Goal: Task Accomplishment & Management: Use online tool/utility

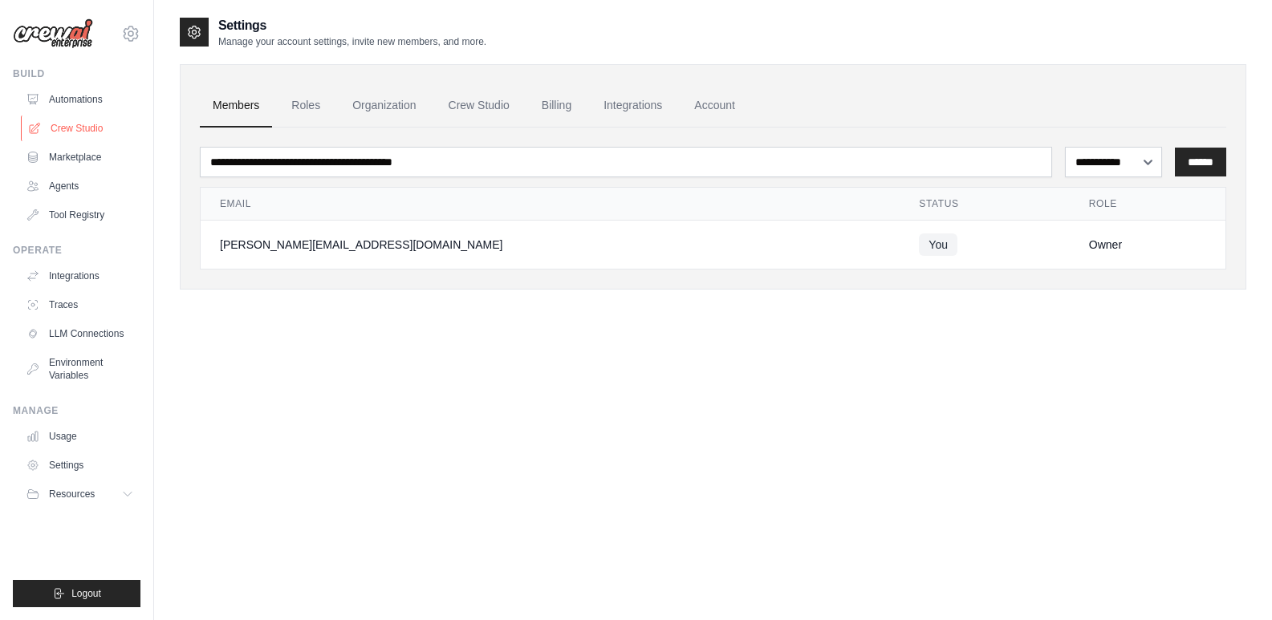
click at [98, 123] on link "Crew Studio" at bounding box center [81, 129] width 121 height 26
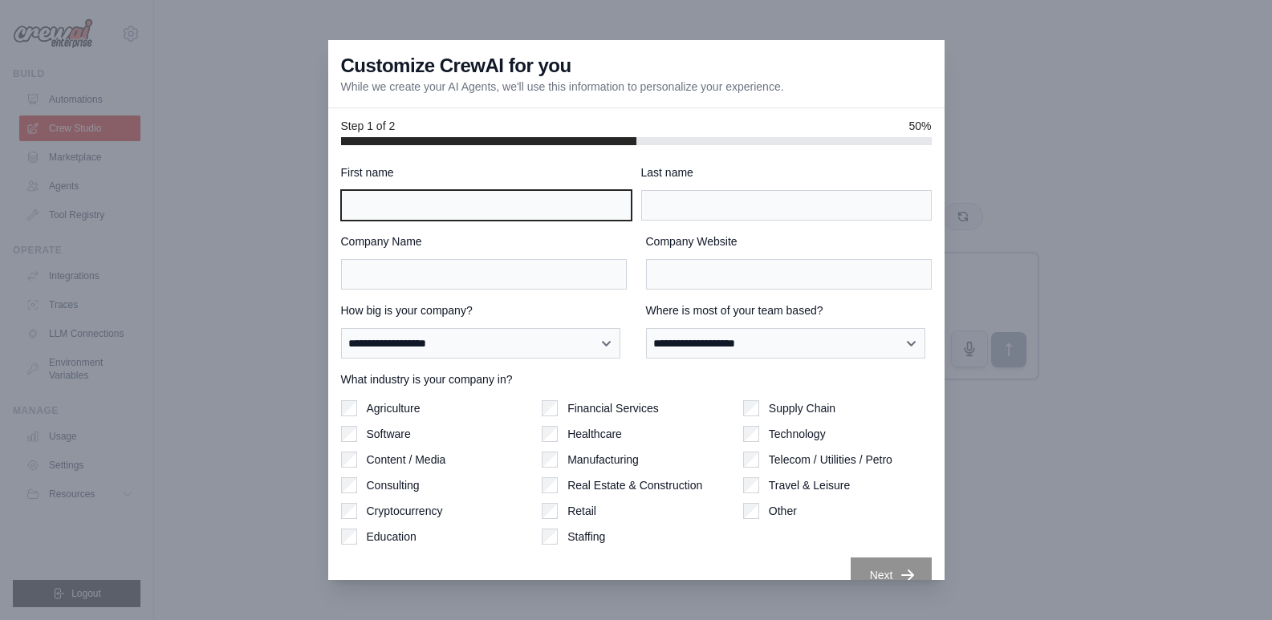
click at [538, 217] on input "First name" at bounding box center [486, 205] width 291 height 30
type input "*******"
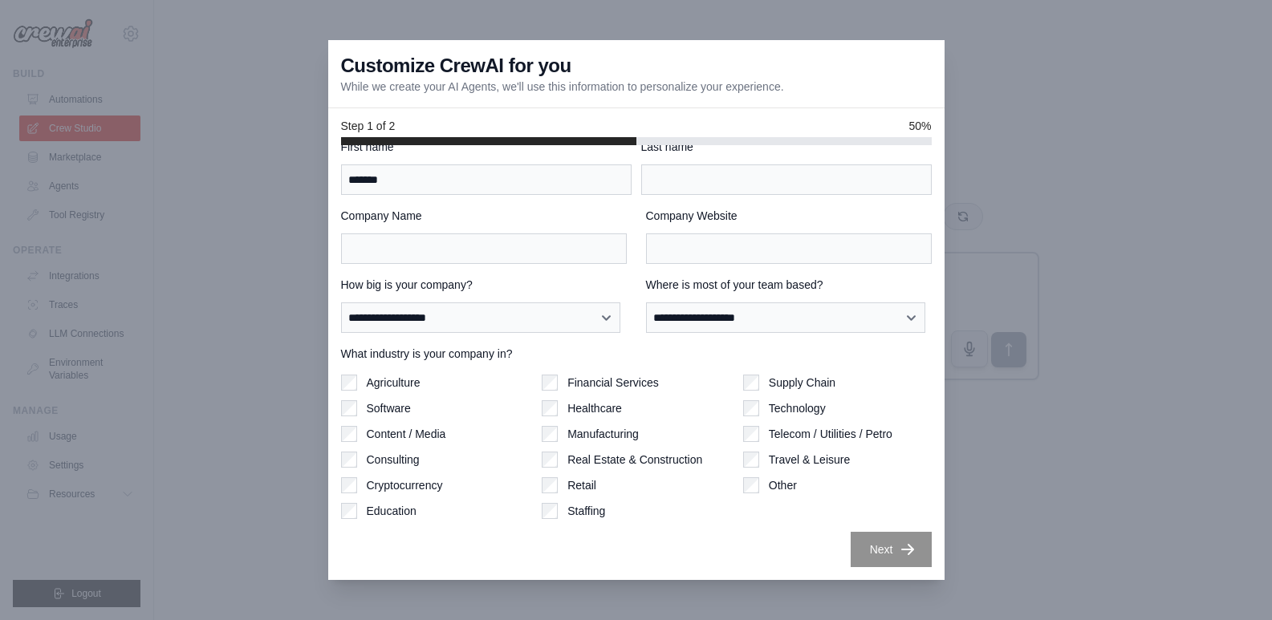
click at [1167, 388] on div at bounding box center [636, 310] width 1272 height 620
click at [1149, 327] on div at bounding box center [636, 310] width 1272 height 620
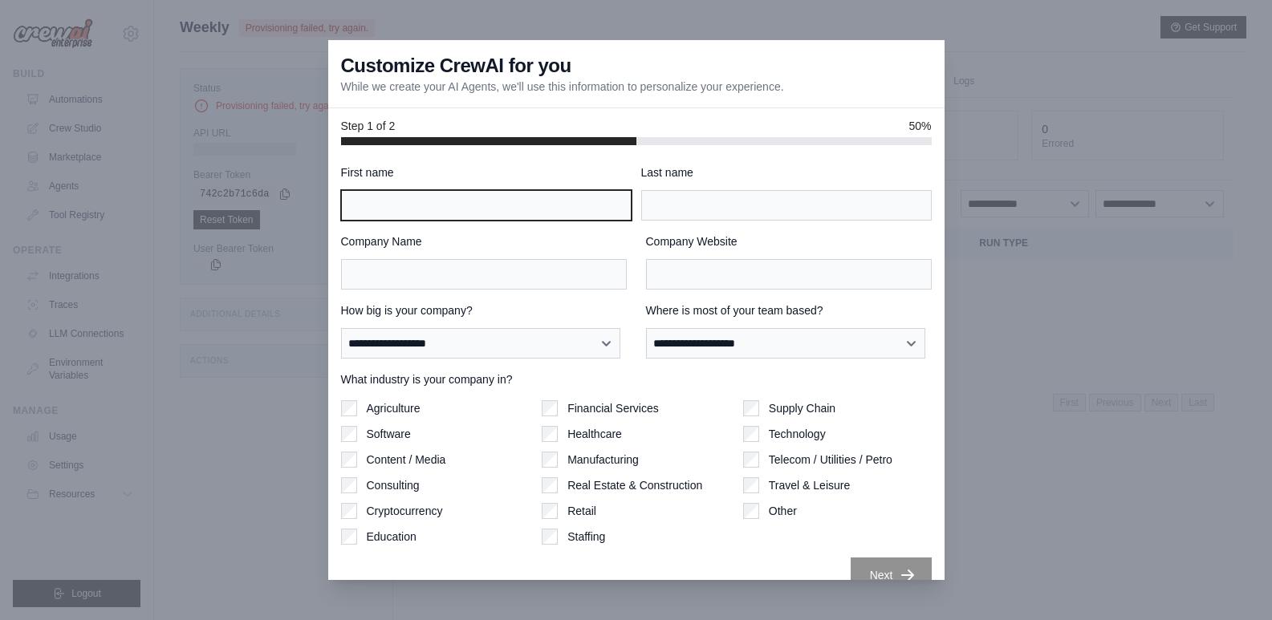
click at [475, 208] on input "First name" at bounding box center [486, 205] width 291 height 30
type input "*******"
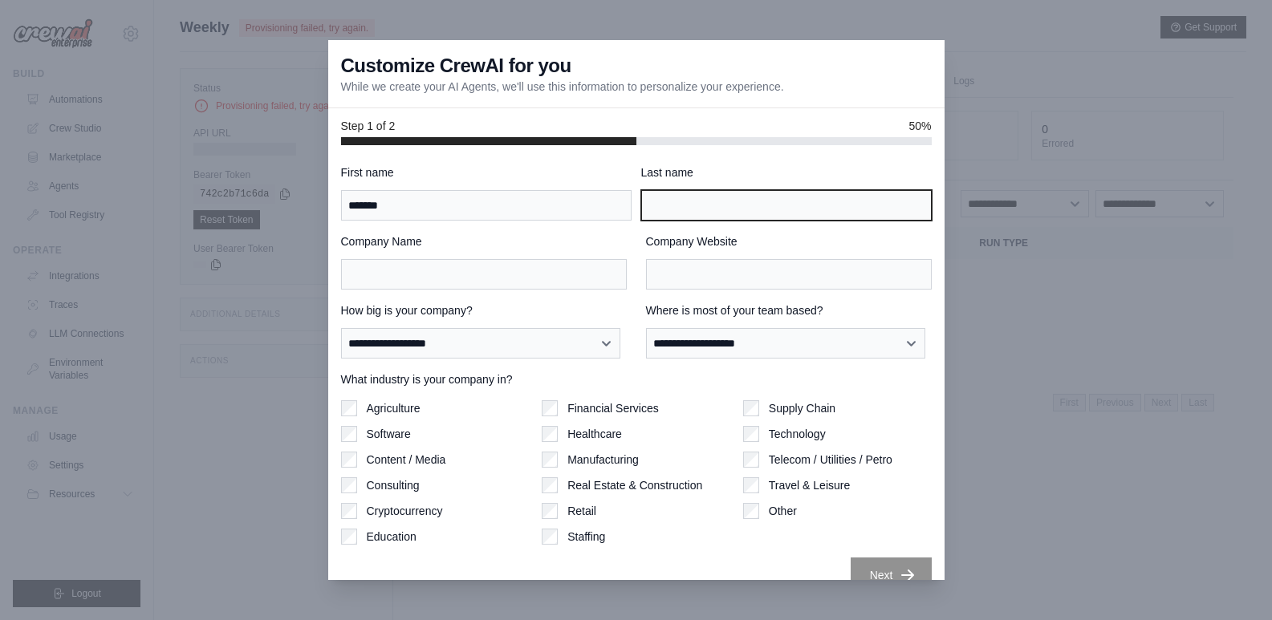
click at [693, 197] on input "Last name" at bounding box center [786, 205] width 291 height 30
type input "******"
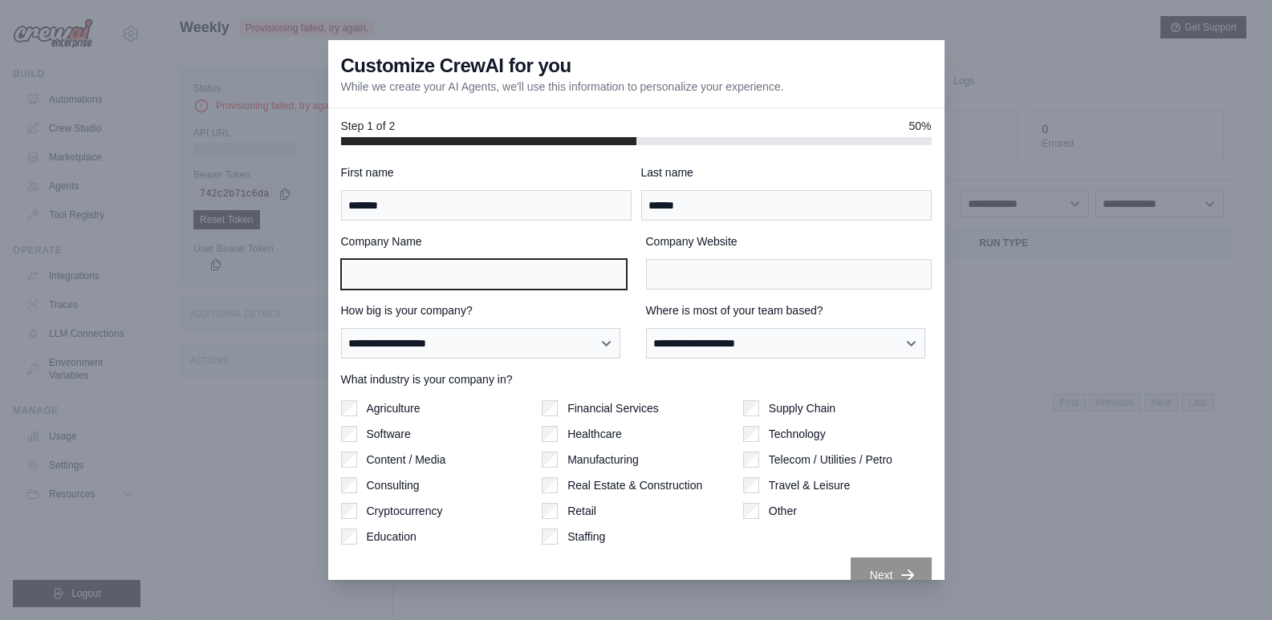
click at [561, 290] on input "Company Name" at bounding box center [484, 274] width 286 height 30
type input "*********"
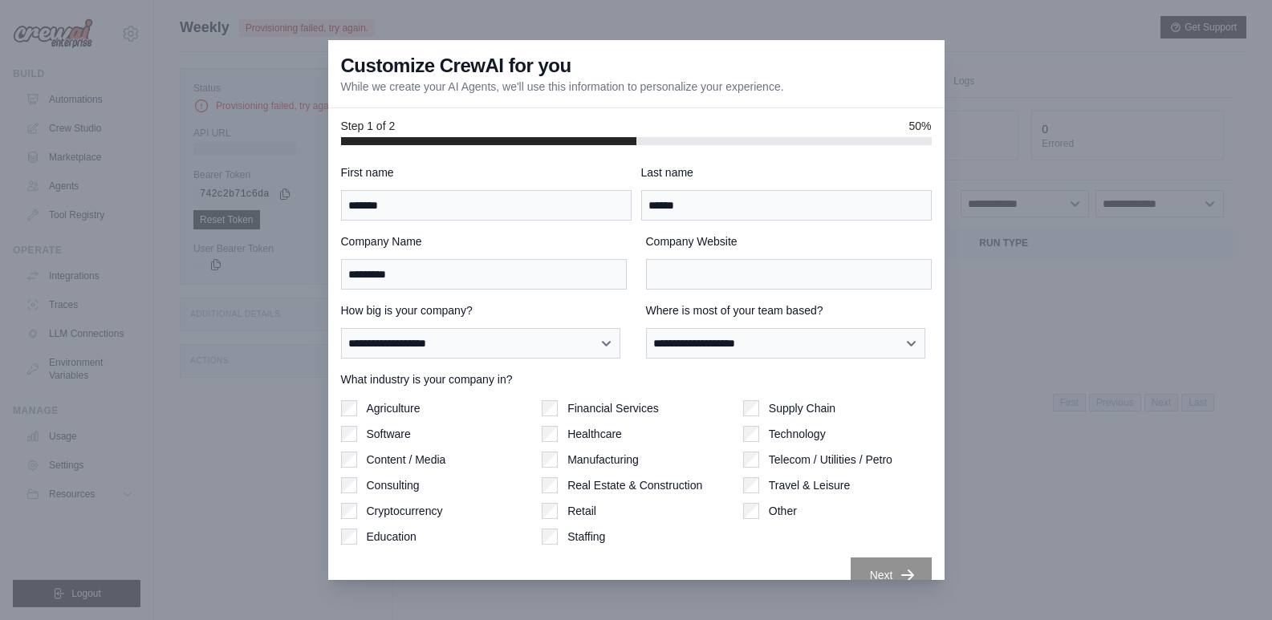
scroll to position [26, 0]
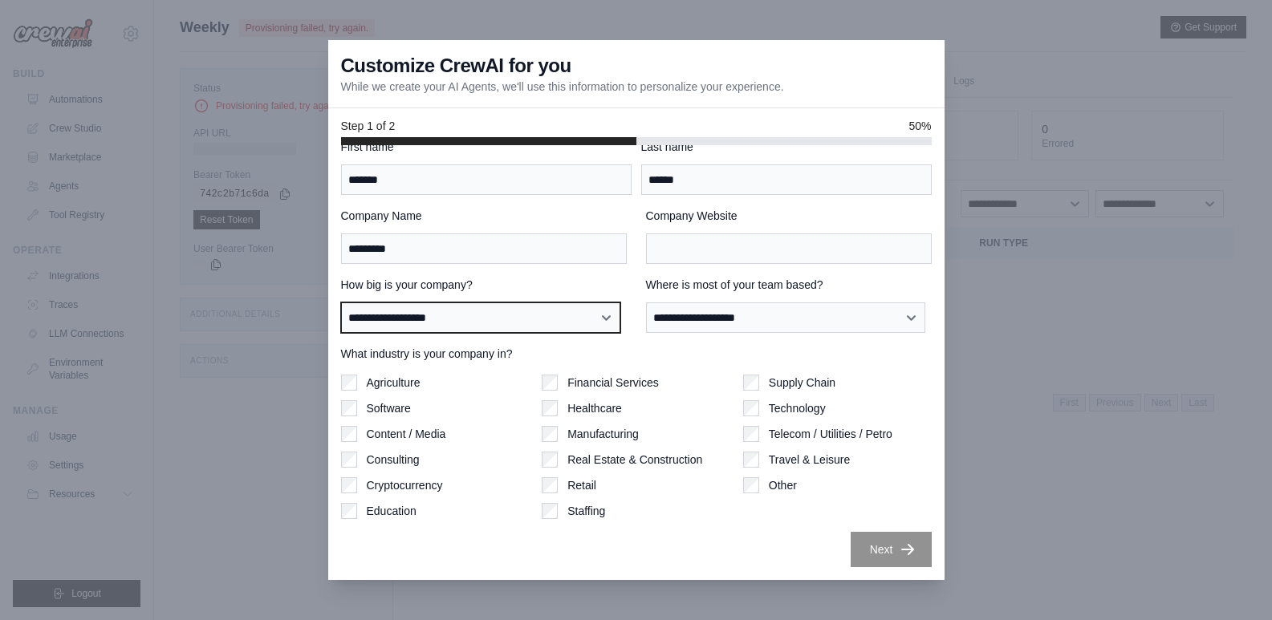
click at [576, 325] on select "**********" at bounding box center [481, 318] width 280 height 30
select select "**********"
click at [341, 303] on select "**********" at bounding box center [481, 318] width 280 height 30
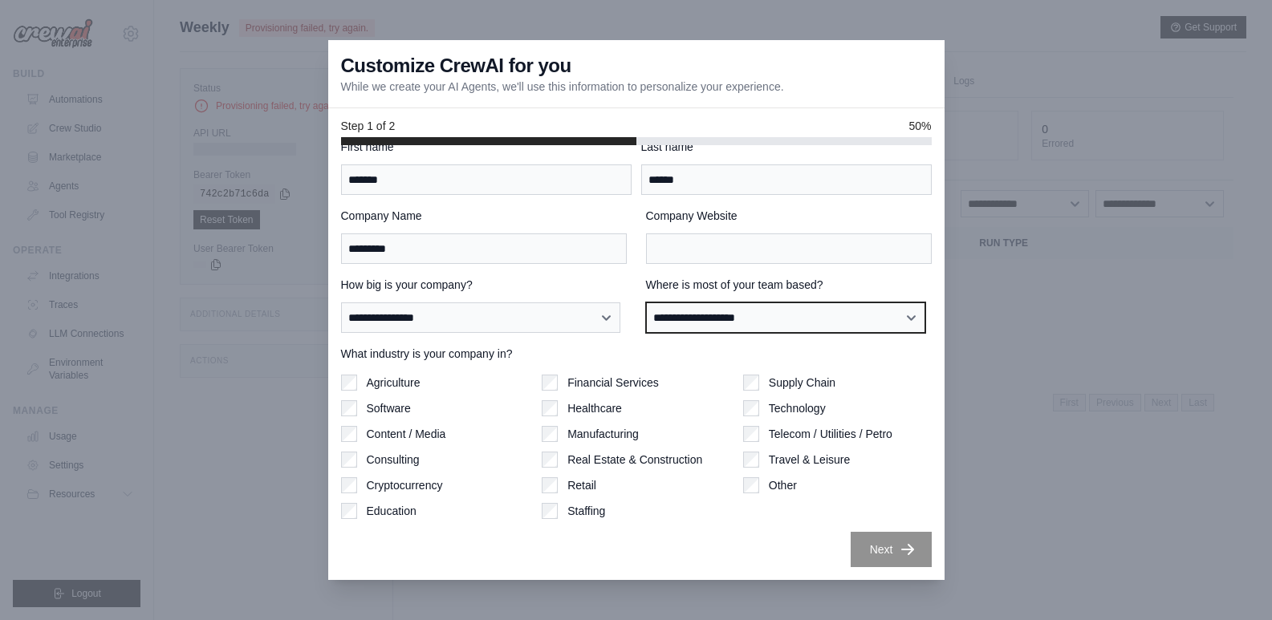
click at [718, 323] on select "**********" at bounding box center [786, 318] width 280 height 30
select select "**********"
click at [646, 303] on select "**********" at bounding box center [786, 318] width 280 height 30
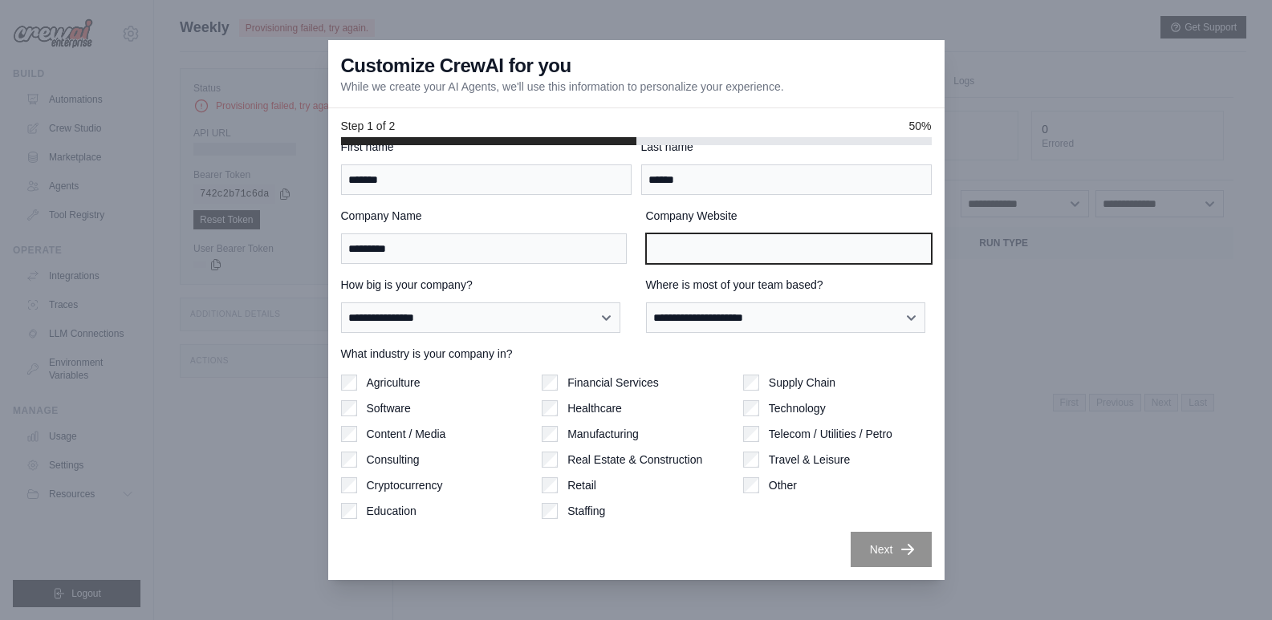
click at [776, 250] on input "Company Website" at bounding box center [789, 249] width 286 height 30
paste input "**********"
type input "**********"
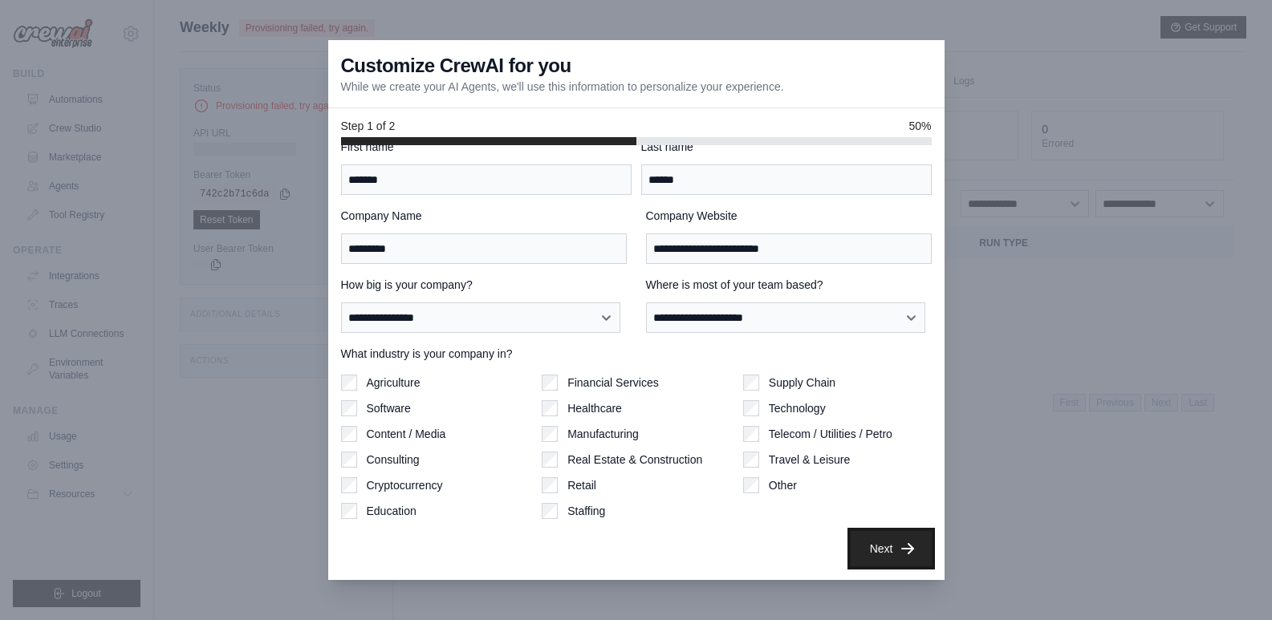
click at [881, 549] on button "Next" at bounding box center [891, 548] width 81 height 35
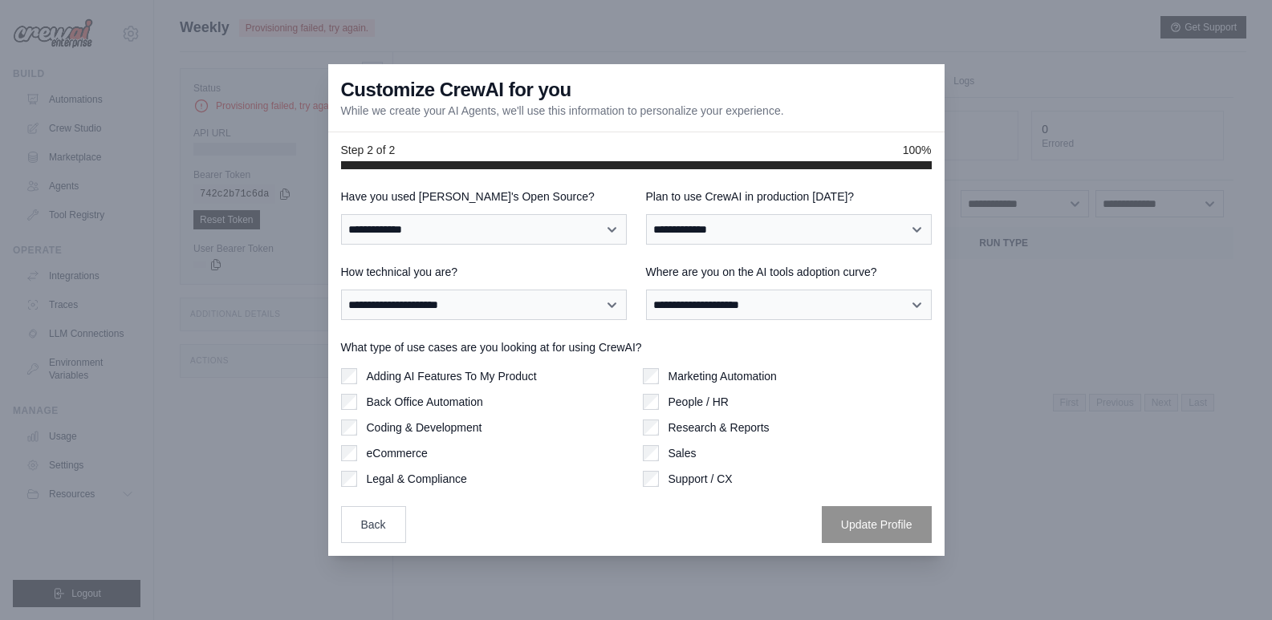
scroll to position [0, 0]
click at [488, 216] on select "**********" at bounding box center [484, 229] width 286 height 30
select select "**********"
click at [341, 214] on select "**********" at bounding box center [484, 229] width 286 height 30
click at [828, 238] on select "**********" at bounding box center [789, 229] width 286 height 30
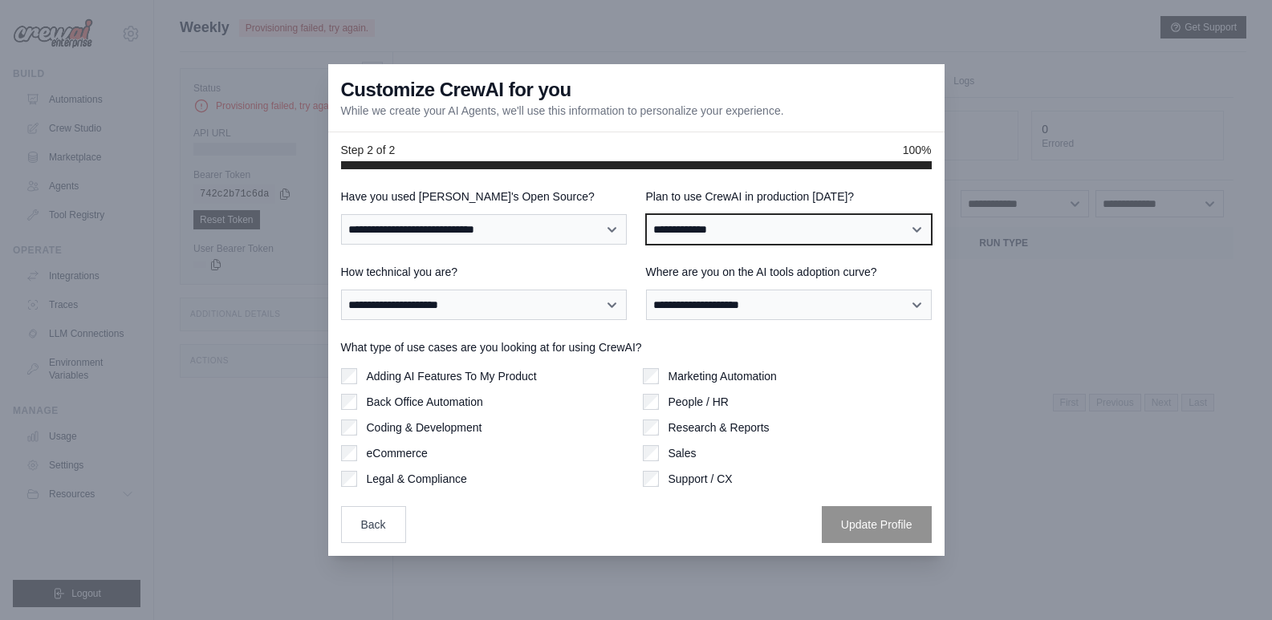
select select "****"
click at [646, 214] on select "**********" at bounding box center [789, 229] width 286 height 30
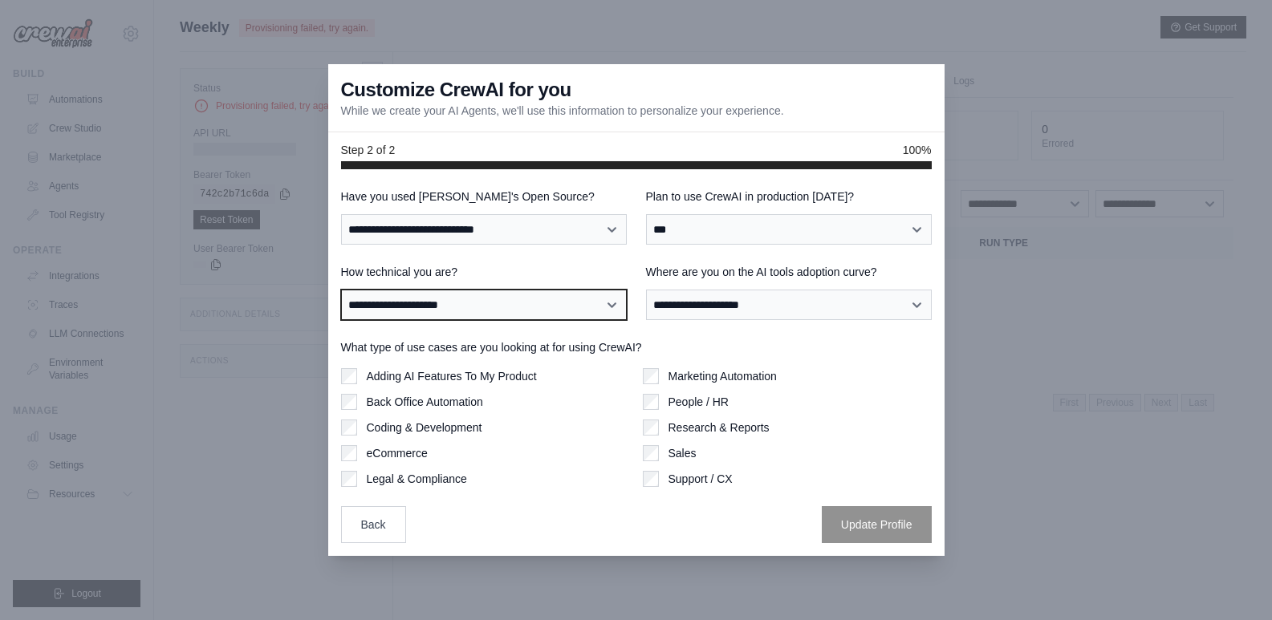
click at [500, 307] on select "**********" at bounding box center [484, 305] width 286 height 30
select select "**********"
click at [341, 290] on select "**********" at bounding box center [484, 305] width 286 height 30
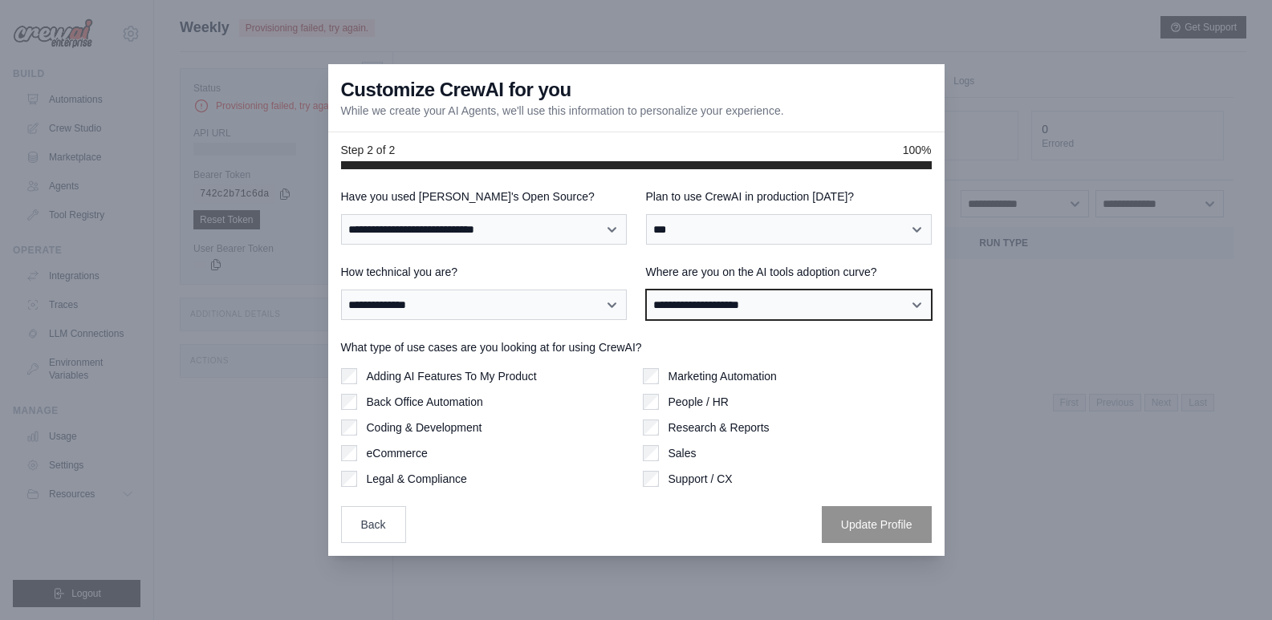
click at [841, 311] on select "**********" at bounding box center [789, 305] width 286 height 30
select select "**********"
click at [646, 290] on select "**********" at bounding box center [789, 305] width 286 height 30
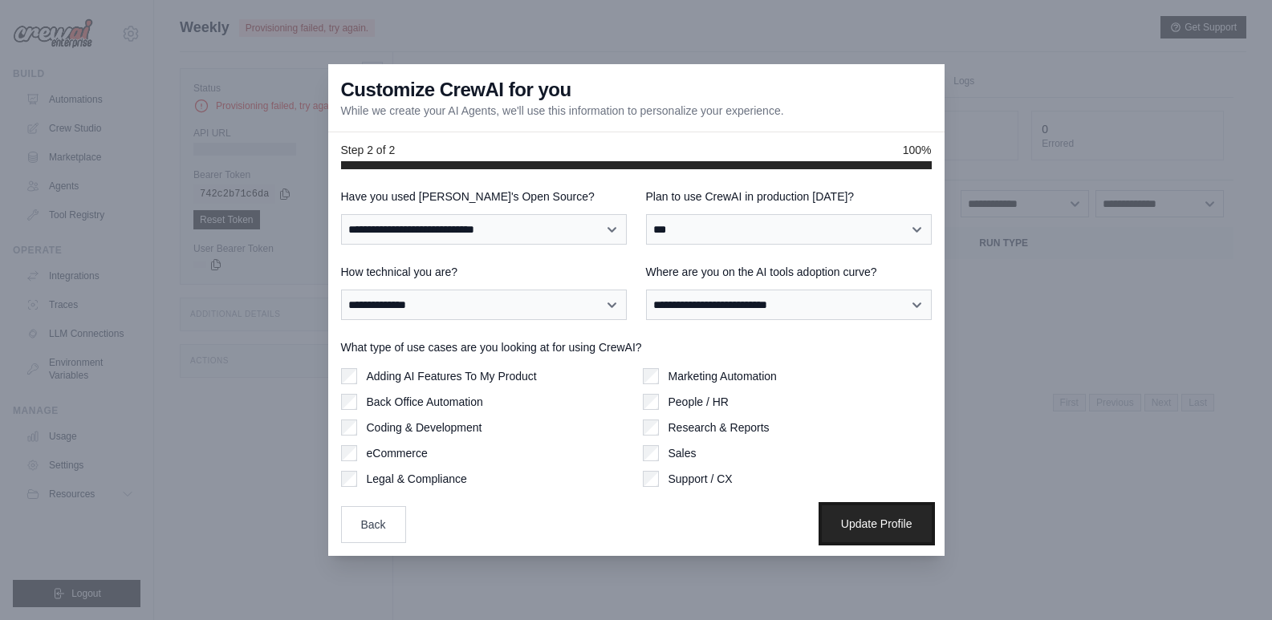
click at [885, 532] on button "Update Profile" at bounding box center [877, 524] width 110 height 37
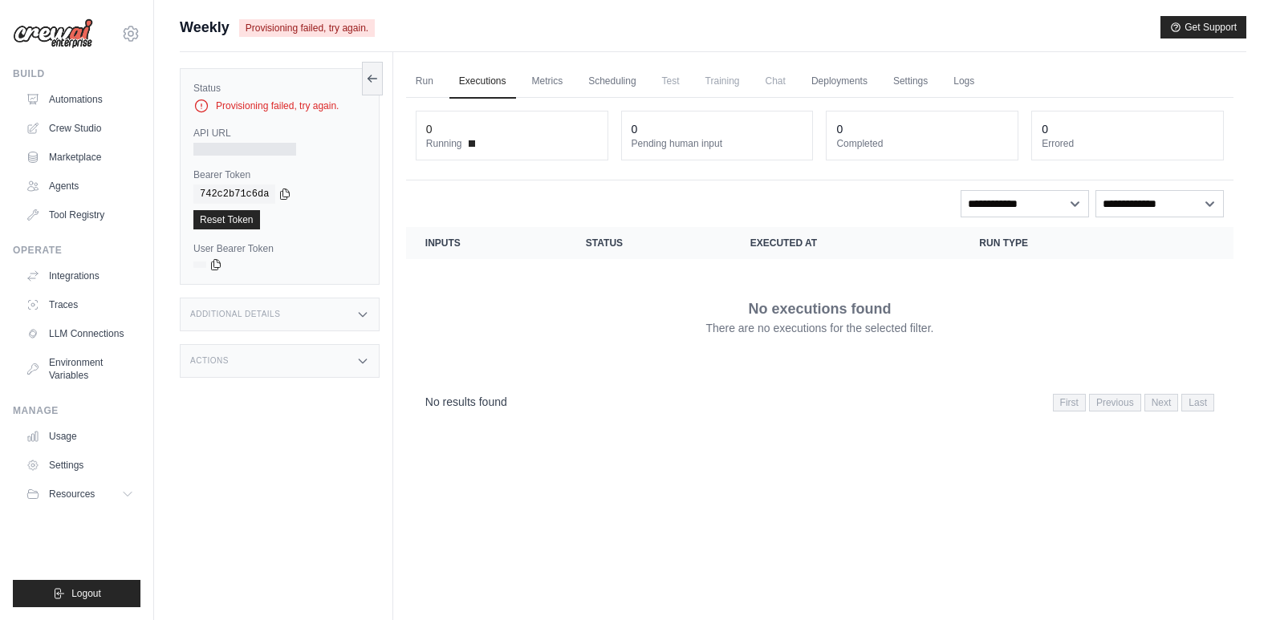
click at [310, 106] on div "Provisioning failed, try again." at bounding box center [279, 106] width 173 height 16
click at [338, 106] on div "Provisioning failed, try again." at bounding box center [279, 106] width 173 height 16
click at [328, 146] on div at bounding box center [279, 149] width 173 height 13
click at [333, 312] on div "Additional Details" at bounding box center [280, 315] width 200 height 34
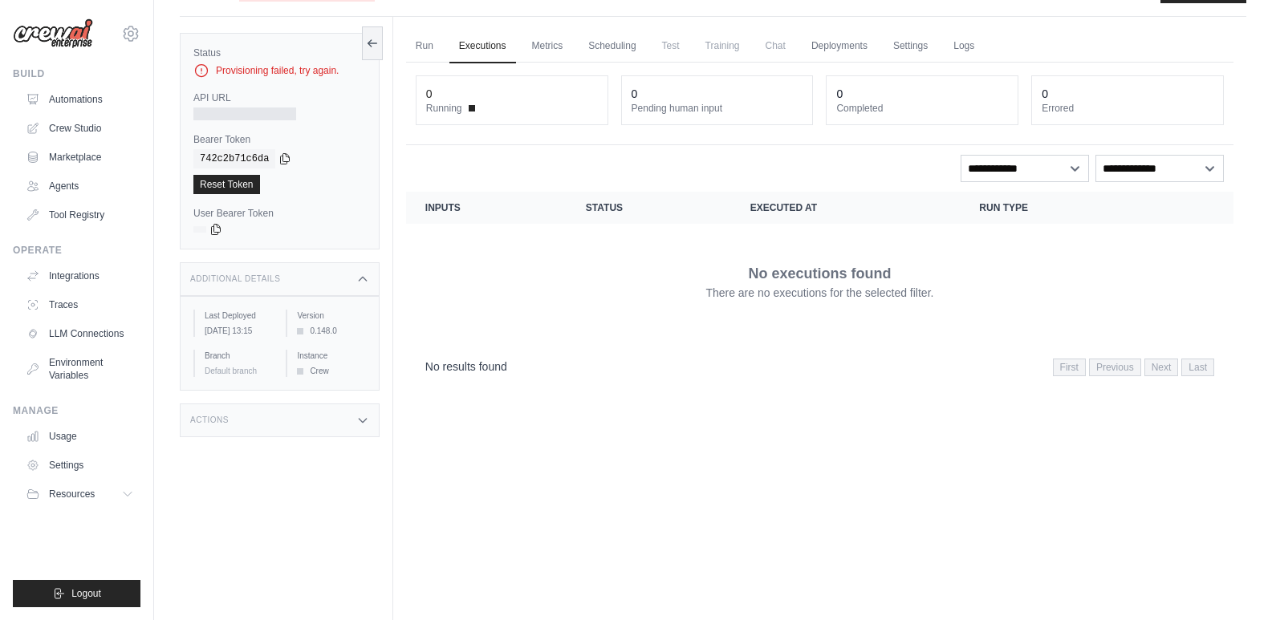
scroll to position [68, 0]
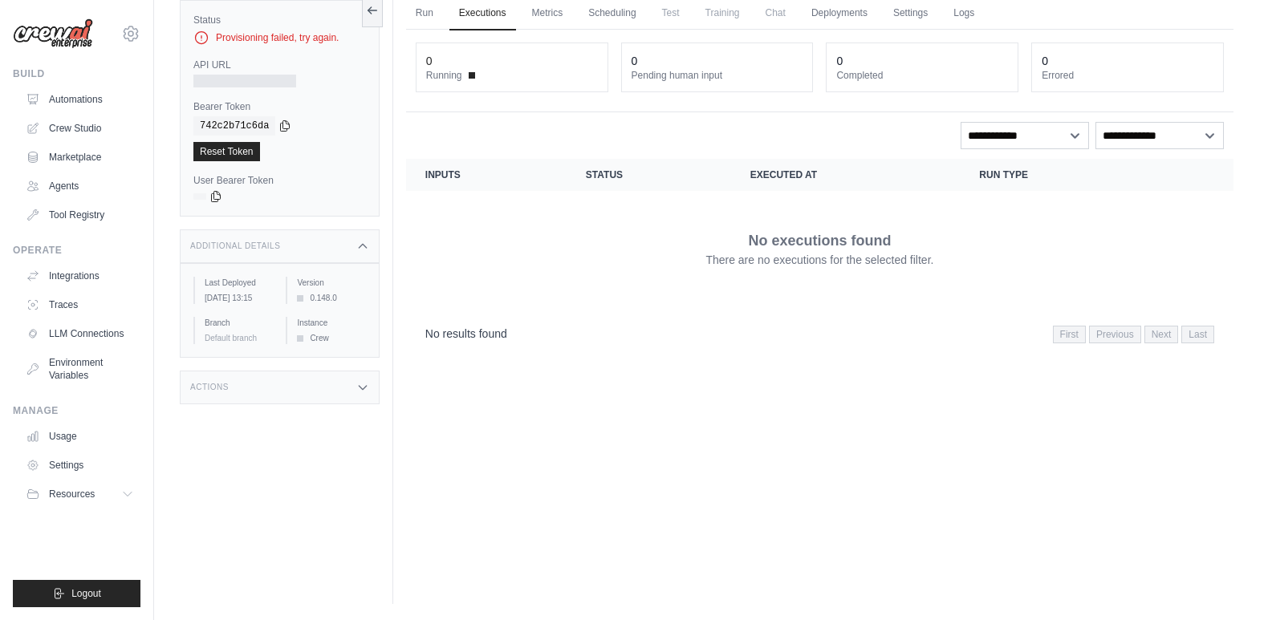
click at [353, 400] on div "Actions" at bounding box center [280, 388] width 200 height 34
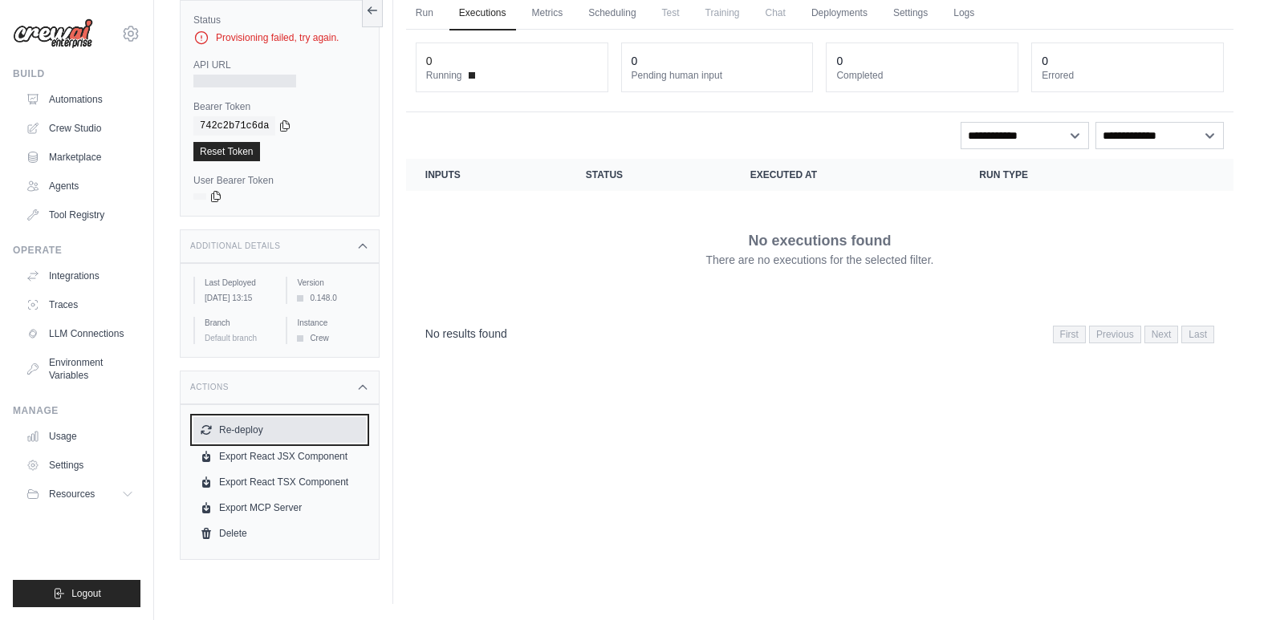
click at [257, 443] on button "Re-deploy" at bounding box center [279, 430] width 173 height 26
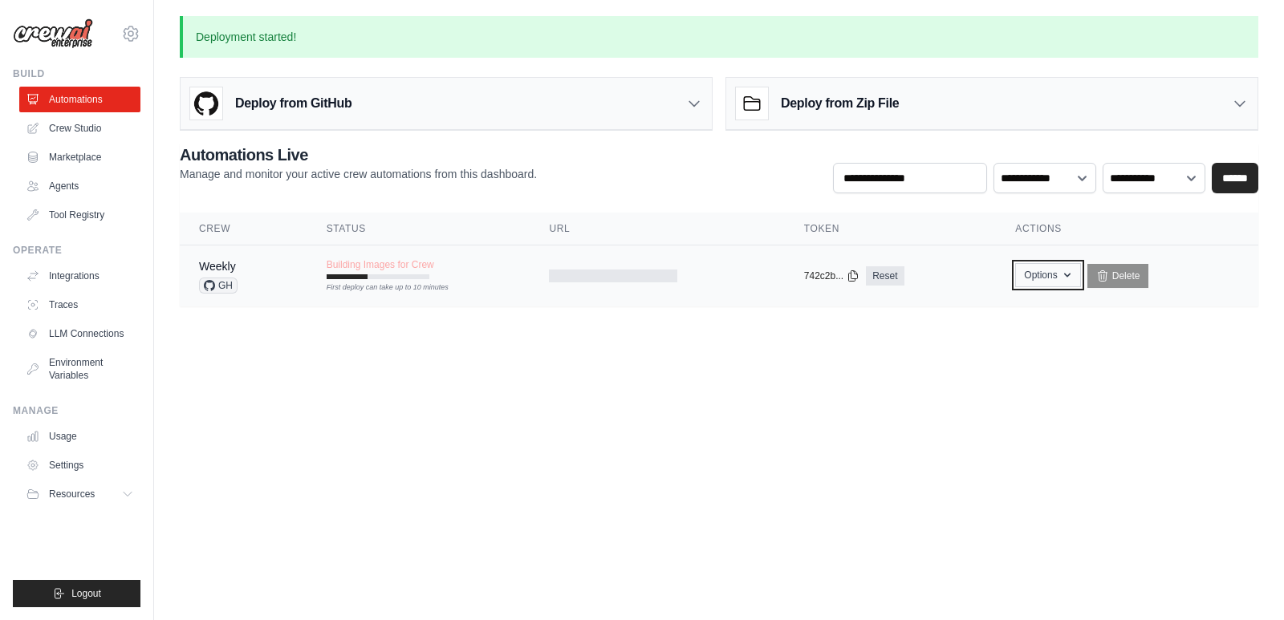
click at [1065, 271] on icon "button" at bounding box center [1067, 275] width 13 height 13
click at [1067, 282] on button "Options" at bounding box center [1047, 275] width 65 height 24
click at [719, 360] on body "[PERSON_NAME][EMAIL_ADDRESS][DOMAIN_NAME] Settings Build Automations Crew Studio" at bounding box center [642, 310] width 1284 height 620
click at [46, 431] on link "Usage" at bounding box center [81, 437] width 121 height 26
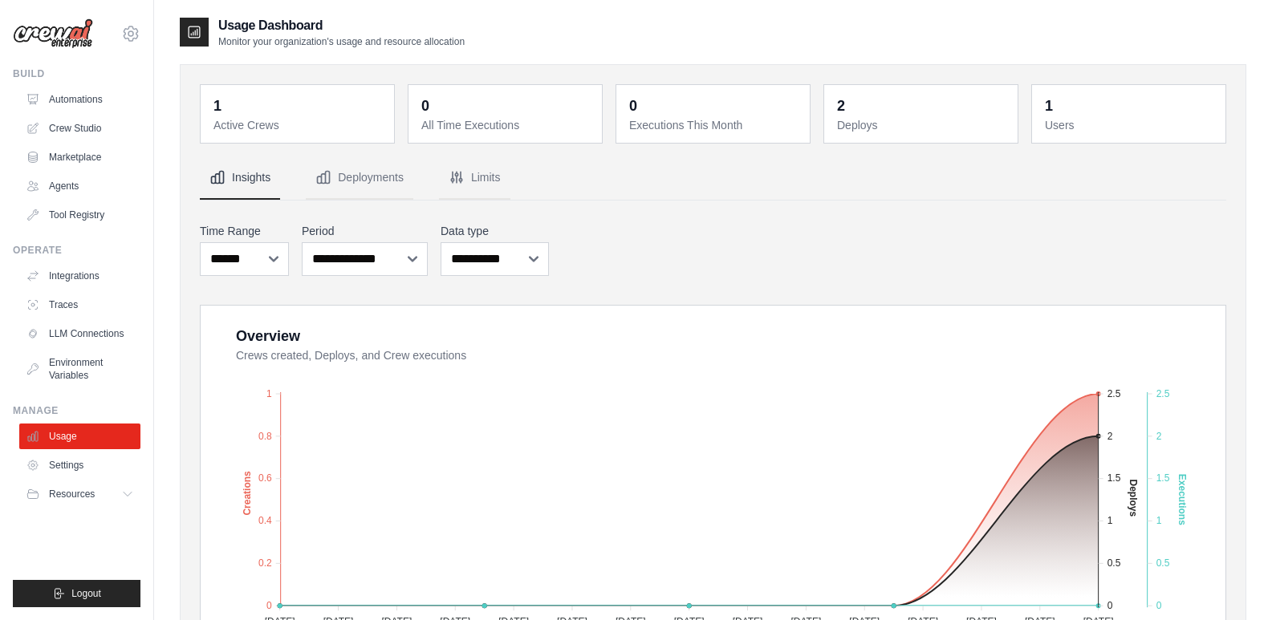
click at [265, 120] on dt "Active Crews" at bounding box center [298, 125] width 171 height 16
click at [864, 126] on dt "Deploys" at bounding box center [922, 125] width 171 height 16
click at [1102, 121] on dt "Users" at bounding box center [1130, 125] width 171 height 16
click at [104, 93] on link "Automations" at bounding box center [81, 100] width 121 height 26
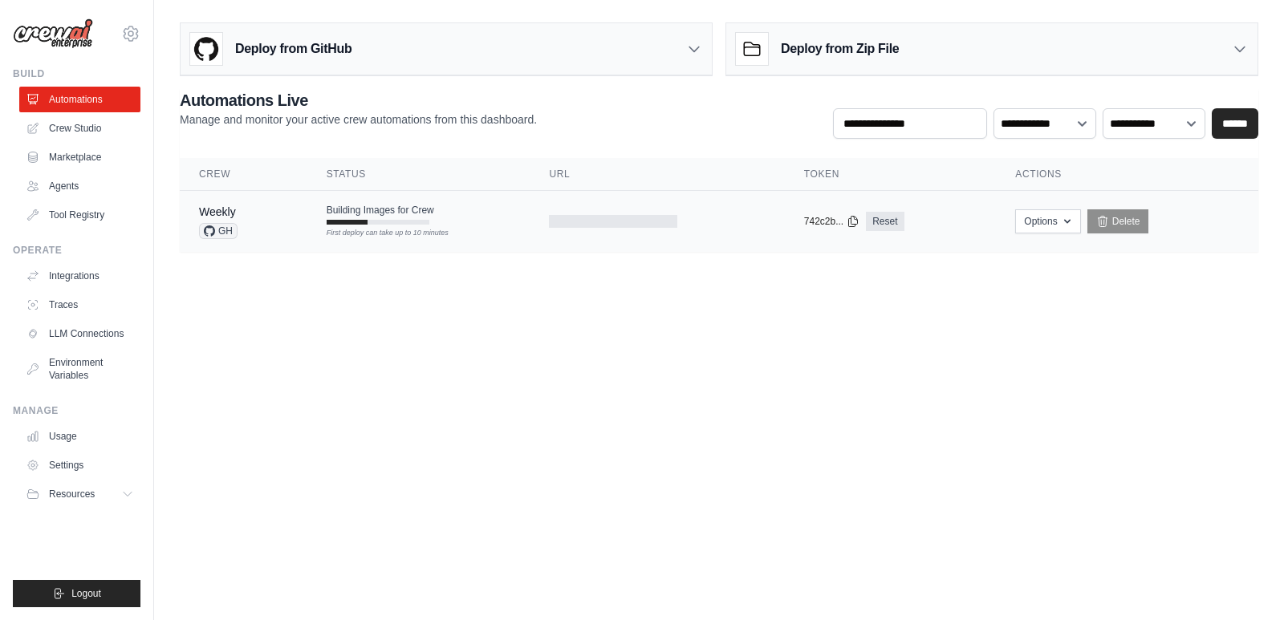
click at [414, 212] on span "Building Images for Crew" at bounding box center [381, 210] width 108 height 13
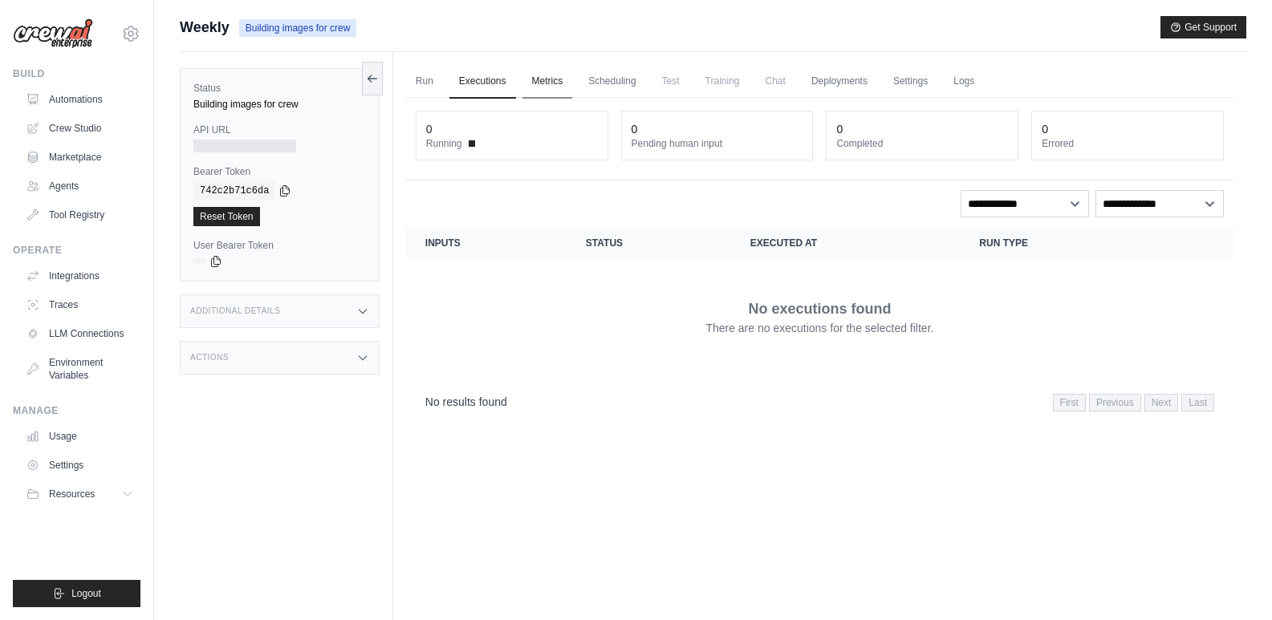
click at [542, 80] on link "Metrics" at bounding box center [547, 82] width 51 height 34
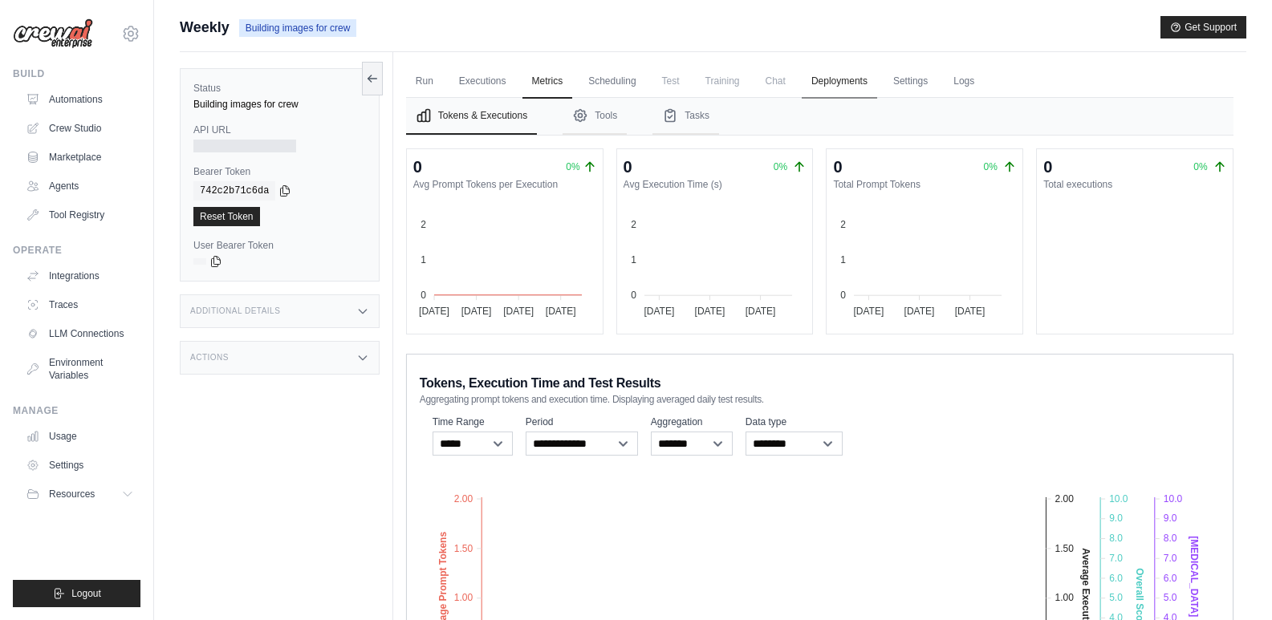
click at [865, 83] on link "Deployments" at bounding box center [839, 82] width 75 height 34
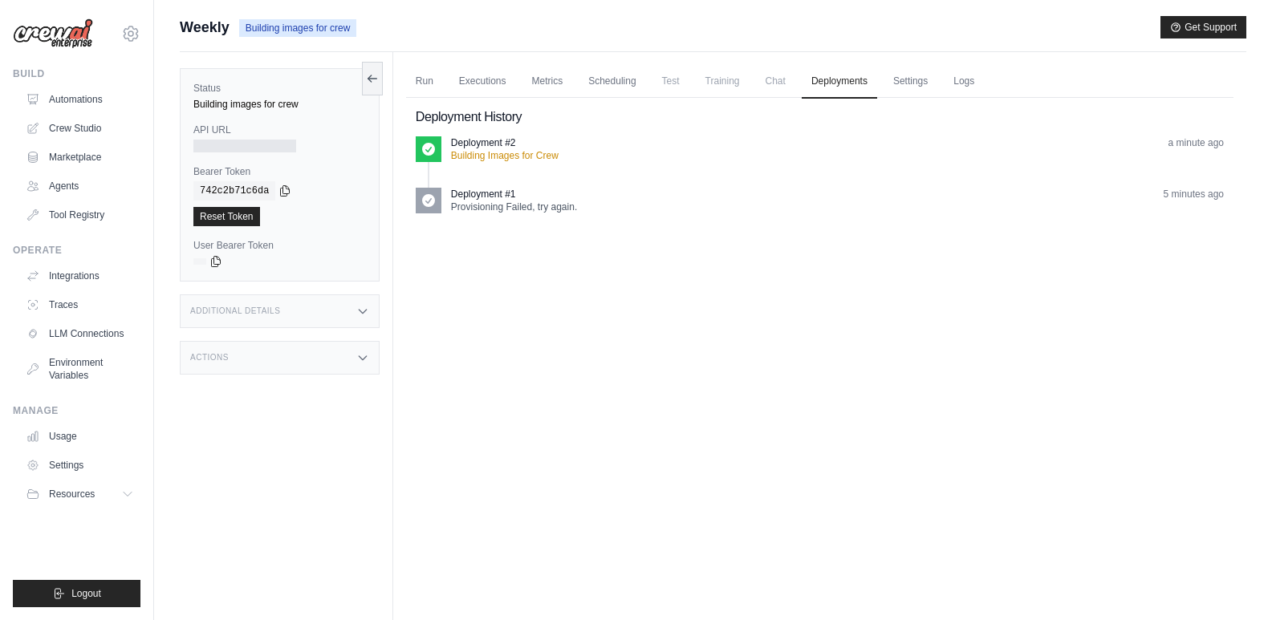
click at [1182, 190] on time "5 minutes ago" at bounding box center [1194, 194] width 60 height 11
drag, startPoint x: 591, startPoint y: 207, endPoint x: 425, endPoint y: 207, distance: 166.1
click at [425, 207] on div "Deployment #1 Provisioning Failed, try again. 5 minutes ago" at bounding box center [820, 201] width 808 height 26
click at [912, 86] on link "Settings" at bounding box center [911, 82] width 54 height 34
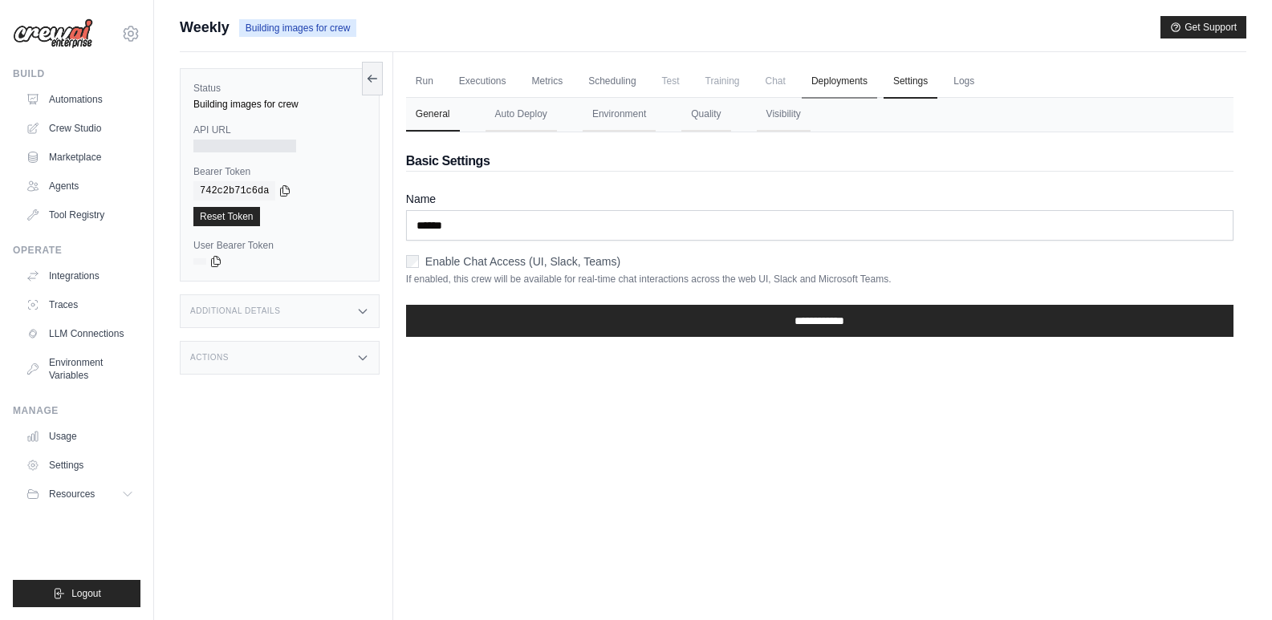
click at [851, 84] on link "Deployments" at bounding box center [839, 82] width 75 height 34
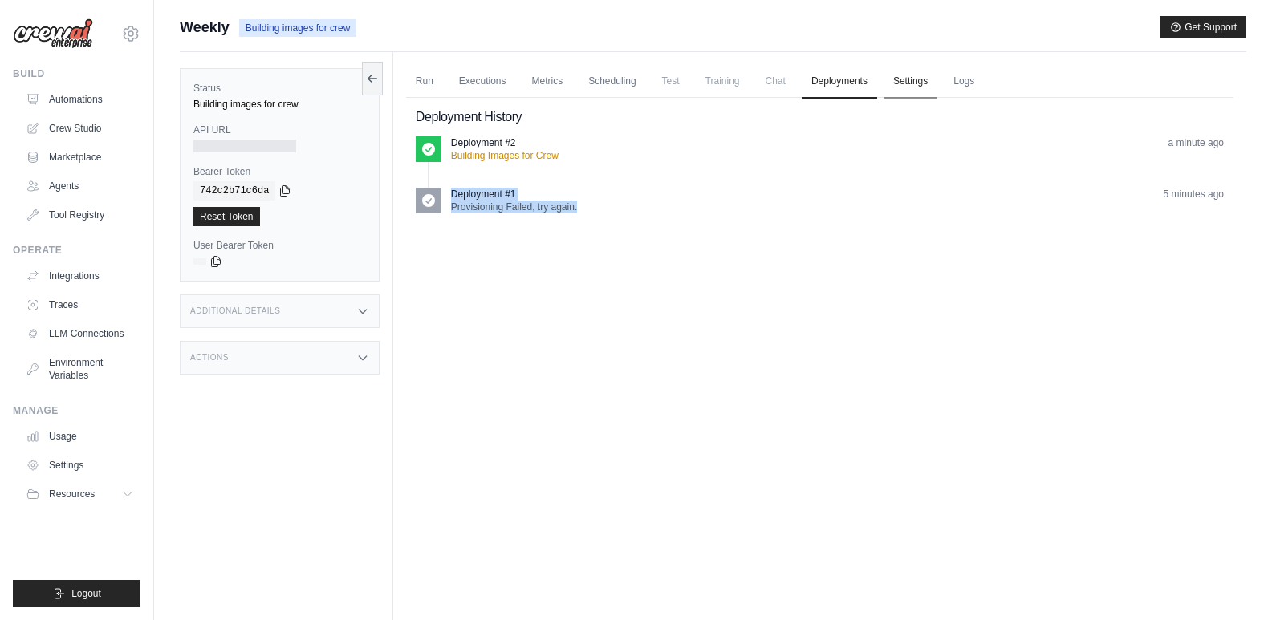
click at [892, 81] on link "Settings" at bounding box center [911, 82] width 54 height 34
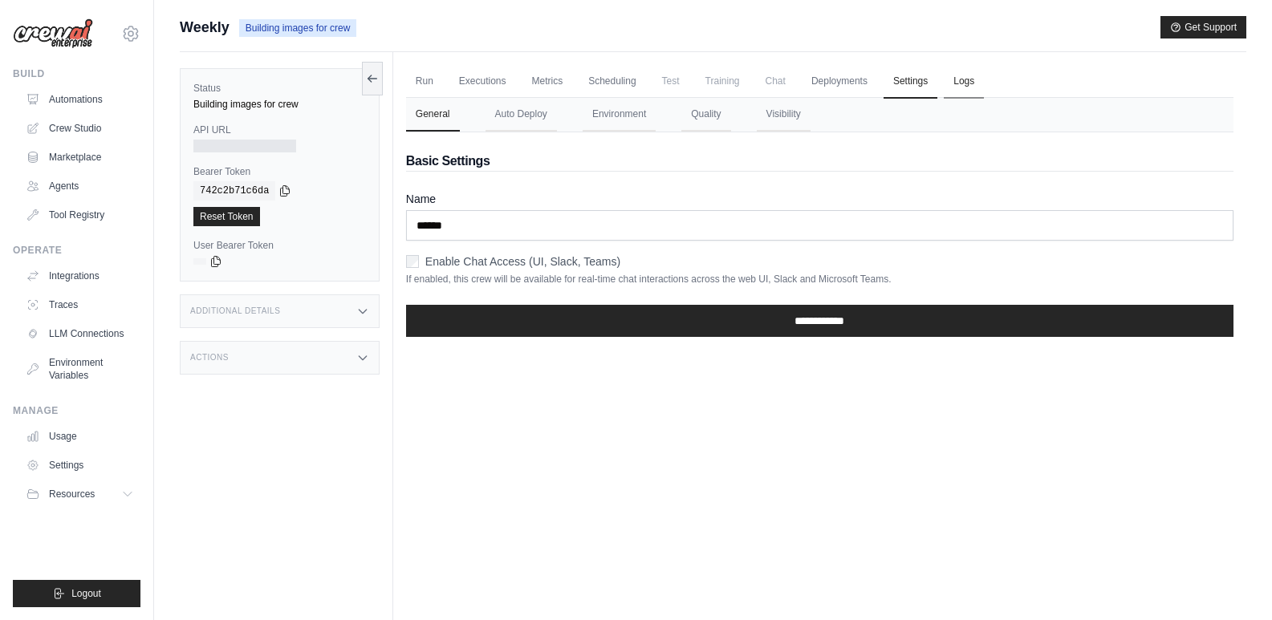
click at [957, 73] on link "Logs" at bounding box center [964, 82] width 40 height 34
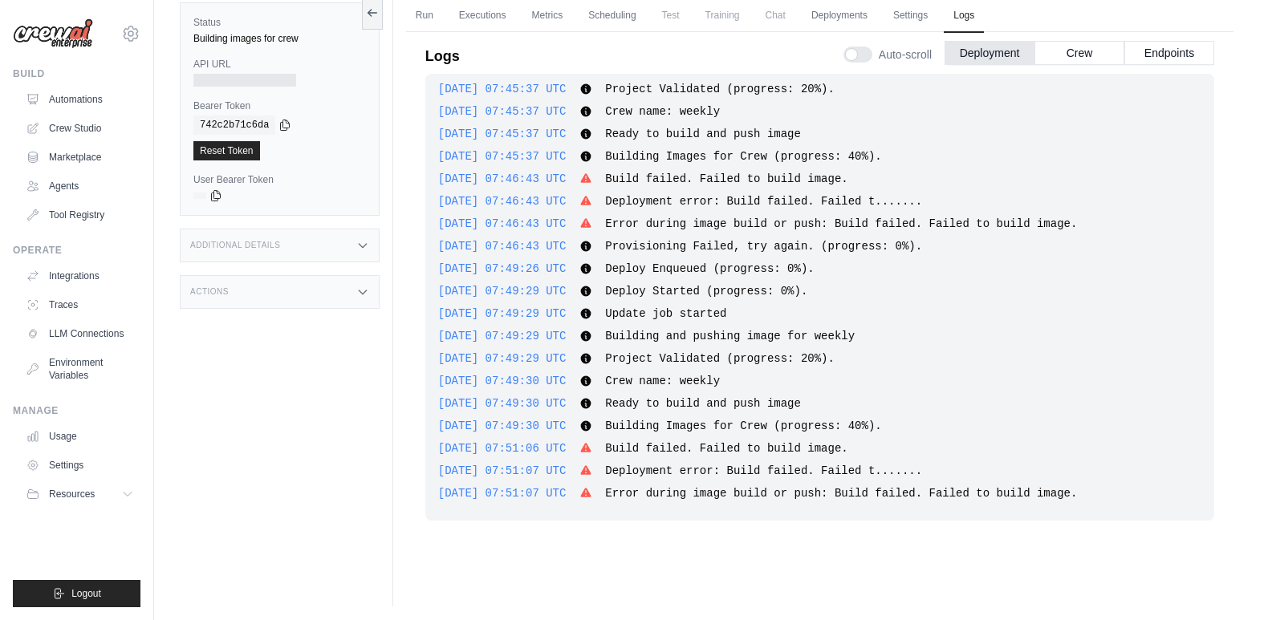
scroll to position [68, 0]
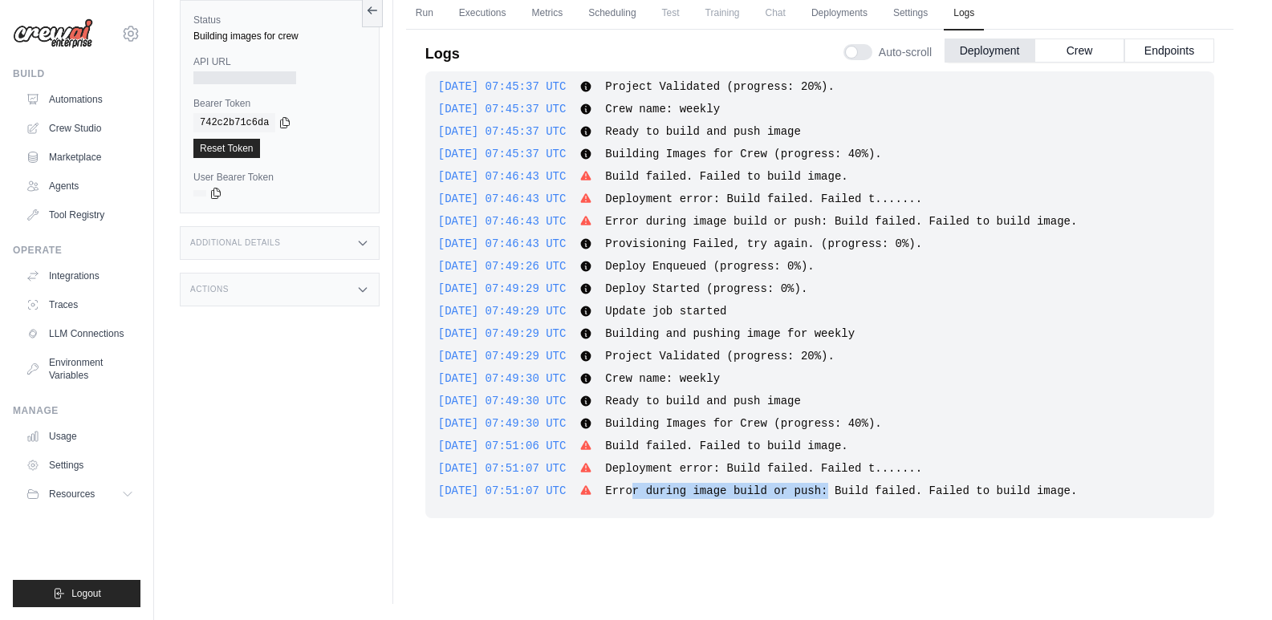
drag, startPoint x: 644, startPoint y: 486, endPoint x: 822, endPoint y: 492, distance: 178.3
click at [822, 492] on span "Error during image build or push: Build failed. Failed to build image." at bounding box center [841, 491] width 472 height 13
click at [889, 490] on span "Error during image build or push: Build failed. Failed to build image." at bounding box center [841, 491] width 472 height 13
click at [956, 490] on span "Error during image build or push: Build failed. Failed to build image." at bounding box center [841, 491] width 472 height 13
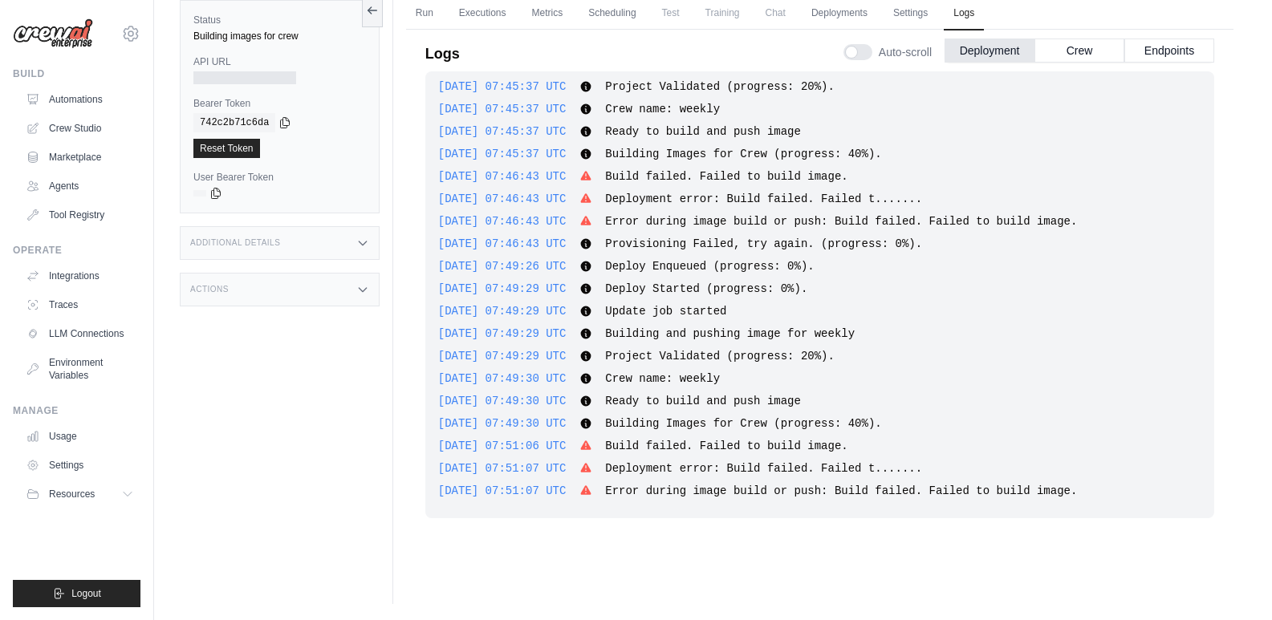
drag, startPoint x: 983, startPoint y: 466, endPoint x: 974, endPoint y: 433, distance: 35.1
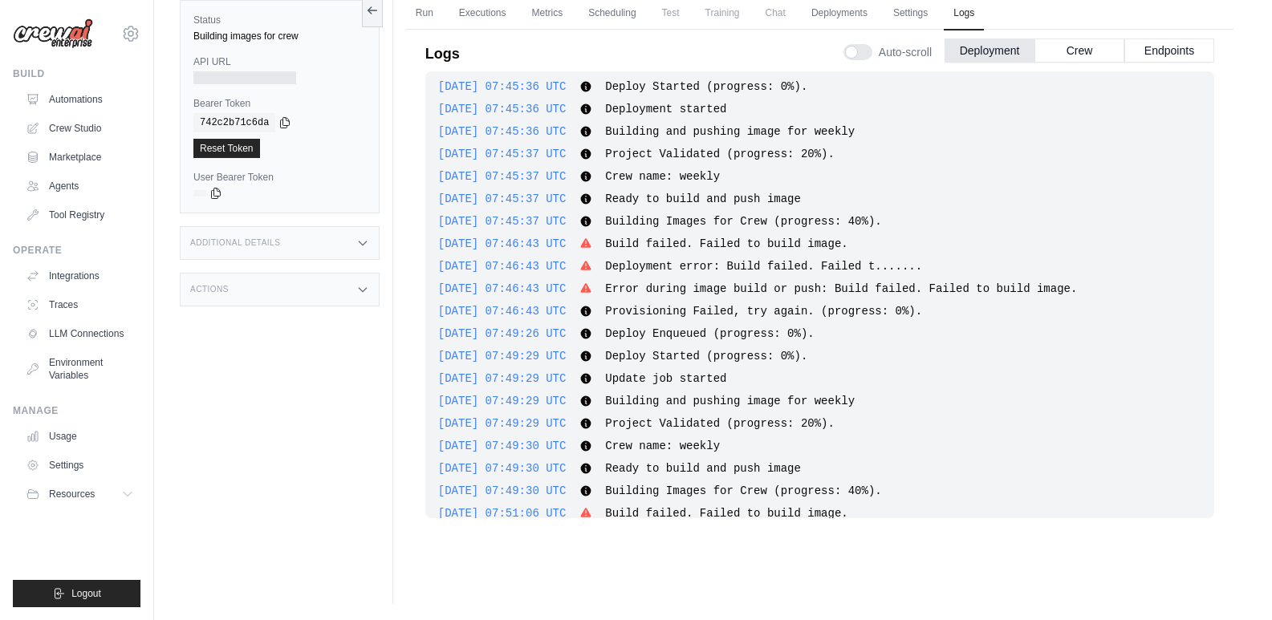
scroll to position [0, 0]
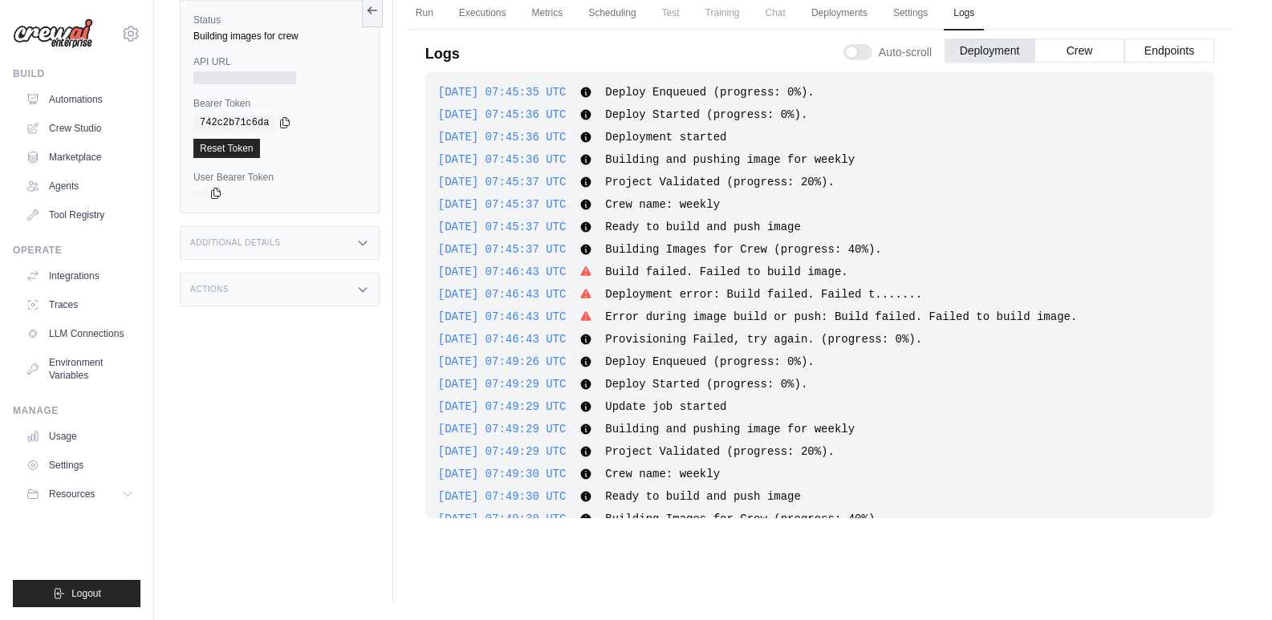
click at [591, 90] on icon at bounding box center [585, 92] width 10 height 10
click at [591, 274] on icon at bounding box center [585, 271] width 10 height 10
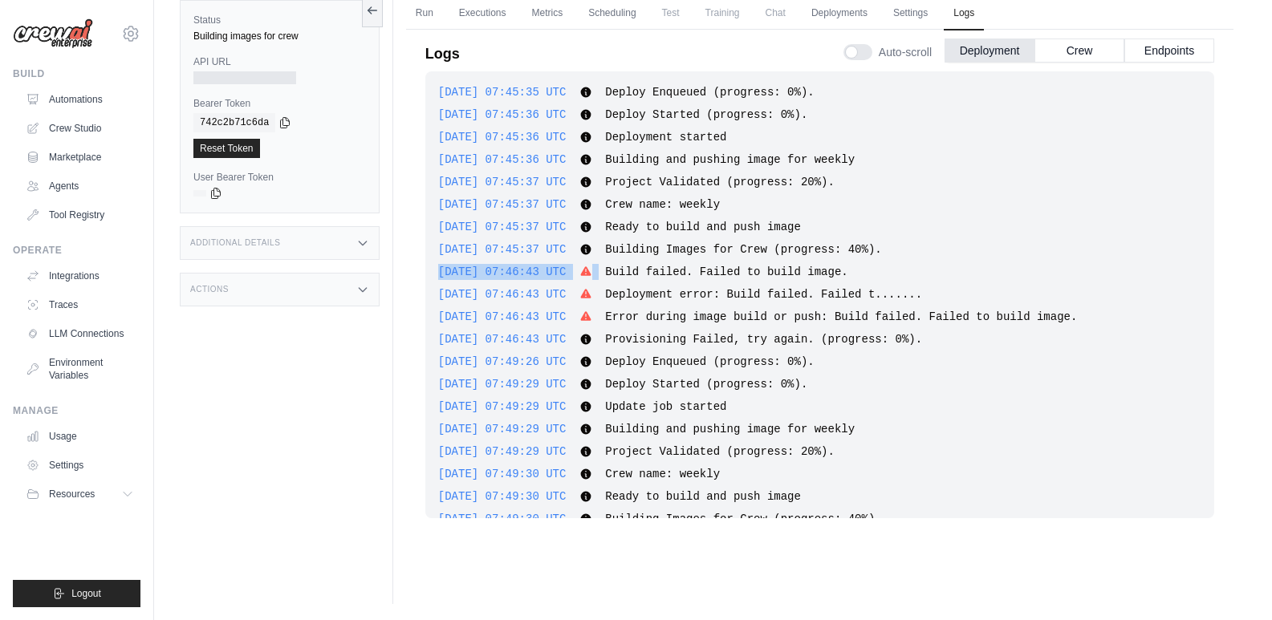
click at [591, 274] on icon at bounding box center [585, 271] width 10 height 10
click at [810, 266] on span "Build failed. Failed to build image." at bounding box center [726, 272] width 242 height 13
click at [406, 10] on link "Run" at bounding box center [424, 14] width 37 height 34
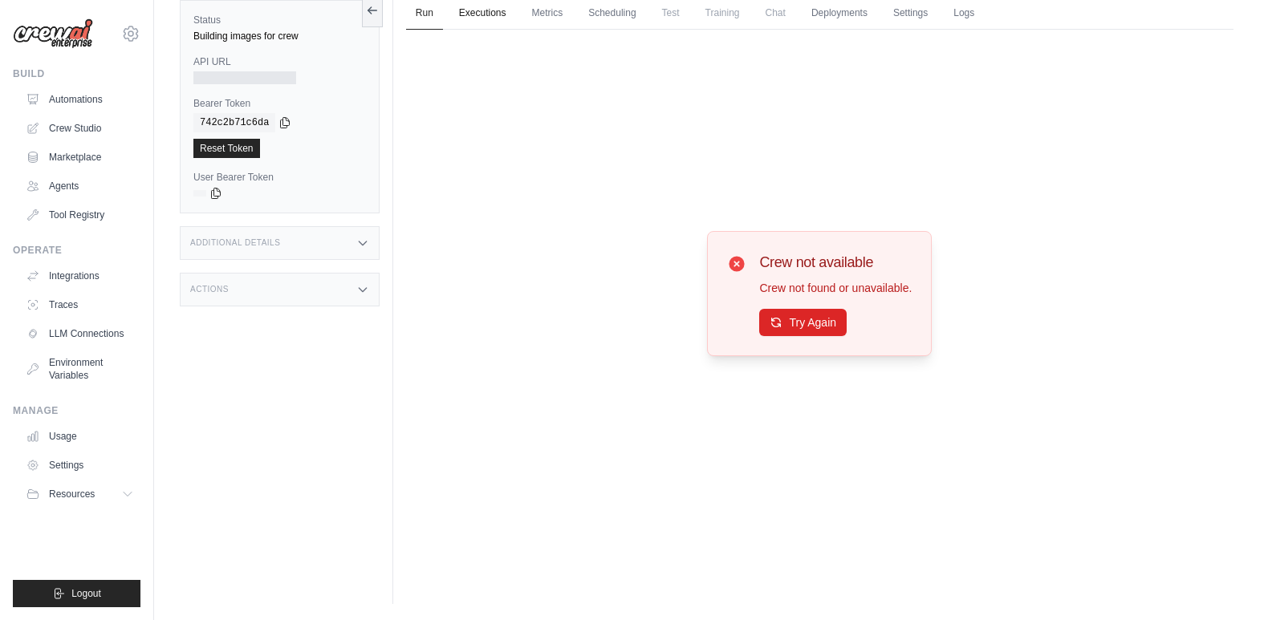
click at [468, 19] on link "Executions" at bounding box center [482, 14] width 67 height 34
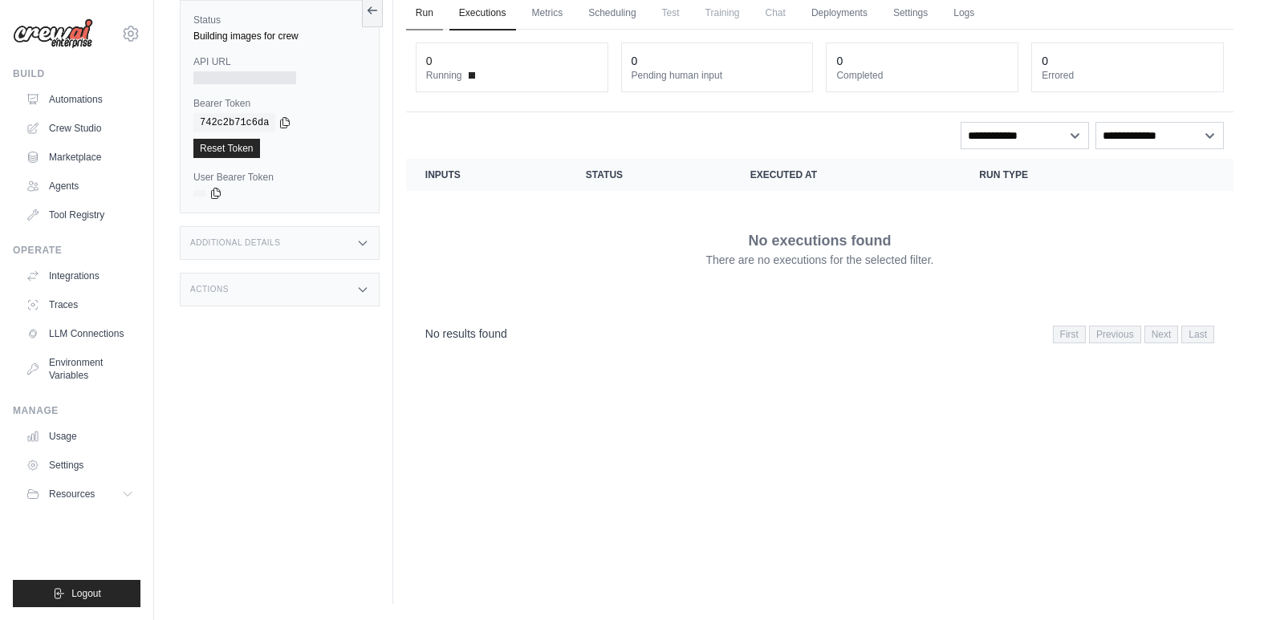
click at [413, 14] on link "Run" at bounding box center [424, 14] width 37 height 34
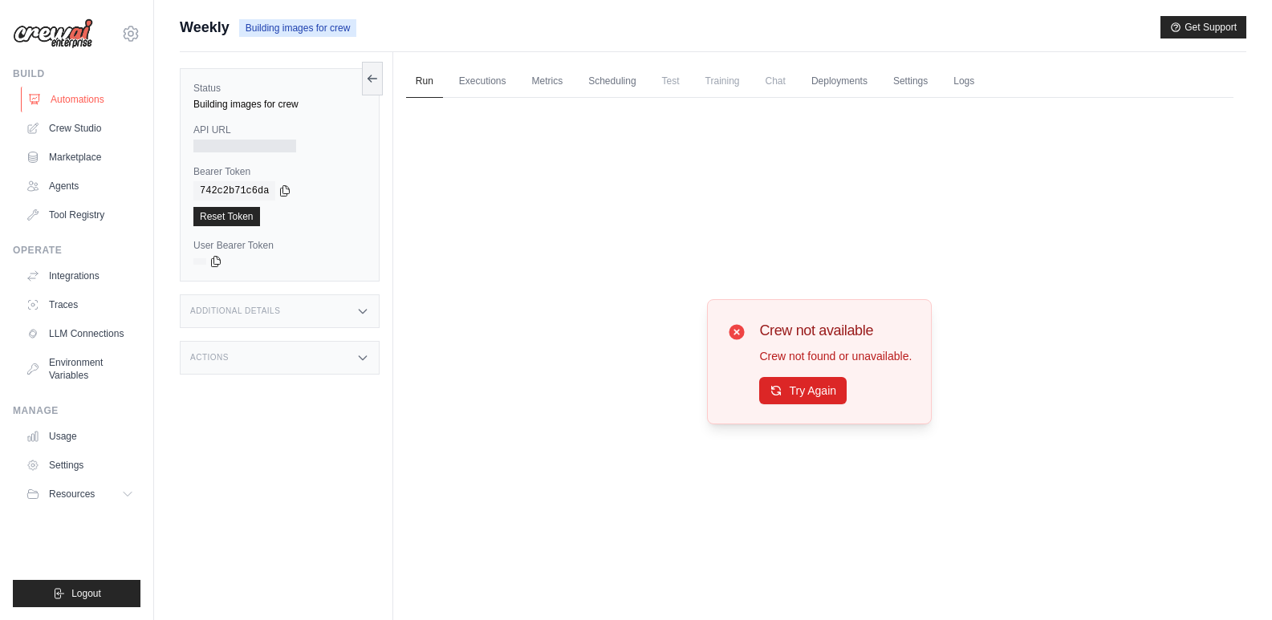
click at [83, 104] on link "Automations" at bounding box center [81, 100] width 121 height 26
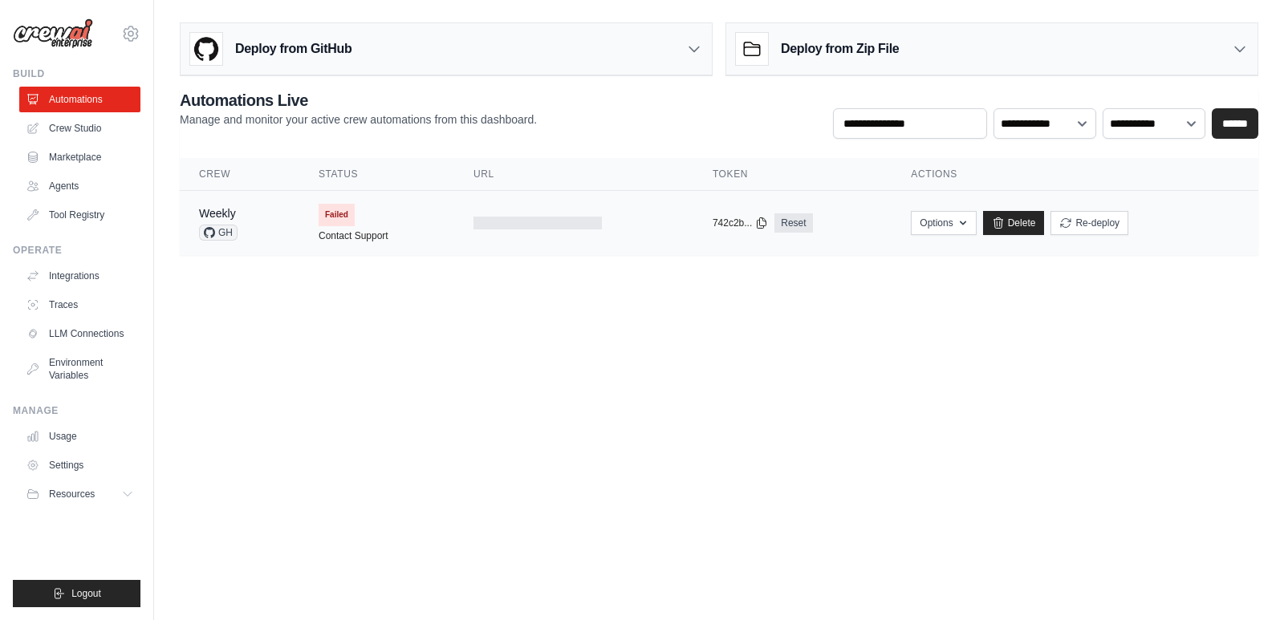
click at [343, 221] on span "Failed" at bounding box center [337, 215] width 36 height 22
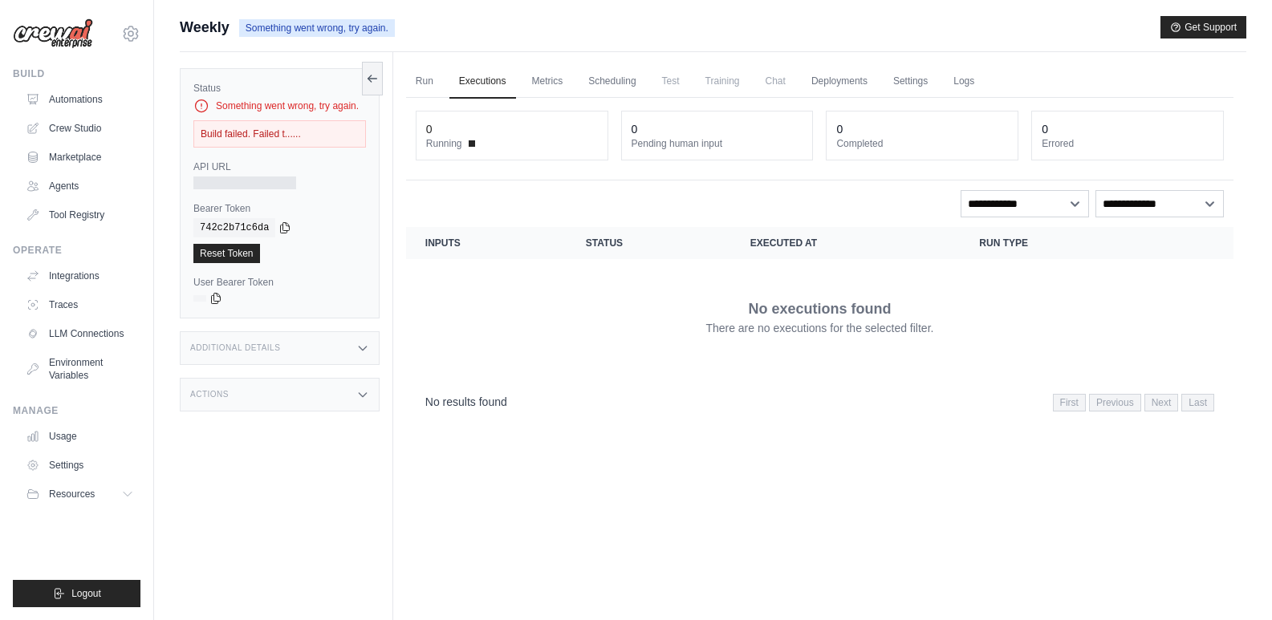
click at [284, 135] on div "Build failed. Failed t......" at bounding box center [279, 133] width 173 height 27
click at [324, 136] on div "Build failed. Failed t......" at bounding box center [279, 133] width 173 height 27
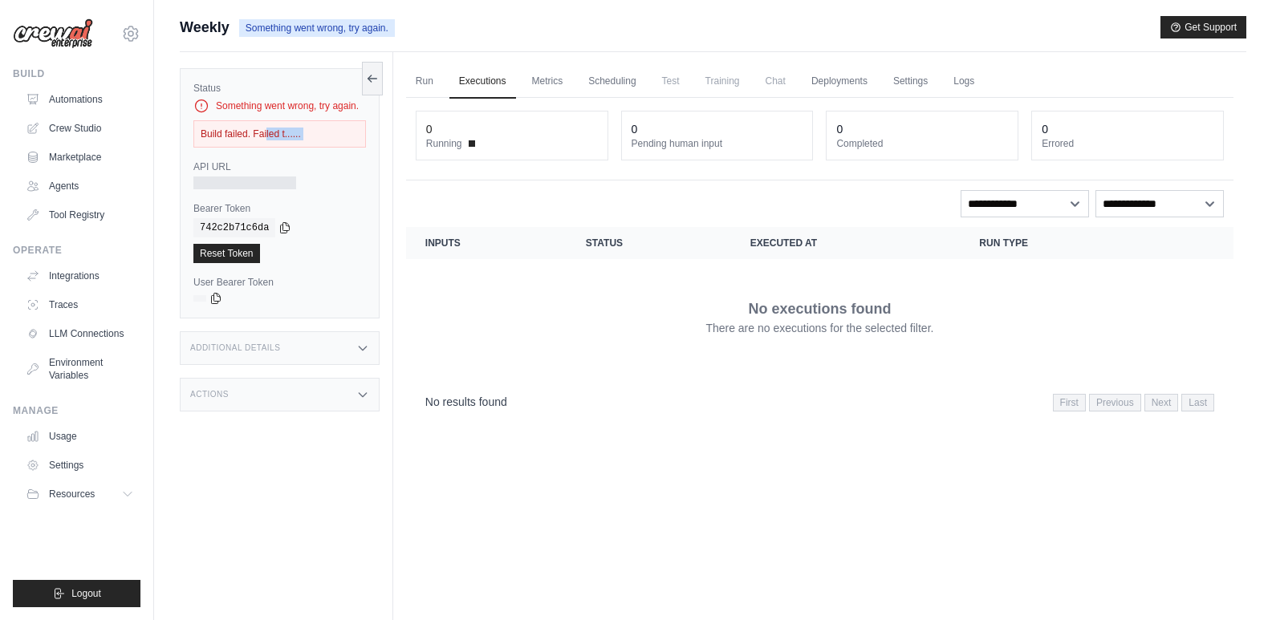
click at [324, 136] on div "Build failed. Failed t......" at bounding box center [279, 133] width 173 height 27
click at [917, 91] on link "Settings" at bounding box center [911, 82] width 54 height 34
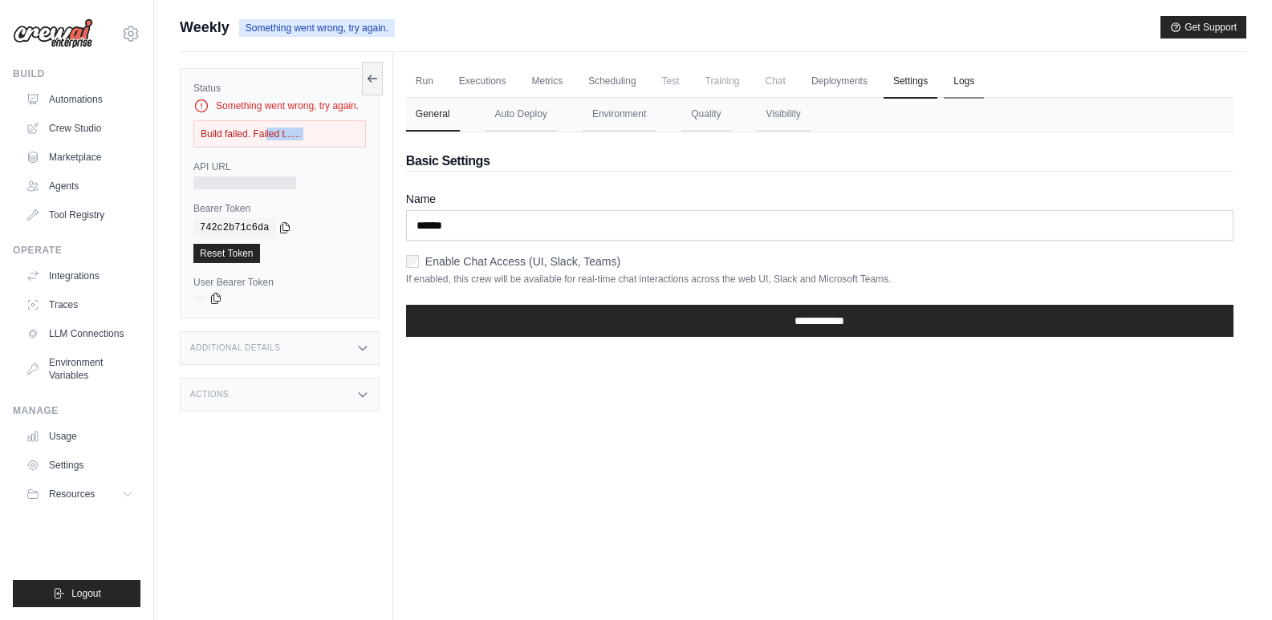
click at [976, 87] on link "Logs" at bounding box center [964, 82] width 40 height 34
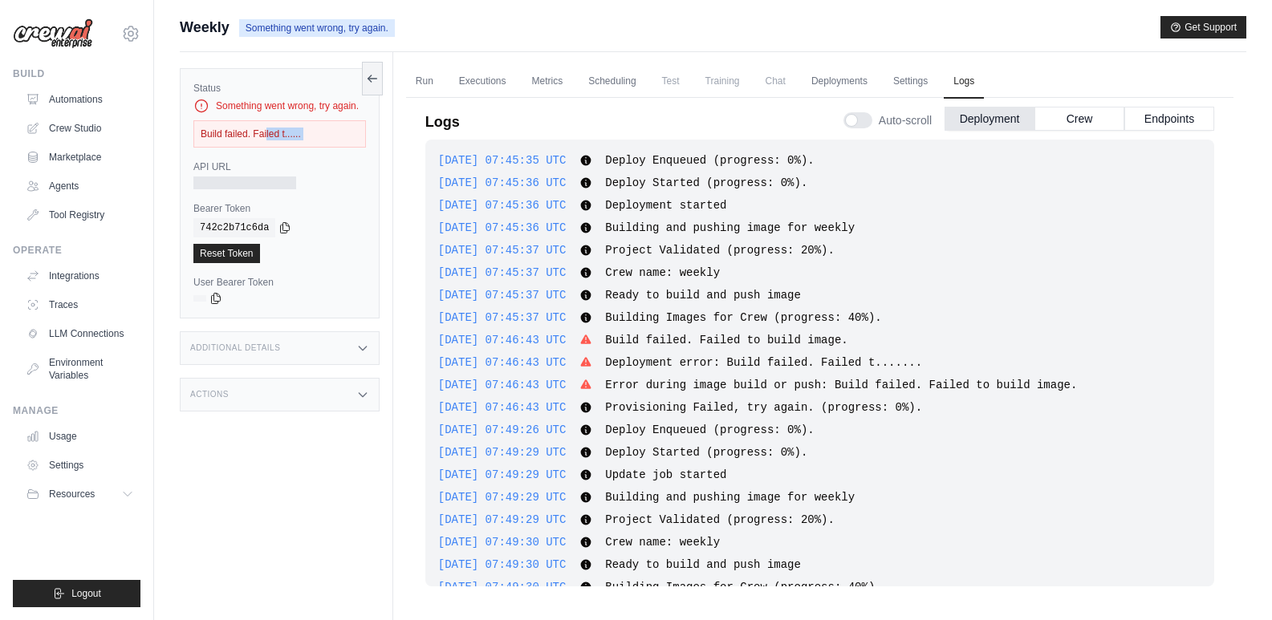
scroll to position [96, 0]
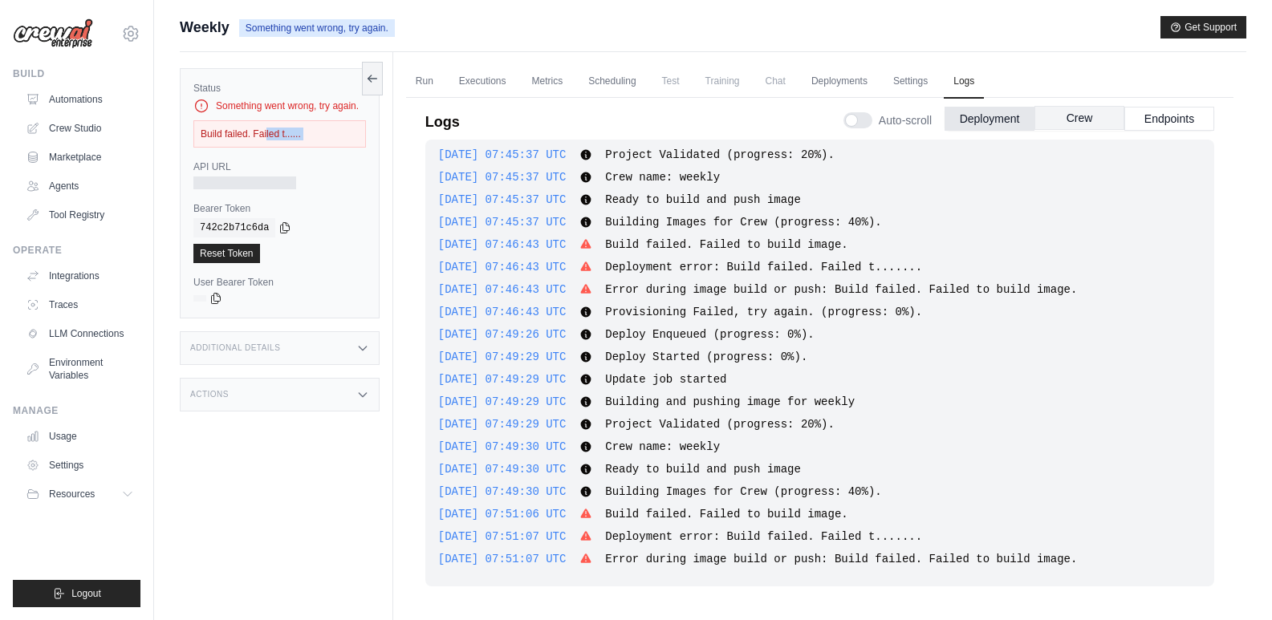
click at [1096, 123] on button "Crew" at bounding box center [1080, 118] width 90 height 24
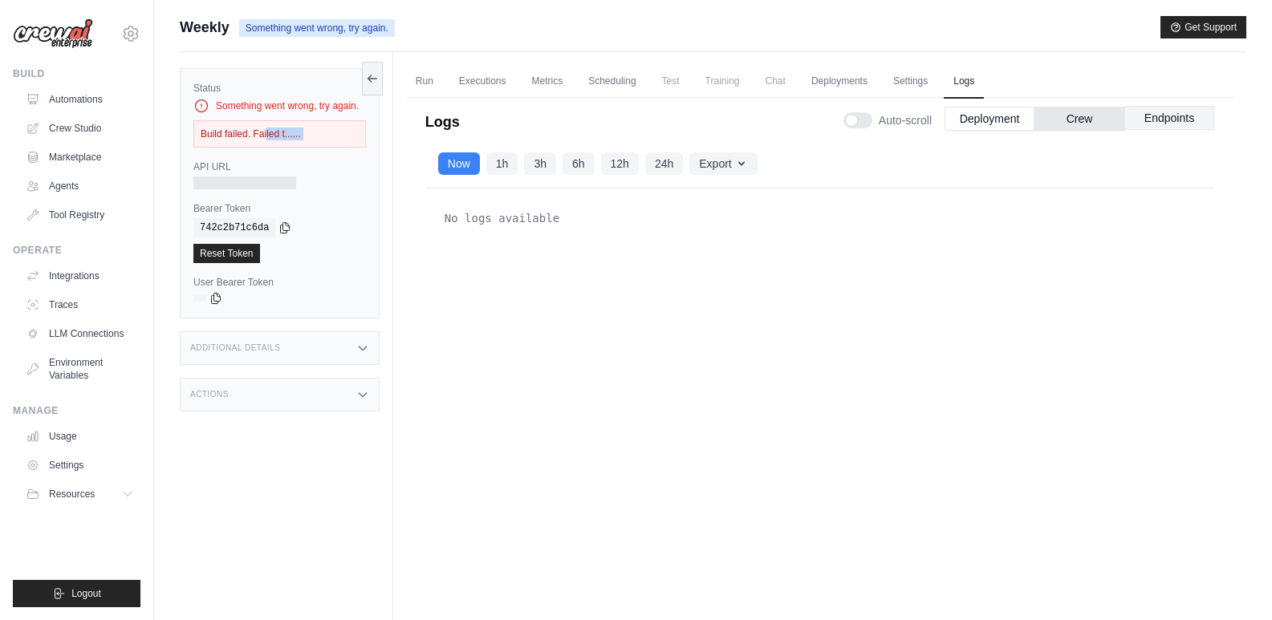
click at [1182, 117] on button "Endpoints" at bounding box center [1169, 118] width 90 height 24
click at [1002, 120] on button "Deployment" at bounding box center [990, 118] width 90 height 24
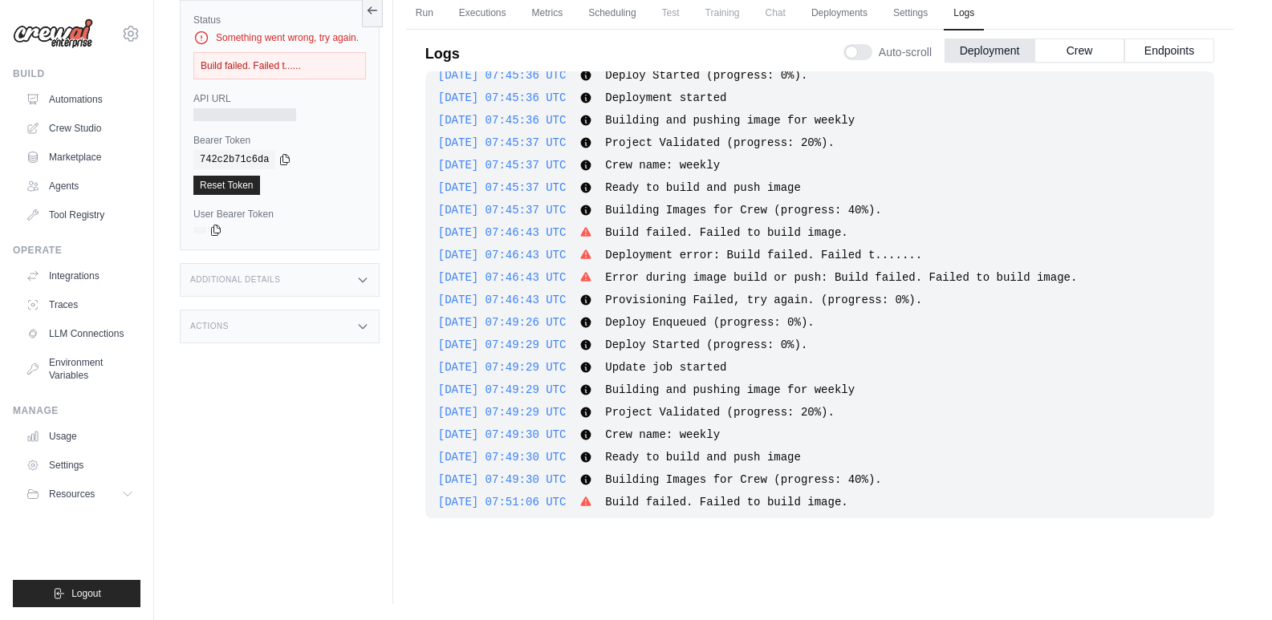
scroll to position [0, 0]
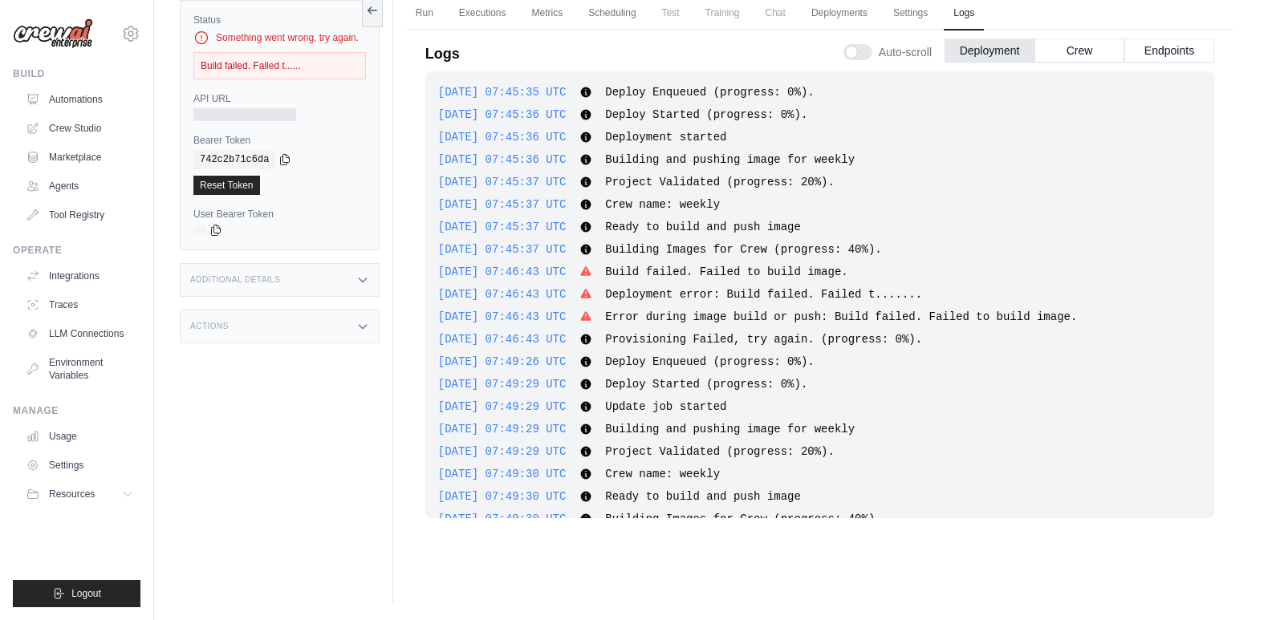
click at [662, 282] on div "2025-08-26 07:45:35 UTC Deploy Enqueued (progress: 0%). Show more Show less 202…" at bounding box center [819, 294] width 789 height 447
drag, startPoint x: 1050, startPoint y: 274, endPoint x: 1049, endPoint y: 246, distance: 28.9
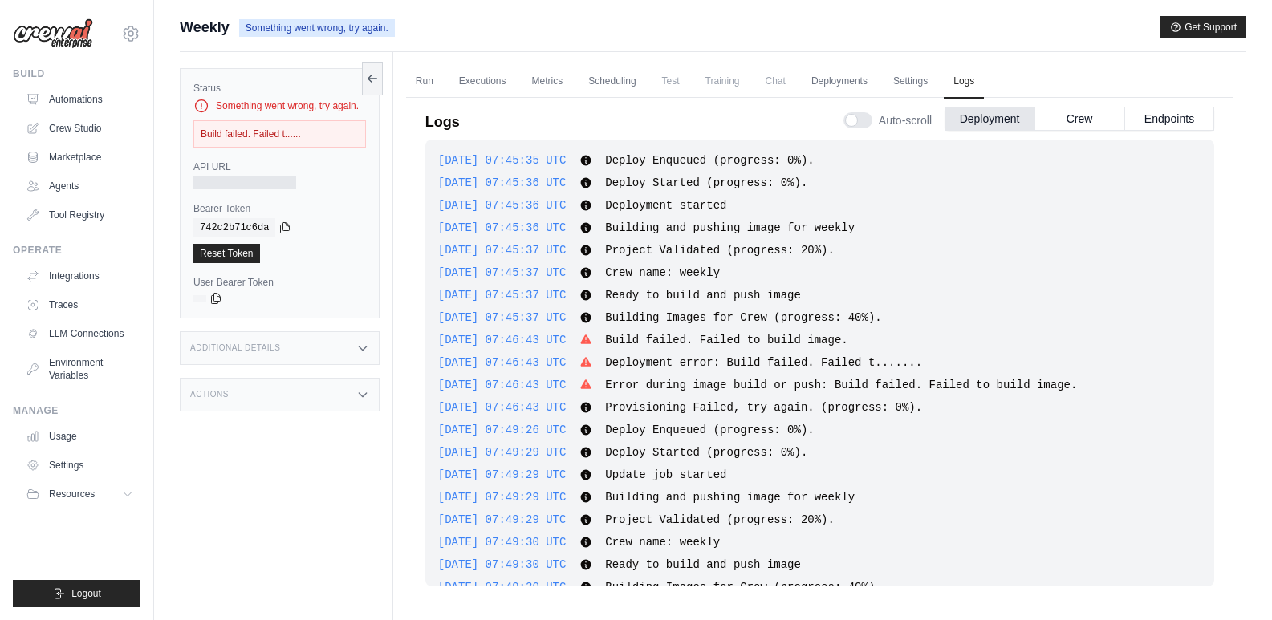
click at [328, 131] on div "Build failed. Failed t......" at bounding box center [279, 133] width 173 height 27
click at [380, 78] on button at bounding box center [372, 78] width 21 height 34
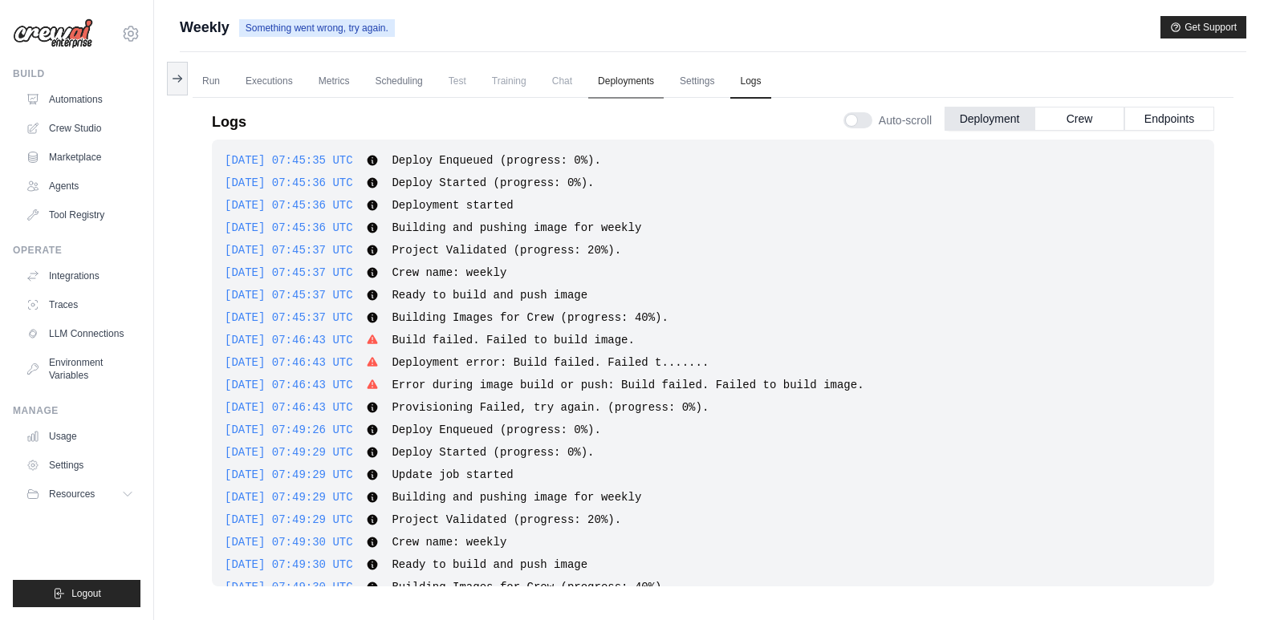
click at [616, 86] on link "Deployments" at bounding box center [625, 82] width 75 height 34
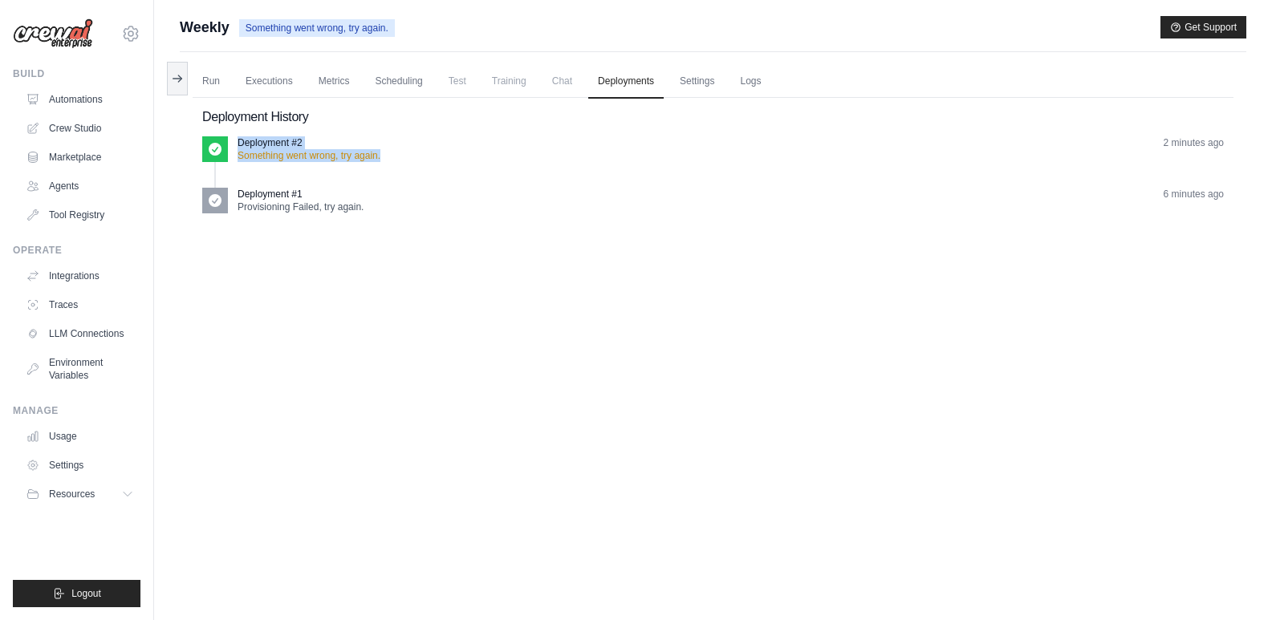
drag, startPoint x: 388, startPoint y: 152, endPoint x: 236, endPoint y: 141, distance: 152.0
click at [236, 141] on div "Deployment #2 Something went wrong, try again. 2 minutes ago" at bounding box center [713, 149] width 1022 height 26
click at [432, 221] on div "Deployment #1 Provisioning Failed, try again. 6 minutes ago" at bounding box center [713, 207] width 1022 height 39
drag, startPoint x: 409, startPoint y: 207, endPoint x: 240, endPoint y: 182, distance: 170.4
click at [240, 182] on ul "Deployment #2 Something went wrong, try again. 2 minutes ago Deployment #1 Prov…" at bounding box center [713, 181] width 1022 height 90
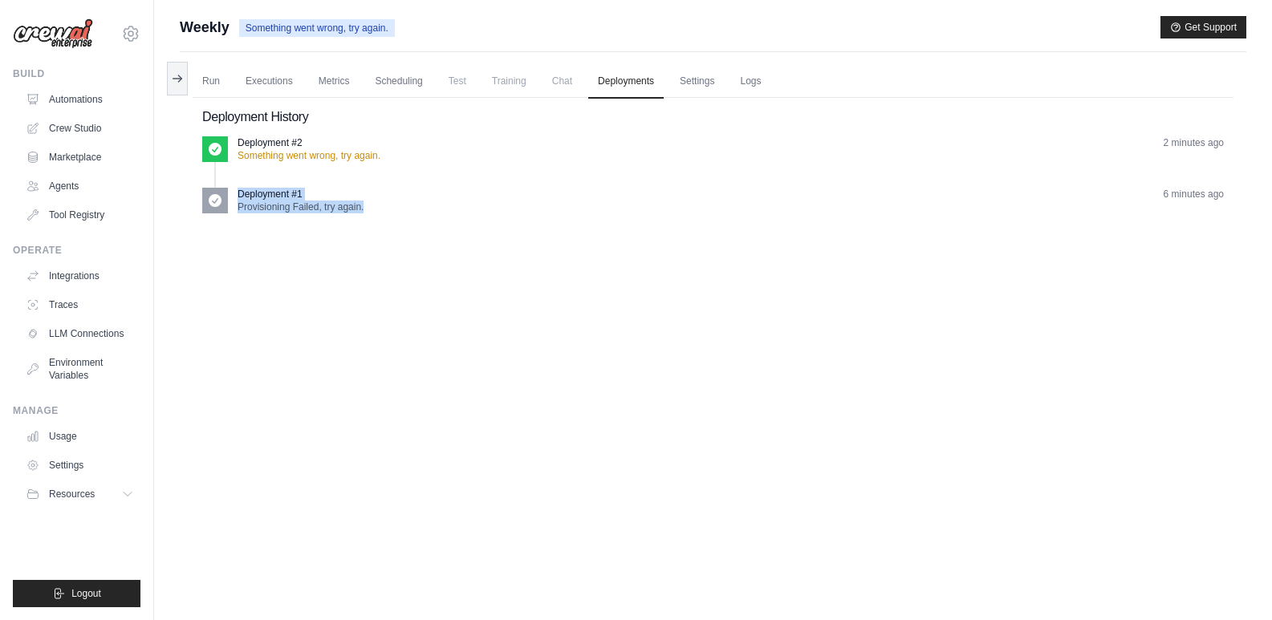
copy div "Deployment #1 Provisioning Failed, try again."
click at [746, 87] on link "Logs" at bounding box center [750, 82] width 40 height 34
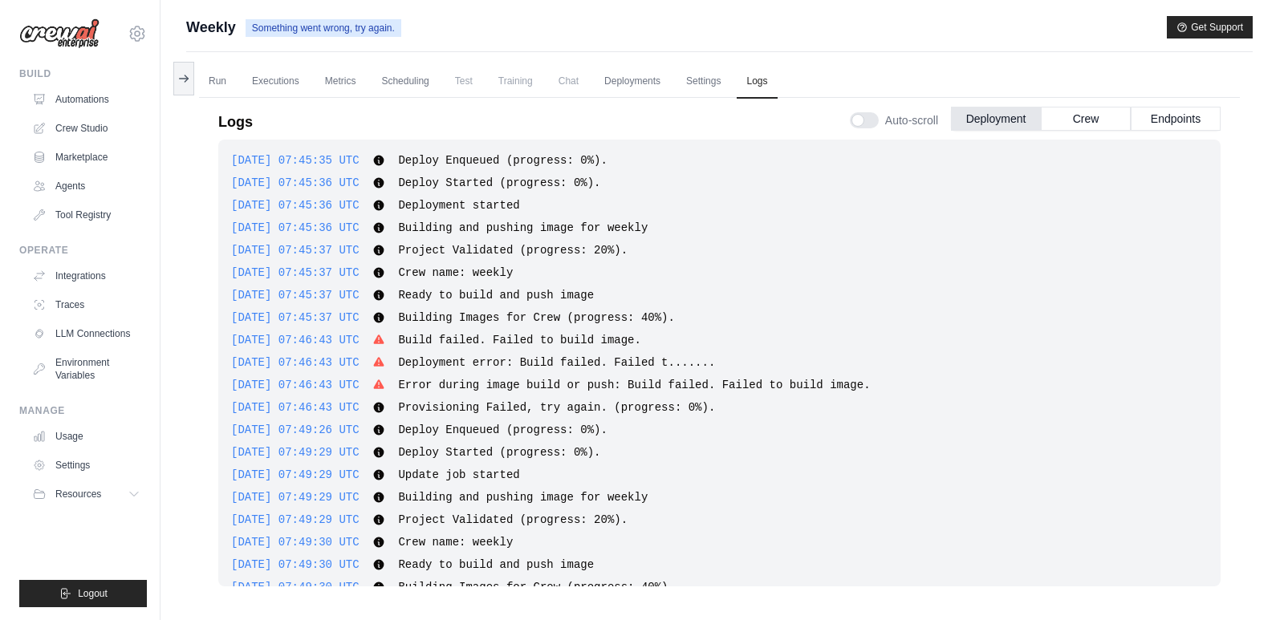
scroll to position [96, 0]
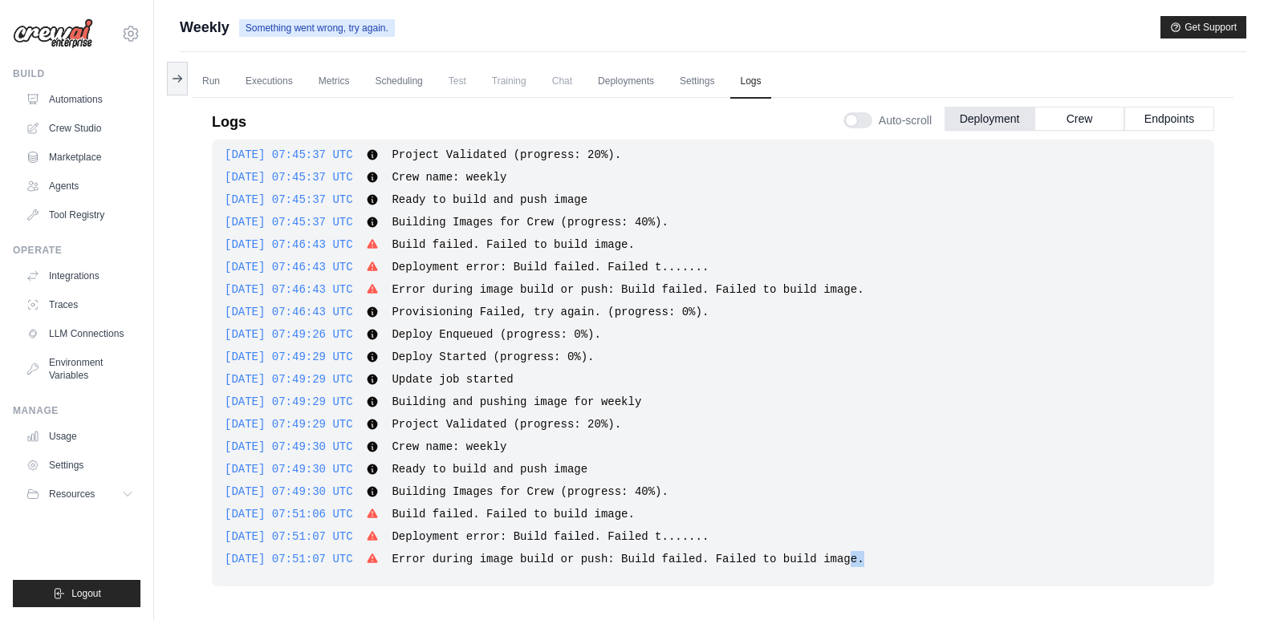
drag, startPoint x: 859, startPoint y: 563, endPoint x: 827, endPoint y: 560, distance: 32.2
click at [827, 560] on div "2025-08-26 07:51:07 UTC Error during image build or push: Build failed. Failed …" at bounding box center [713, 559] width 977 height 16
click at [827, 560] on span "Error during image build or push: Build failed. Failed to build image." at bounding box center [628, 559] width 472 height 13
click at [191, 140] on div "Run Executions Metrics Scheduling Test Training Chat Deployments Settings Logs …" at bounding box center [713, 362] width 1067 height 620
click at [181, 90] on button at bounding box center [177, 78] width 21 height 34
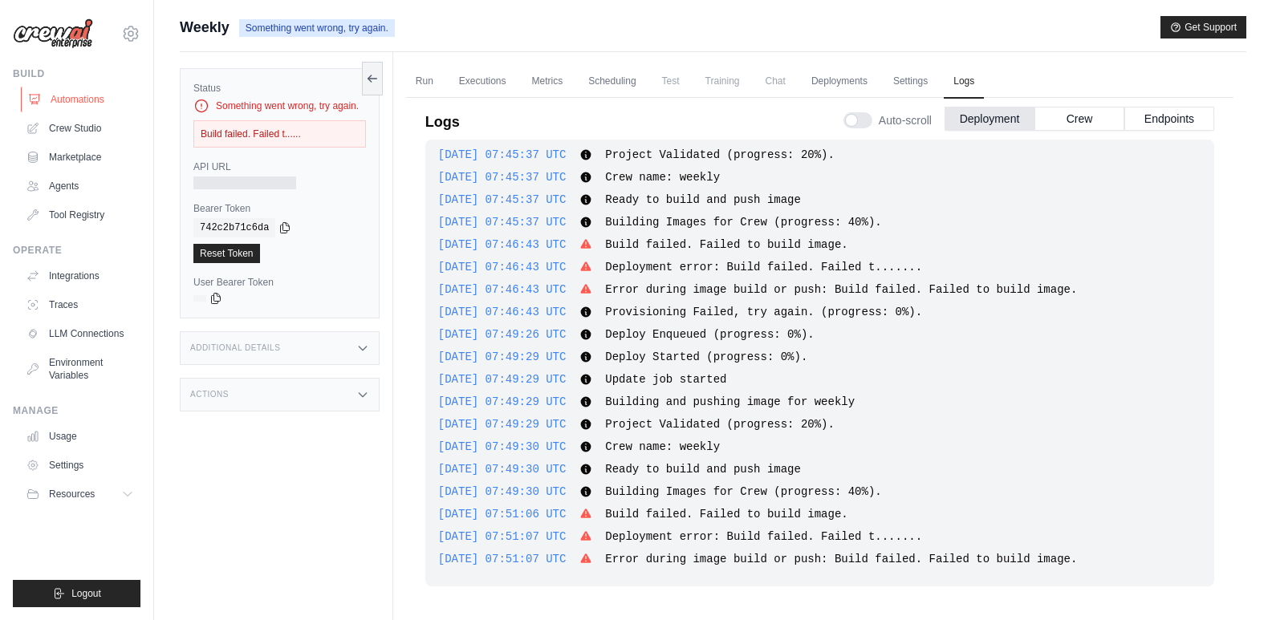
click at [116, 96] on link "Automations" at bounding box center [81, 100] width 121 height 26
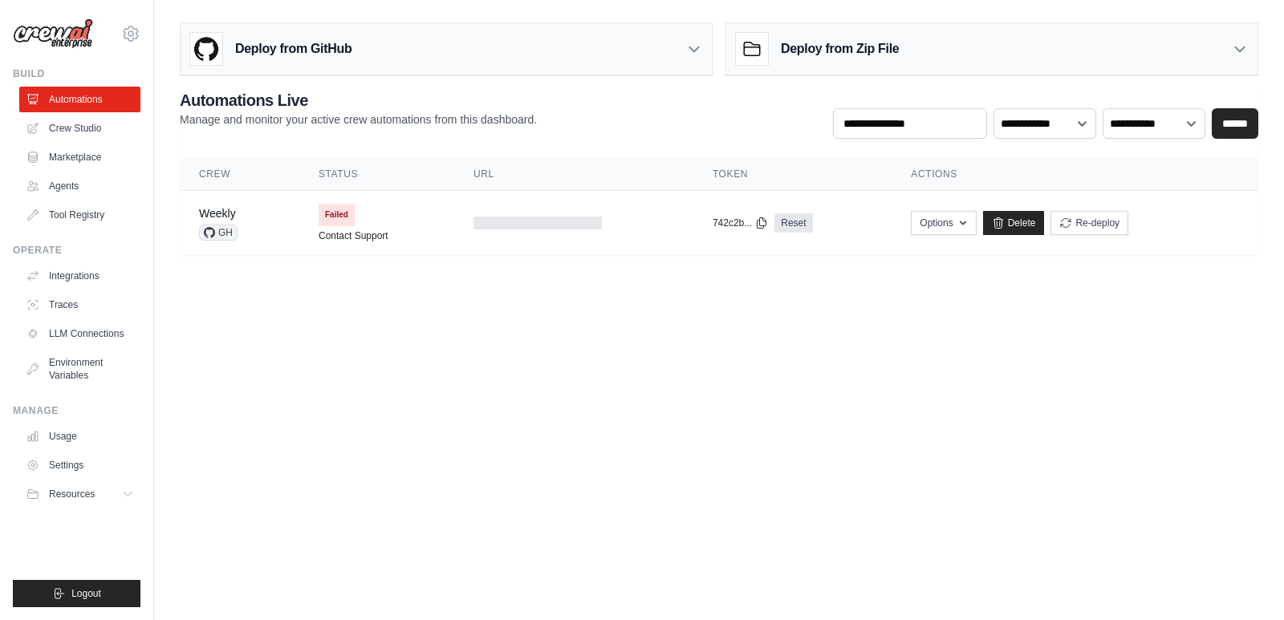
click at [811, 62] on div "Deploy from Zip File" at bounding box center [817, 49] width 163 height 32
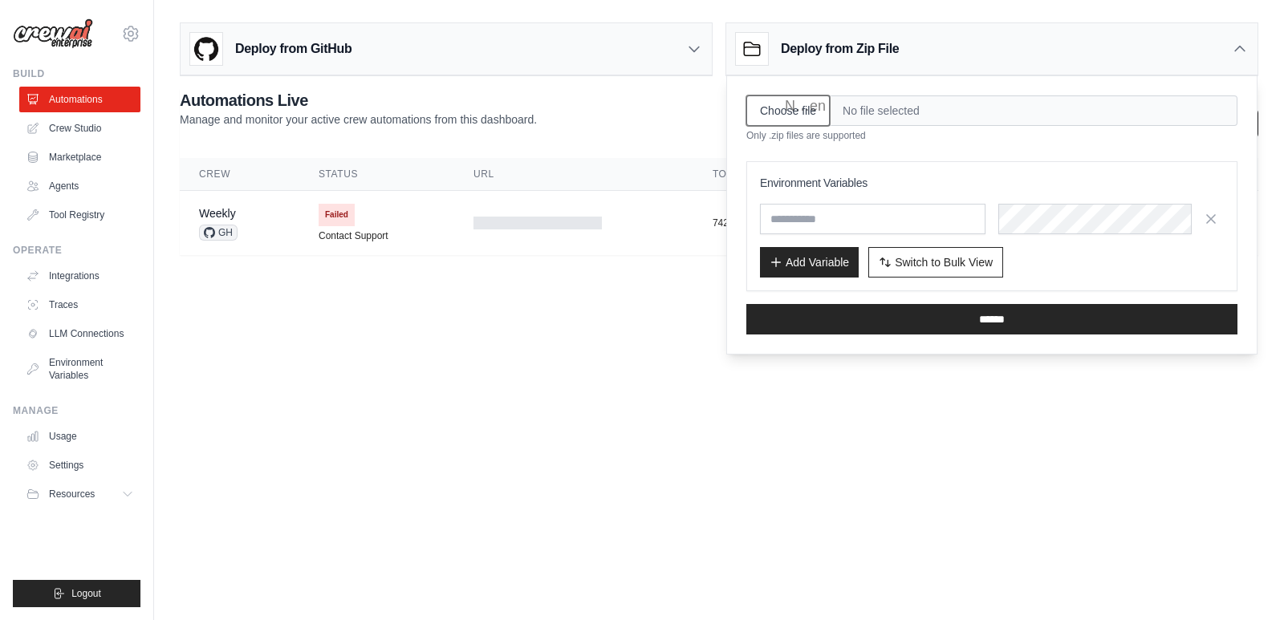
click at [816, 110] on input "Choose file" at bounding box center [787, 111] width 83 height 30
type input "**********"
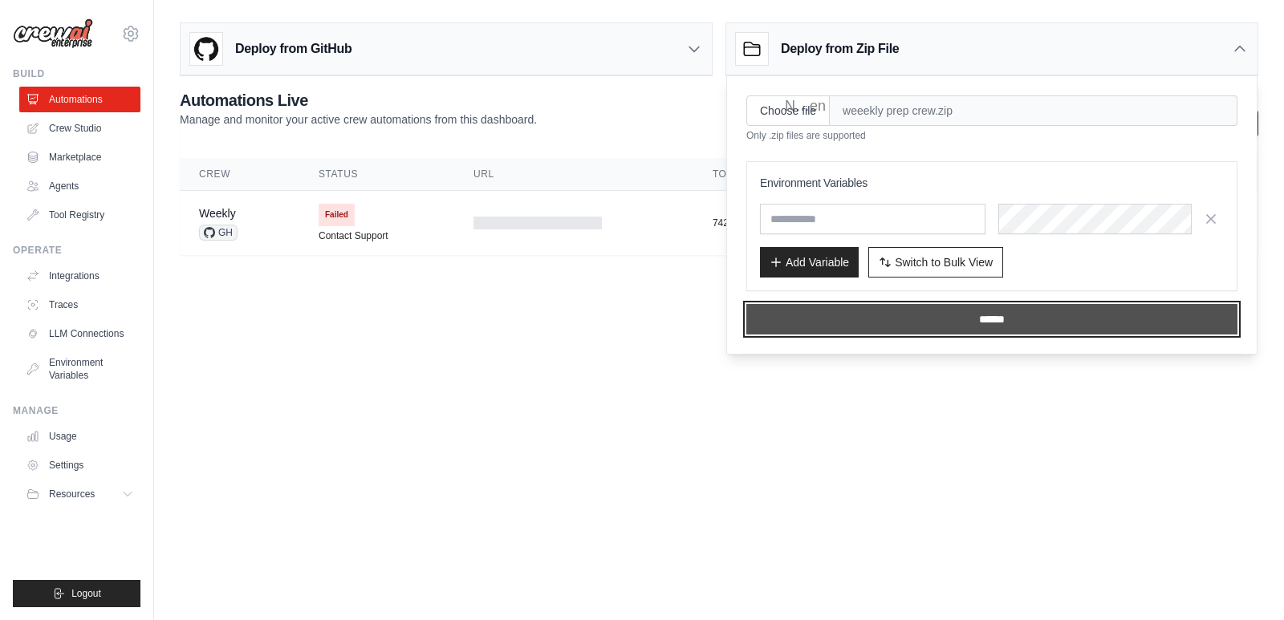
click at [964, 319] on input "******" at bounding box center [991, 319] width 491 height 30
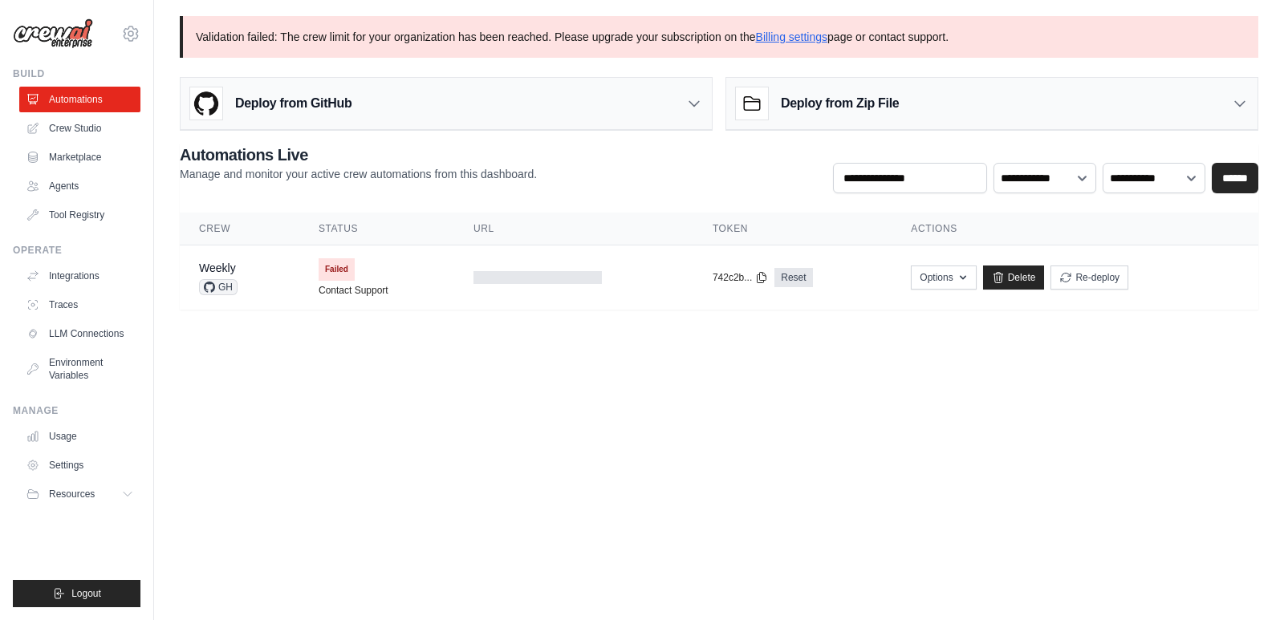
click at [664, 423] on body "vinayak.deligence@gmail.com Settings Build Automations Crew Studio" at bounding box center [642, 310] width 1284 height 620
click at [1094, 283] on button "Re-deploy" at bounding box center [1090, 277] width 78 height 24
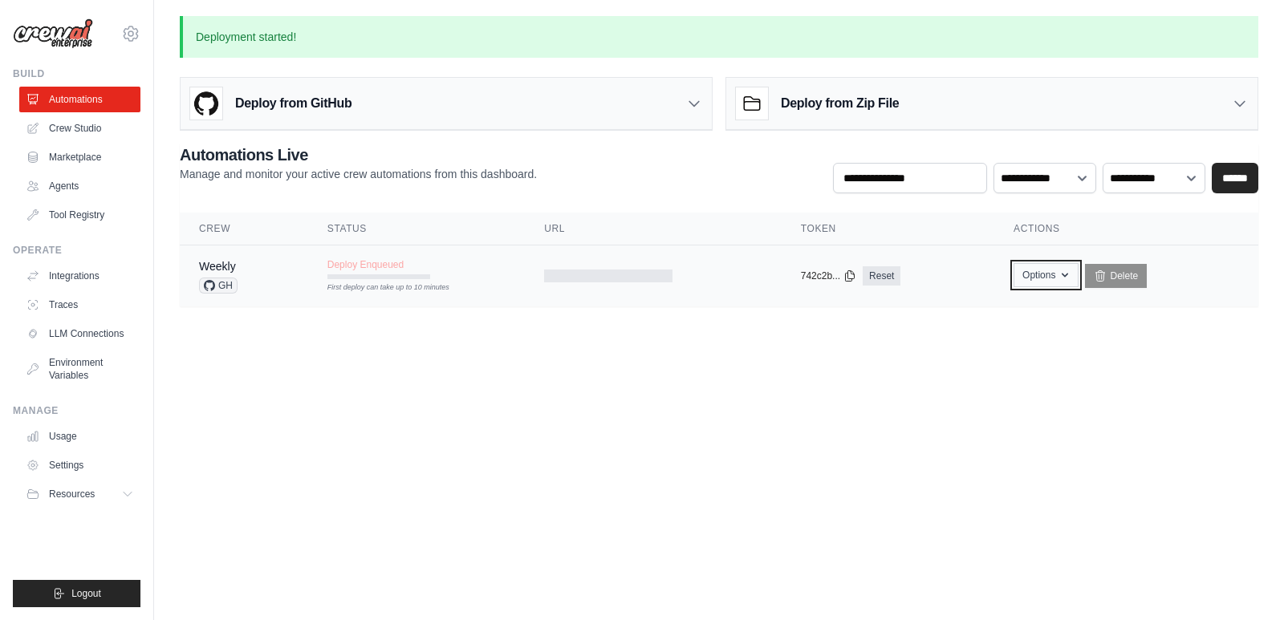
click at [1060, 274] on icon "button" at bounding box center [1065, 275] width 13 height 13
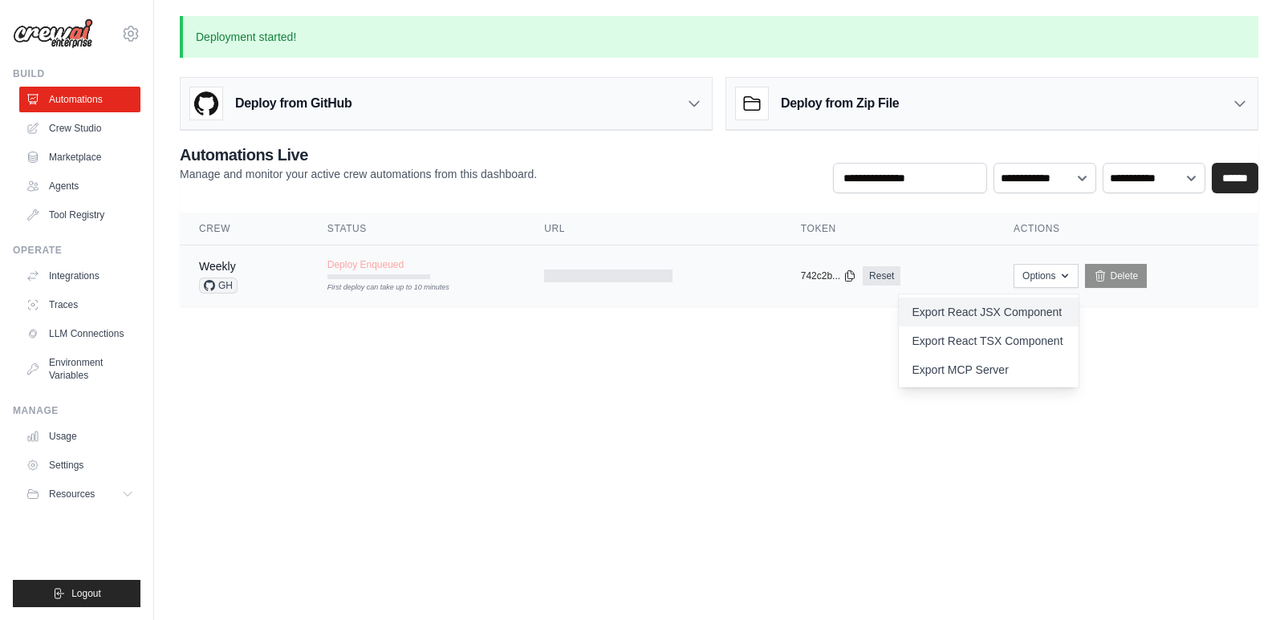
click at [959, 314] on link "Export React JSX Component" at bounding box center [989, 312] width 180 height 29
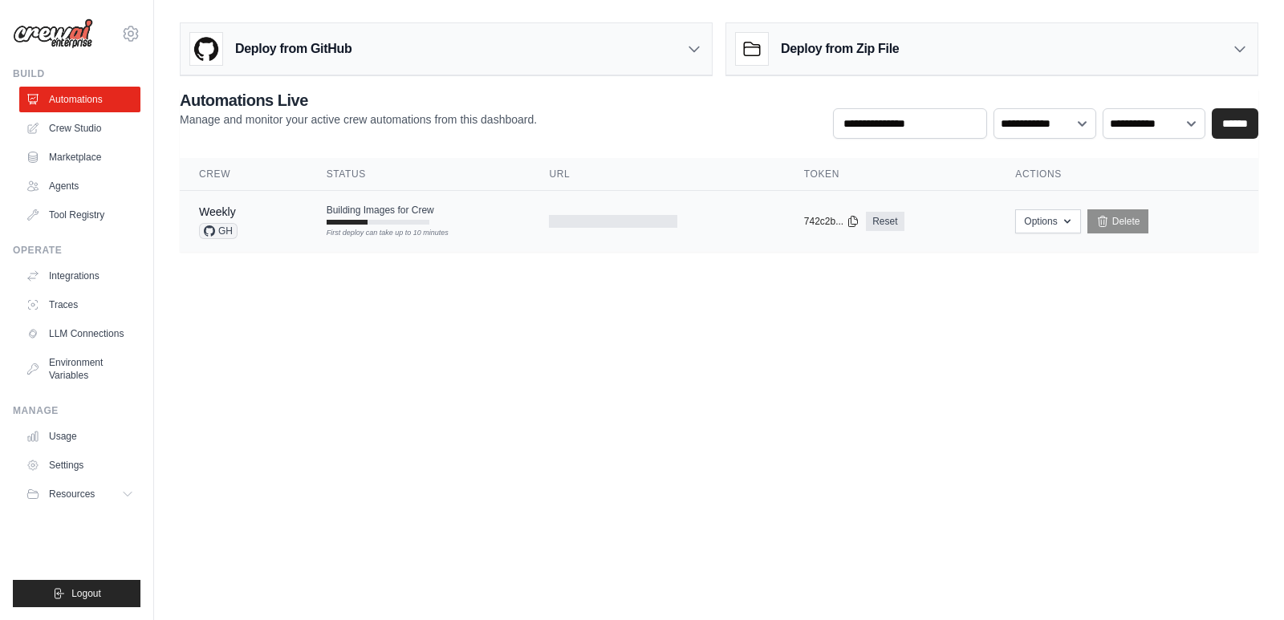
click at [383, 232] on div "First deploy can take up to 10 minutes" at bounding box center [378, 233] width 103 height 11
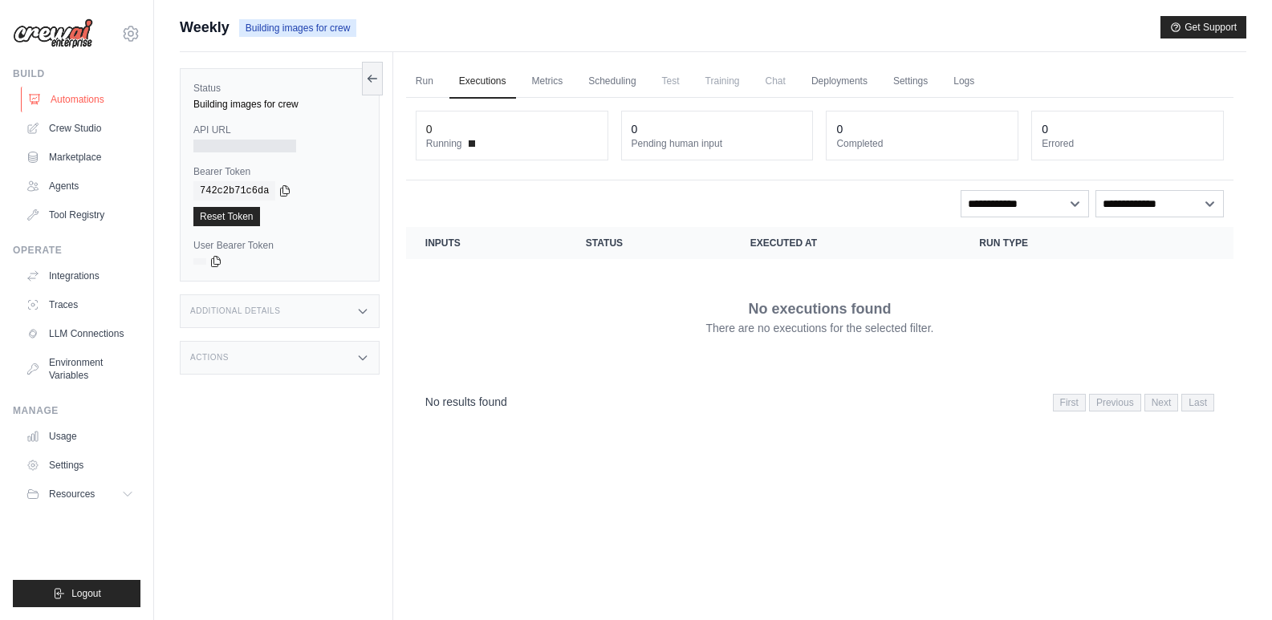
click at [92, 91] on link "Automations" at bounding box center [81, 100] width 121 height 26
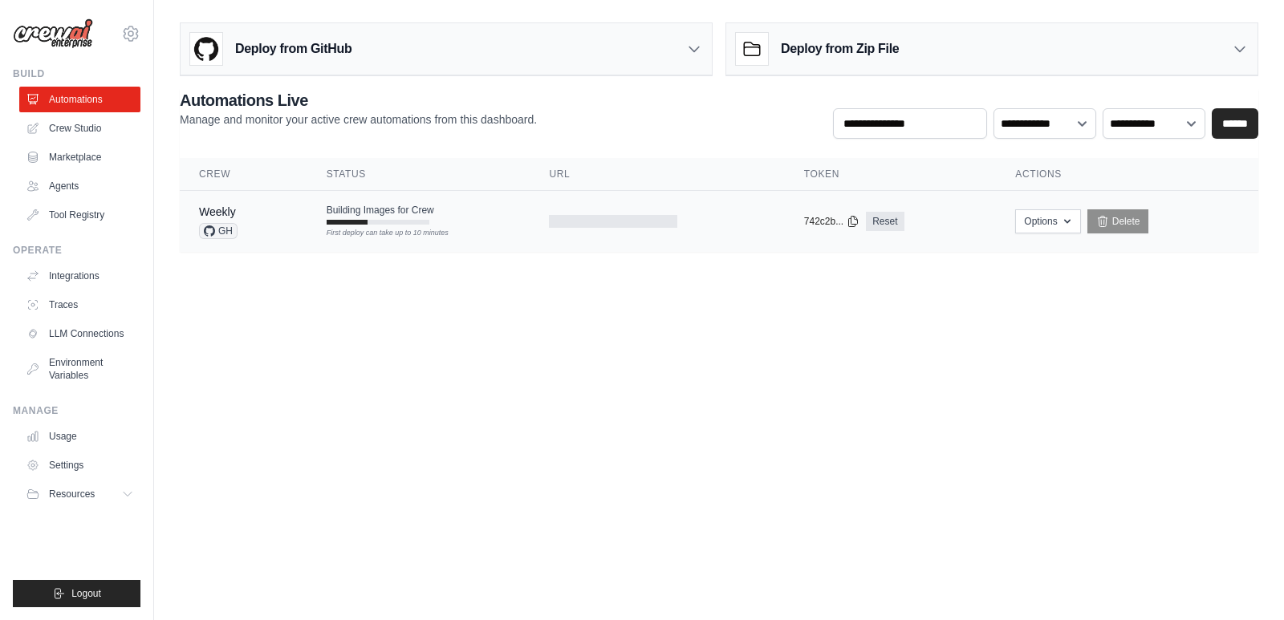
click at [226, 231] on span "GH" at bounding box center [218, 231] width 39 height 16
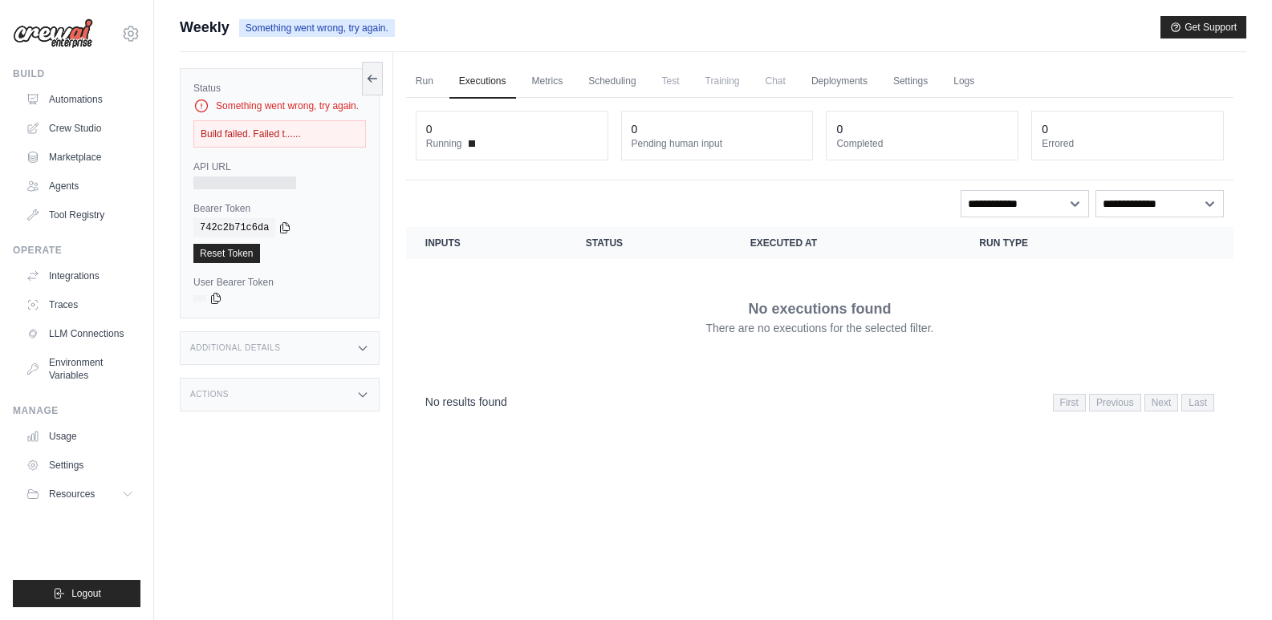
click at [277, 137] on div "Build failed. Failed t......" at bounding box center [279, 133] width 173 height 27
click at [73, 109] on link "Automations" at bounding box center [81, 100] width 121 height 26
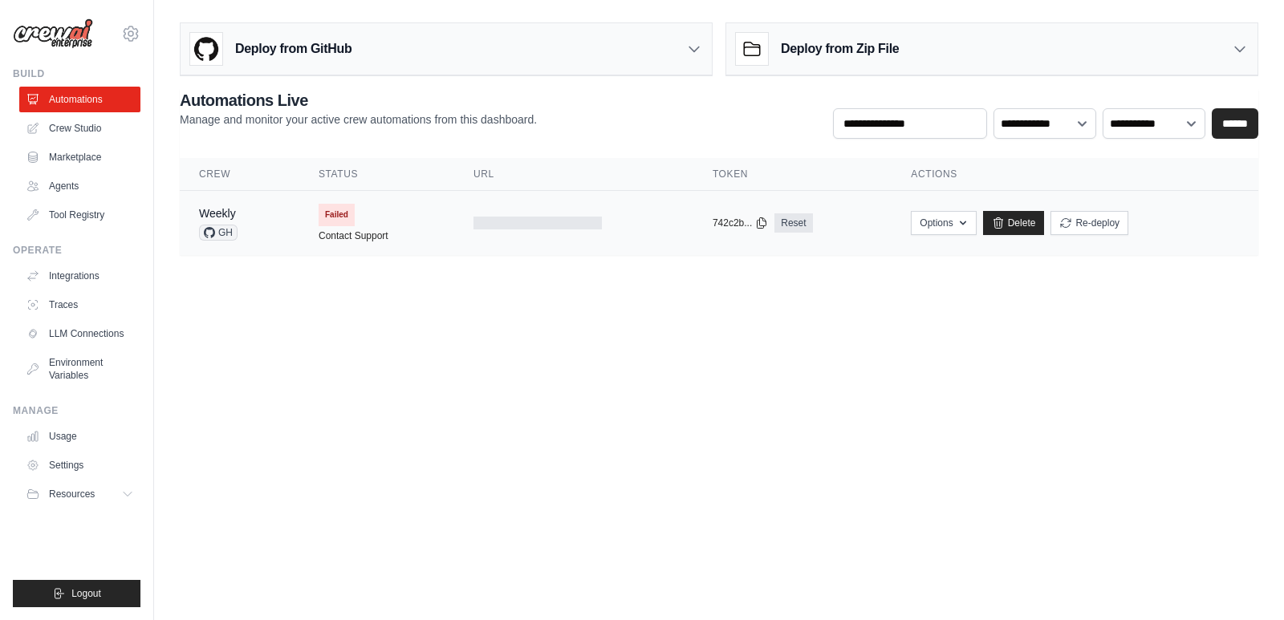
click at [535, 225] on div at bounding box center [538, 223] width 128 height 13
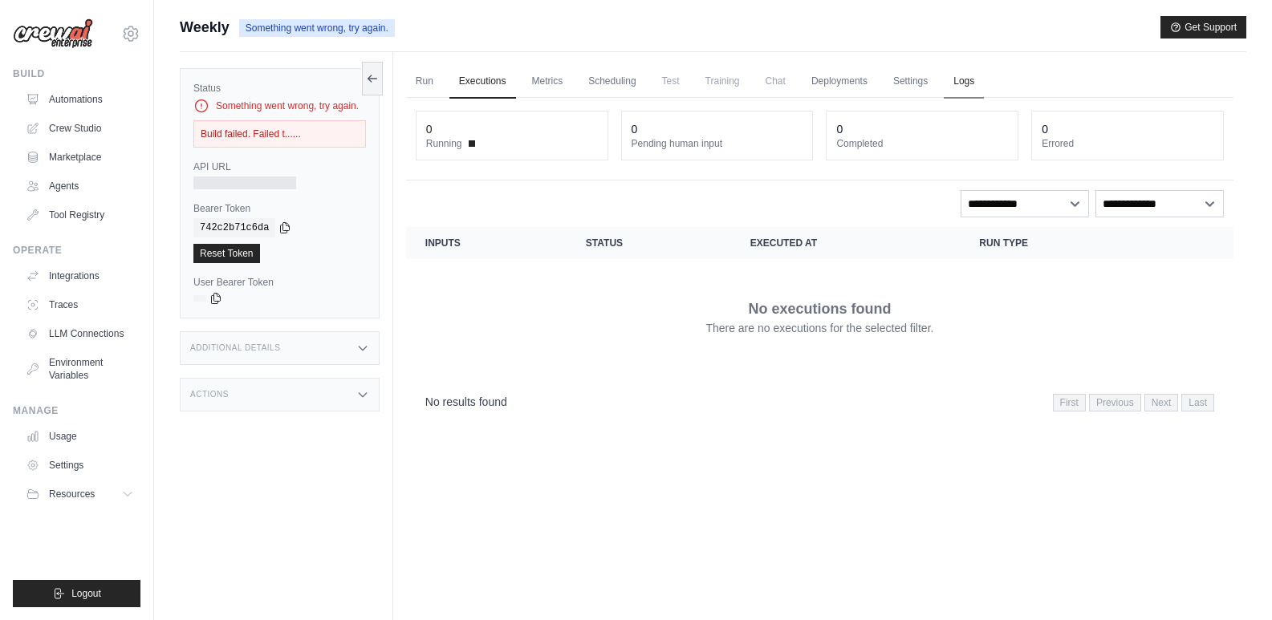
click at [968, 79] on link "Logs" at bounding box center [964, 82] width 40 height 34
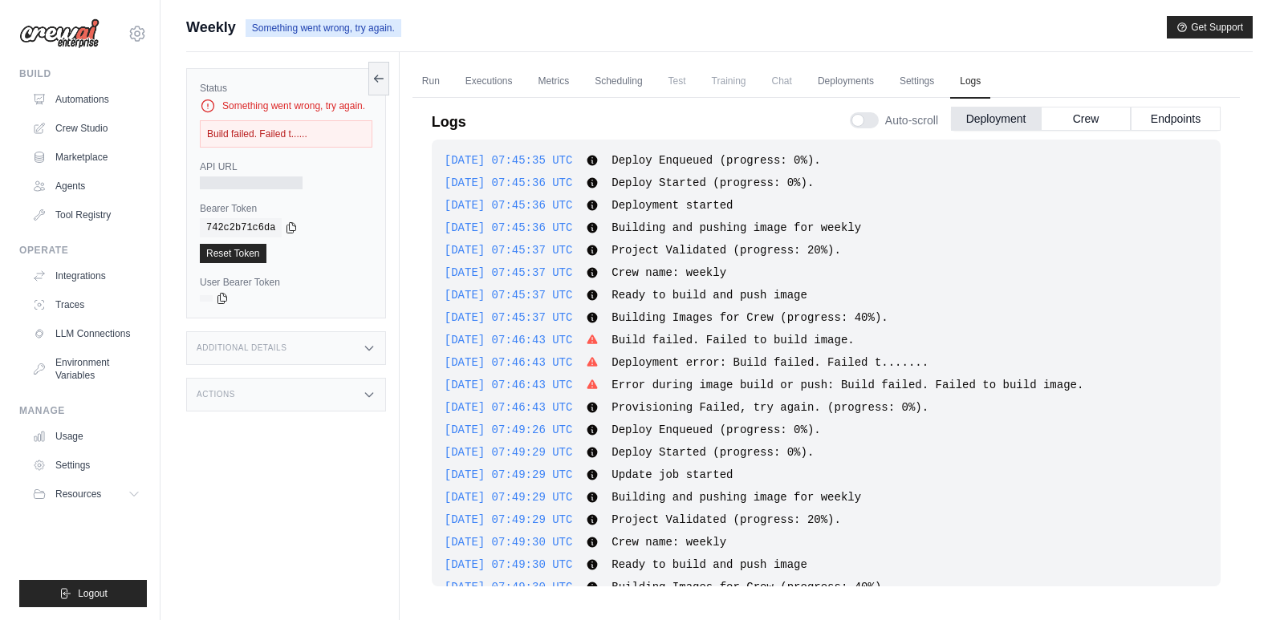
scroll to position [343, 0]
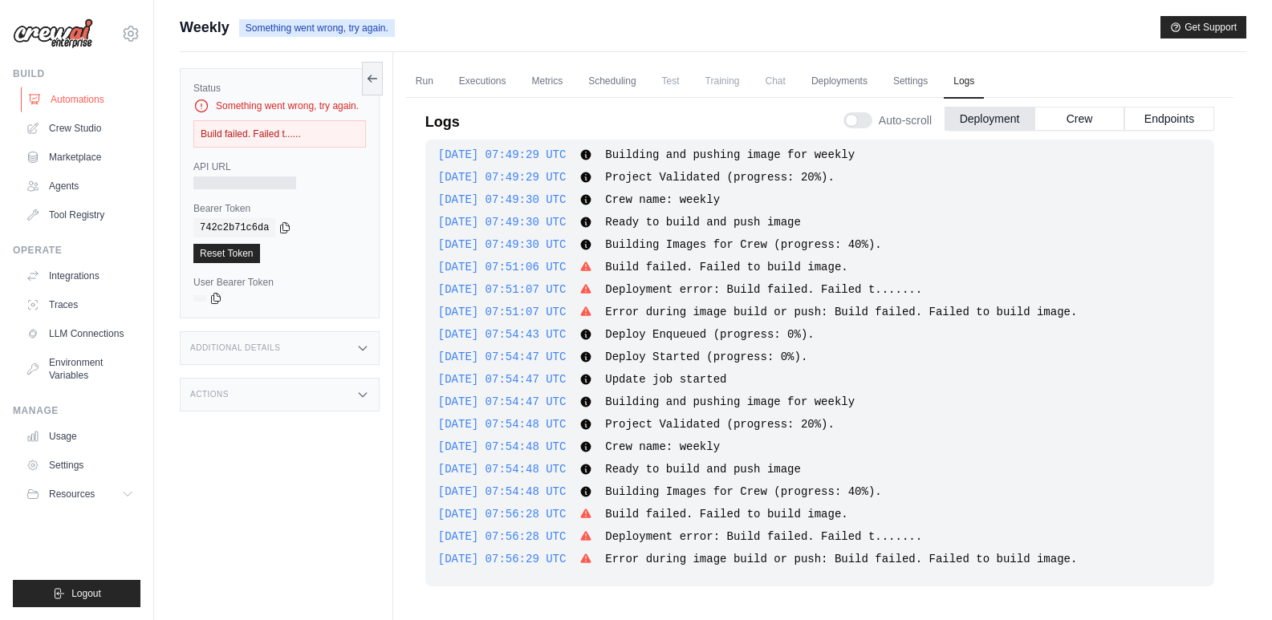
click at [99, 107] on link "Automations" at bounding box center [81, 100] width 121 height 26
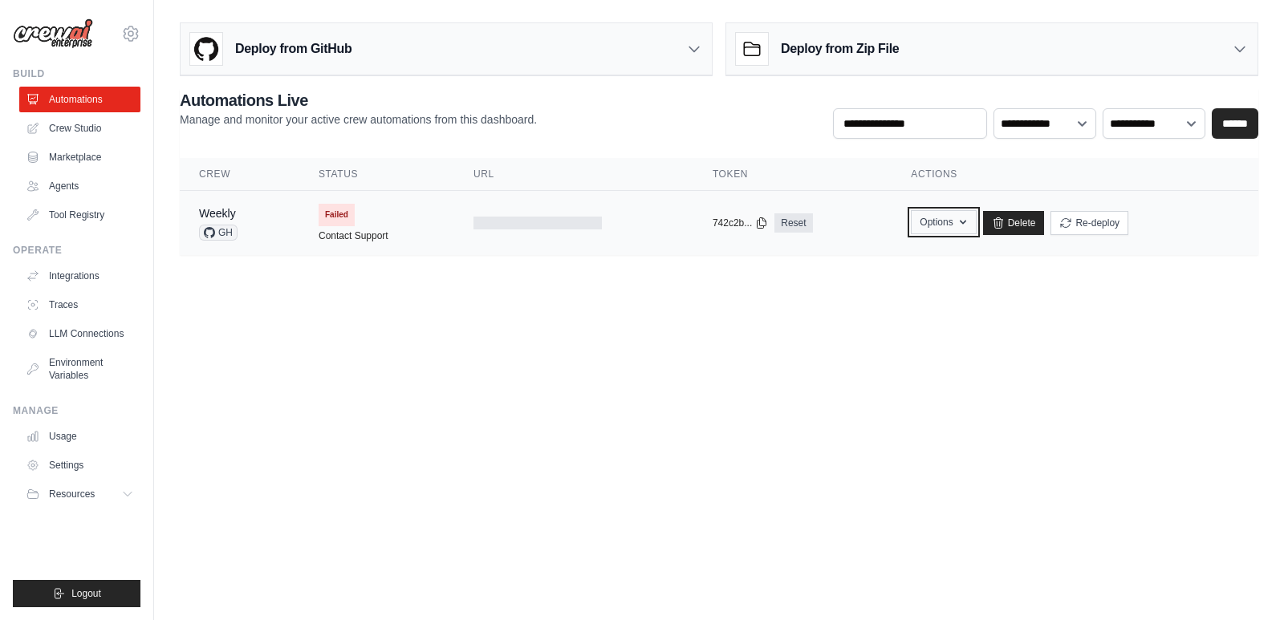
click at [964, 225] on icon "button" at bounding box center [963, 222] width 13 height 13
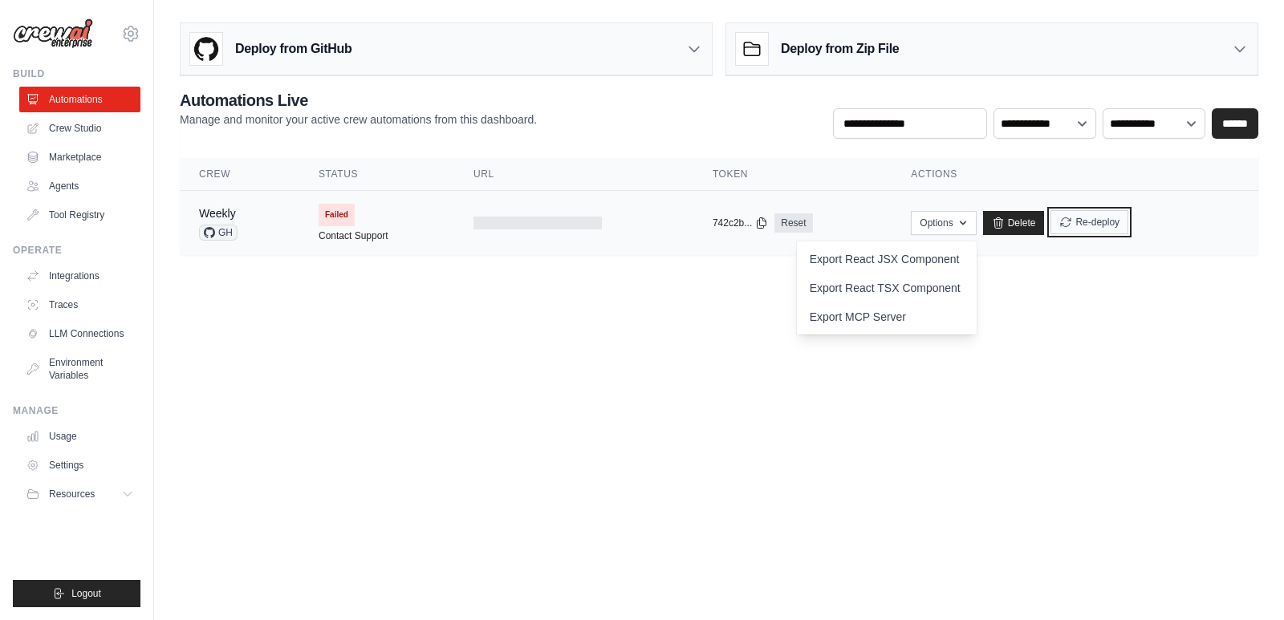
click at [1110, 226] on button "Re-deploy" at bounding box center [1090, 222] width 78 height 24
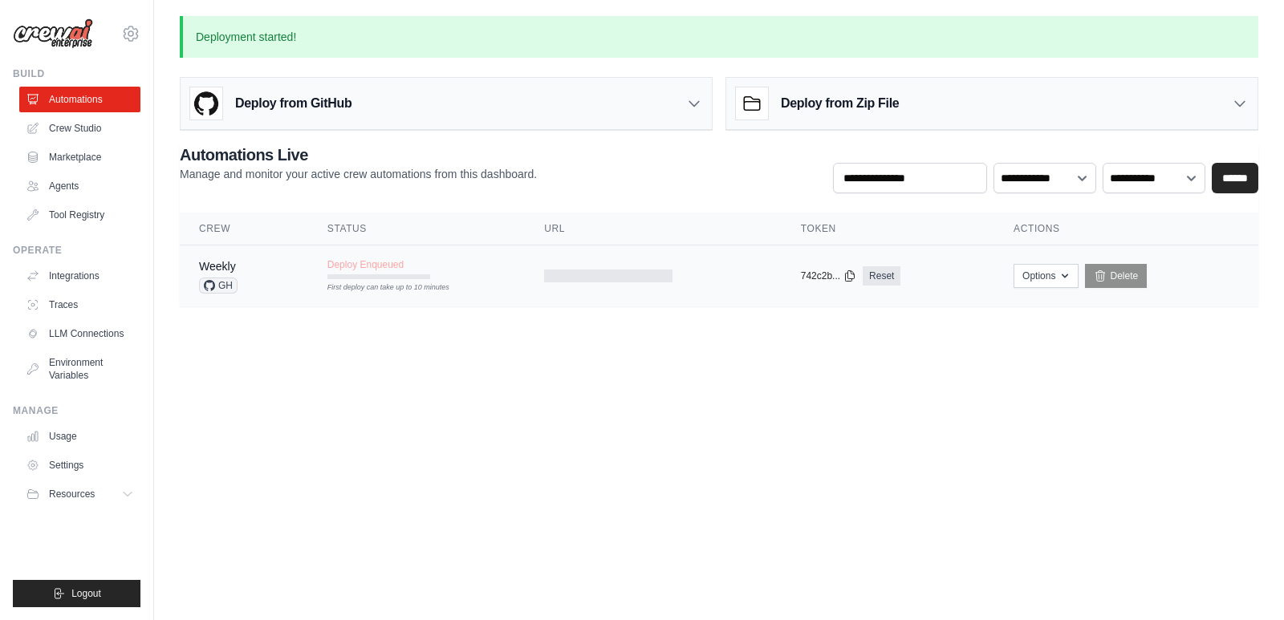
click at [311, 284] on td "Deploy Enqueued First deploy can take up to 10 minutes" at bounding box center [416, 269] width 217 height 47
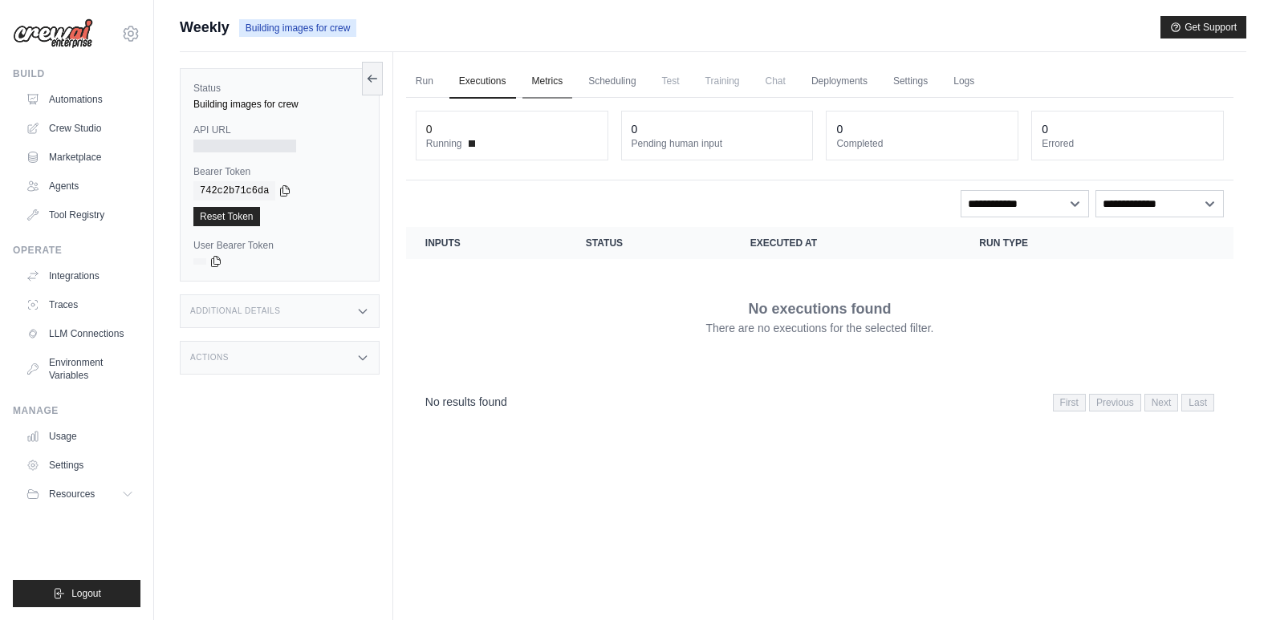
click at [547, 83] on link "Metrics" at bounding box center [547, 82] width 51 height 34
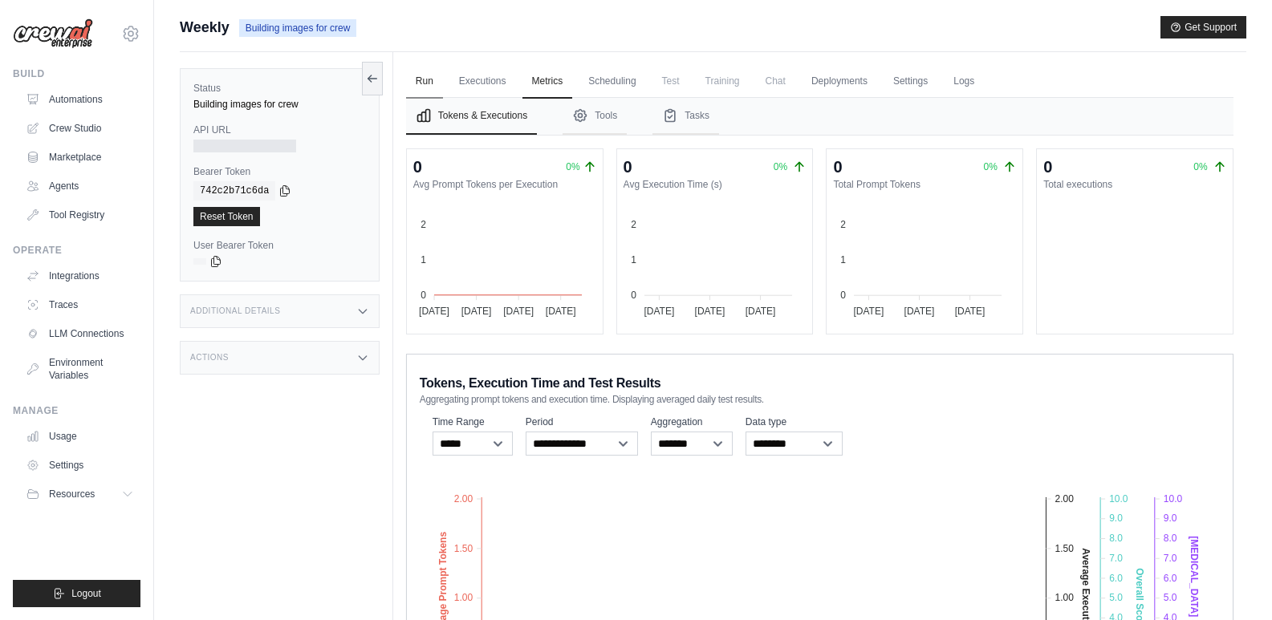
click at [422, 87] on link "Run" at bounding box center [424, 82] width 37 height 34
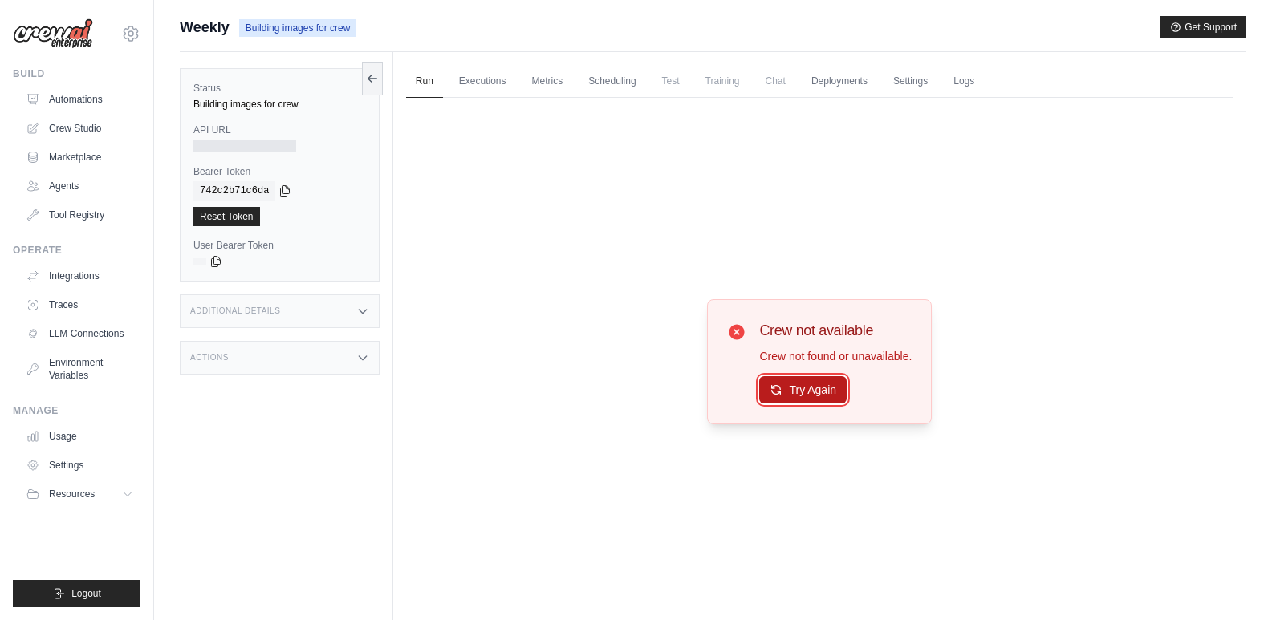
click at [787, 389] on button "Try Again" at bounding box center [802, 389] width 87 height 27
click at [871, 83] on link "Deployments" at bounding box center [839, 82] width 75 height 34
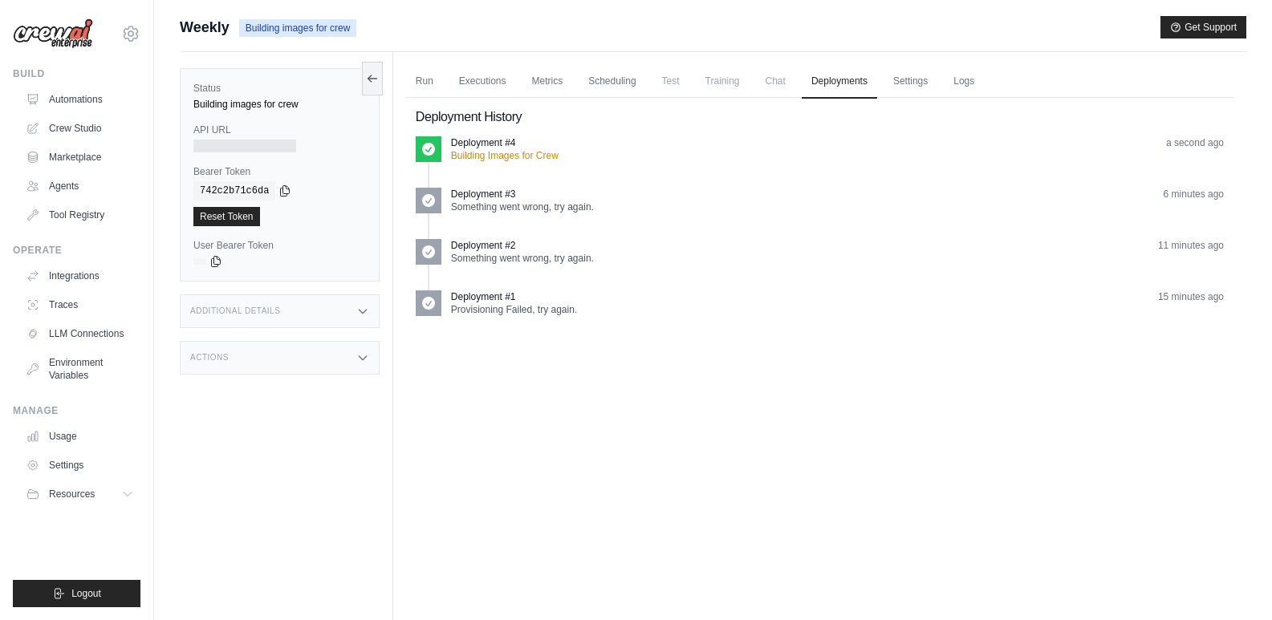
click at [572, 299] on div "Deployment #1" at bounding box center [514, 297] width 126 height 13
click at [568, 306] on p "Provisioning Failed, try again." at bounding box center [514, 309] width 126 height 13
drag, startPoint x: 576, startPoint y: 302, endPoint x: 432, endPoint y: 296, distance: 144.6
click at [432, 296] on div "Deployment #1 Provisioning Failed, try again. 15 minutes ago" at bounding box center [820, 304] width 808 height 26
click at [901, 83] on link "Settings" at bounding box center [911, 82] width 54 height 34
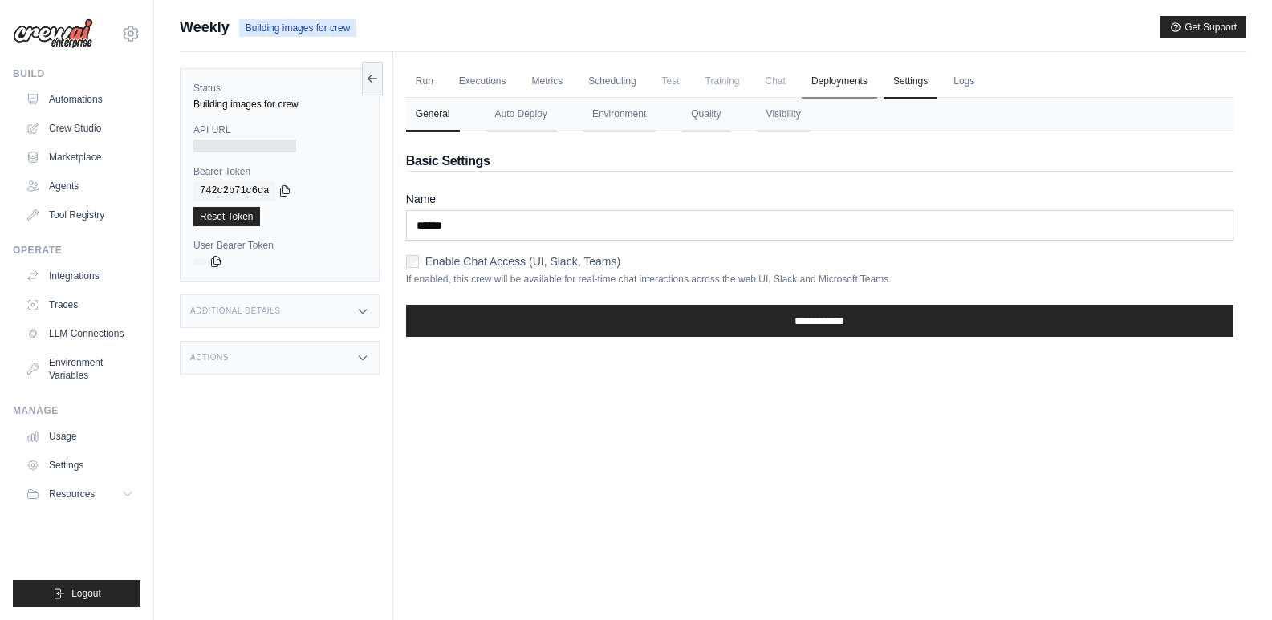
click at [856, 83] on link "Deployments" at bounding box center [839, 82] width 75 height 34
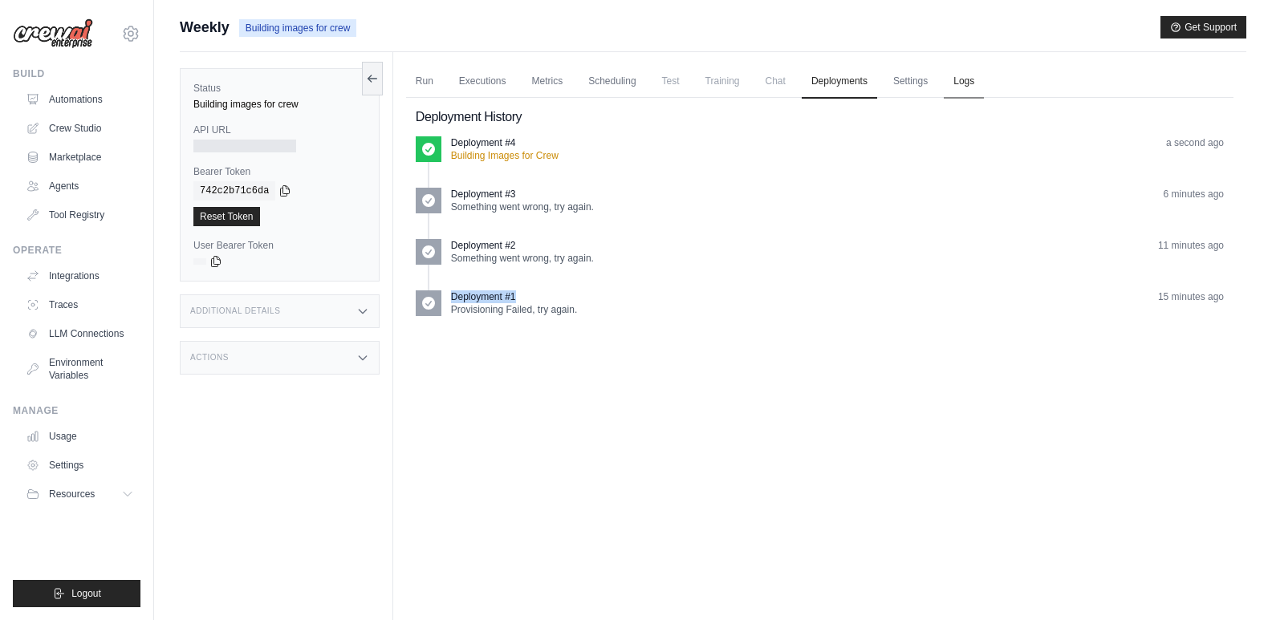
click at [960, 82] on link "Logs" at bounding box center [964, 82] width 40 height 34
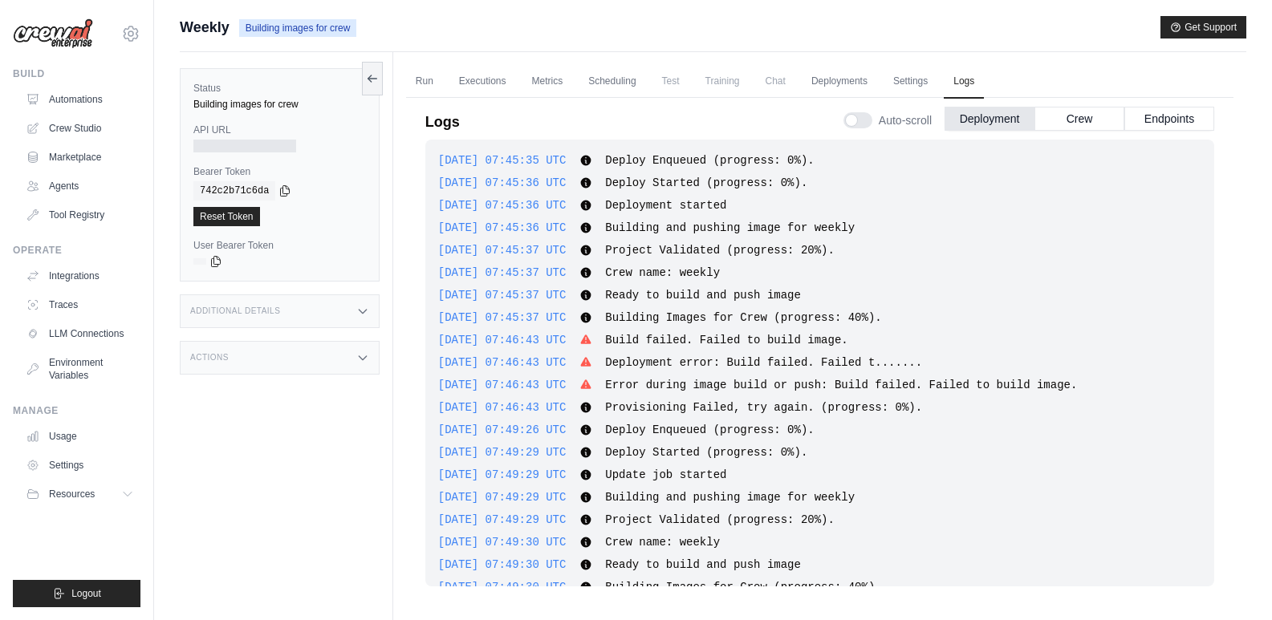
scroll to position [747, 0]
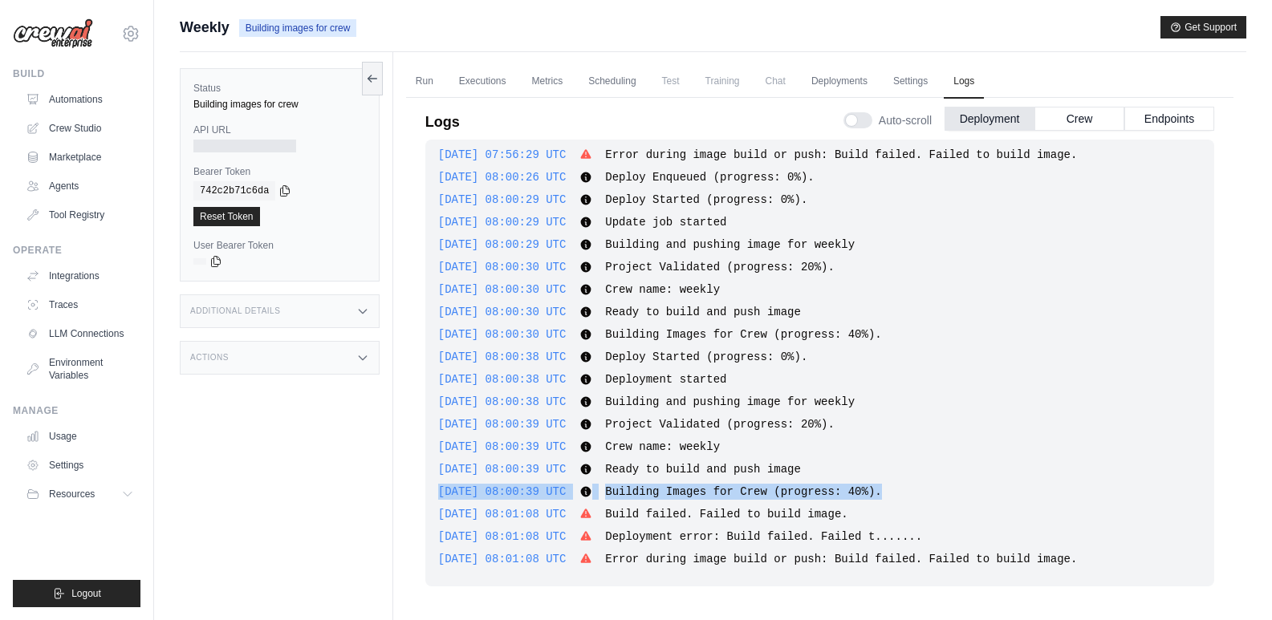
drag, startPoint x: 1214, startPoint y: 484, endPoint x: 1210, endPoint y: 459, distance: 25.3
click at [1210, 459] on div "Logs Auto-scroll Deployment Crew Endpoints 2025-08-26 07:45:35 UTC Deploy Enque…" at bounding box center [819, 351] width 827 height 527
click at [1173, 487] on div "2025-08-26 08:00:39 UTC Building Images for Crew (progress: 40%). Show more Sho…" at bounding box center [819, 492] width 763 height 16
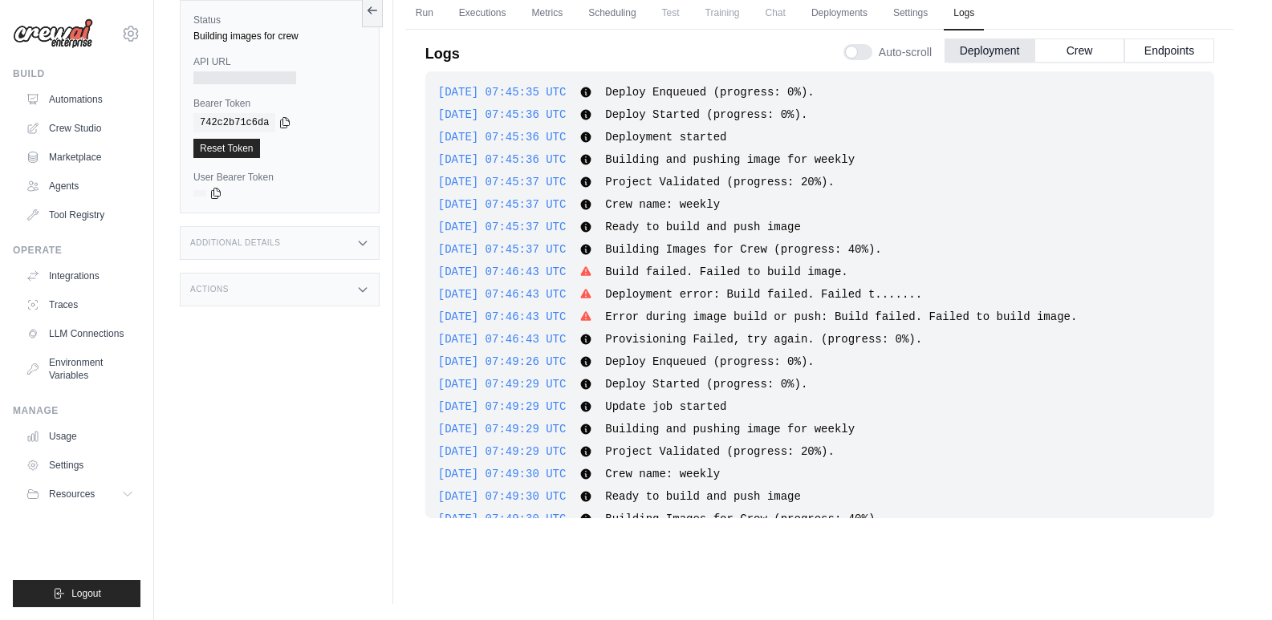
scroll to position [0, 0]
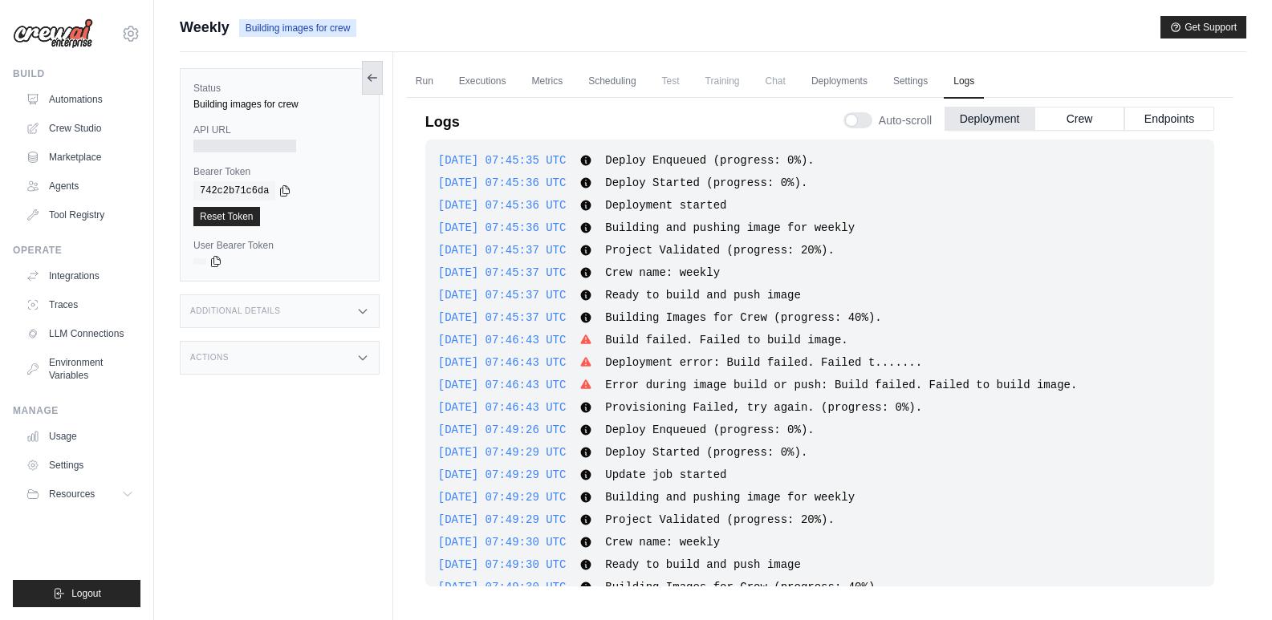
click at [374, 81] on icon at bounding box center [372, 77] width 13 height 13
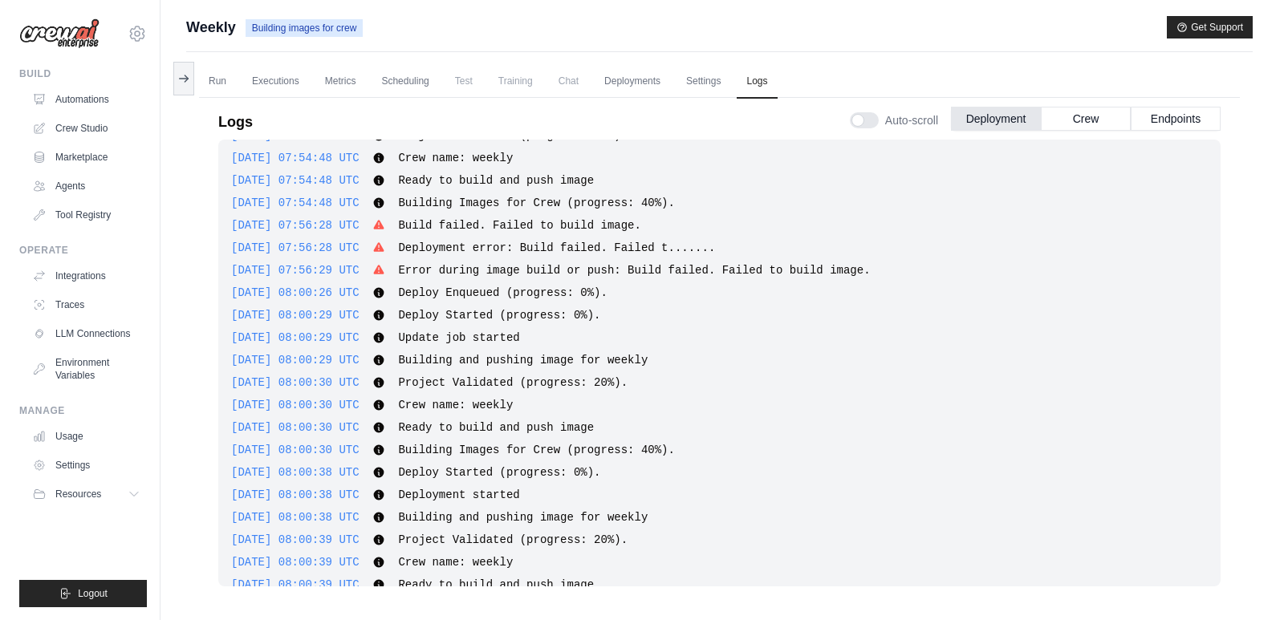
scroll to position [747, 0]
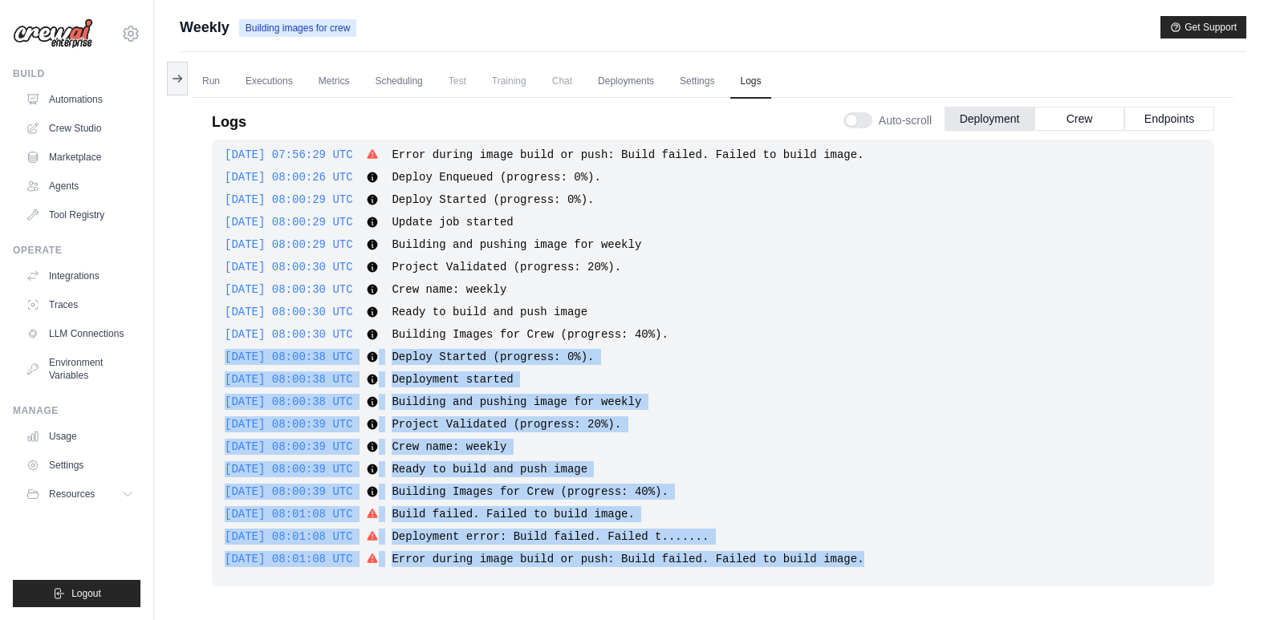
drag, startPoint x: 898, startPoint y: 567, endPoint x: 221, endPoint y: 352, distance: 710.5
click at [221, 352] on div "2025-08-26 07:45:35 UTC Deploy Enqueued (progress: 0%). Show more Show less 202…" at bounding box center [713, 363] width 1002 height 447
copy div "2025-08-26 08:00:38 UTC Deploy Started (progress: 0%). Show more Show less 2025…"
click at [176, 67] on button at bounding box center [177, 78] width 21 height 34
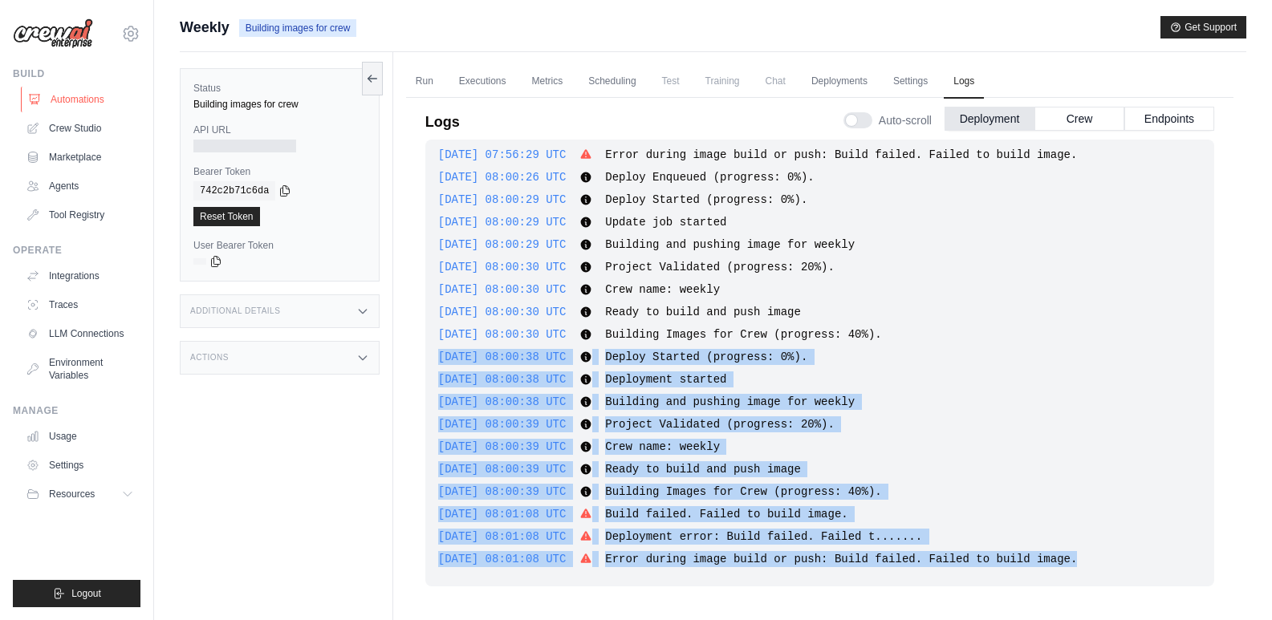
click at [90, 106] on link "Automations" at bounding box center [81, 100] width 121 height 26
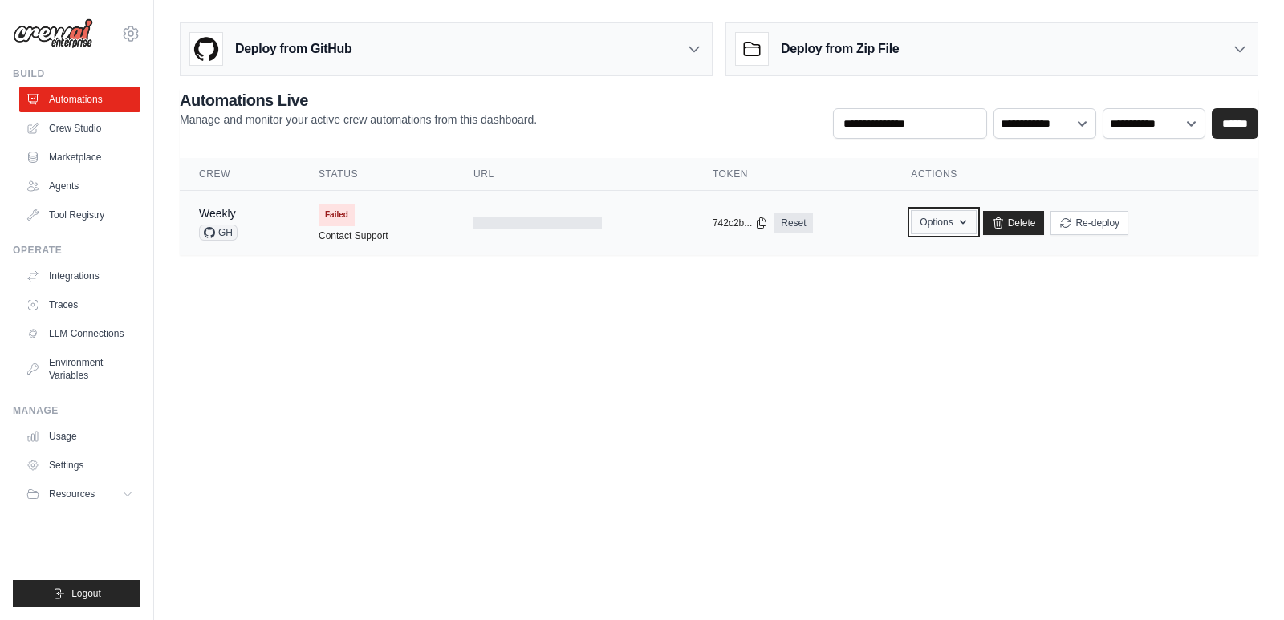
click at [960, 226] on icon "button" at bounding box center [963, 222] width 13 height 13
click at [930, 388] on body "vinayak.deligence@gmail.com Settings Build Automations Crew Studio" at bounding box center [642, 310] width 1284 height 620
click at [1081, 226] on button "Re-deploy" at bounding box center [1090, 222] width 78 height 24
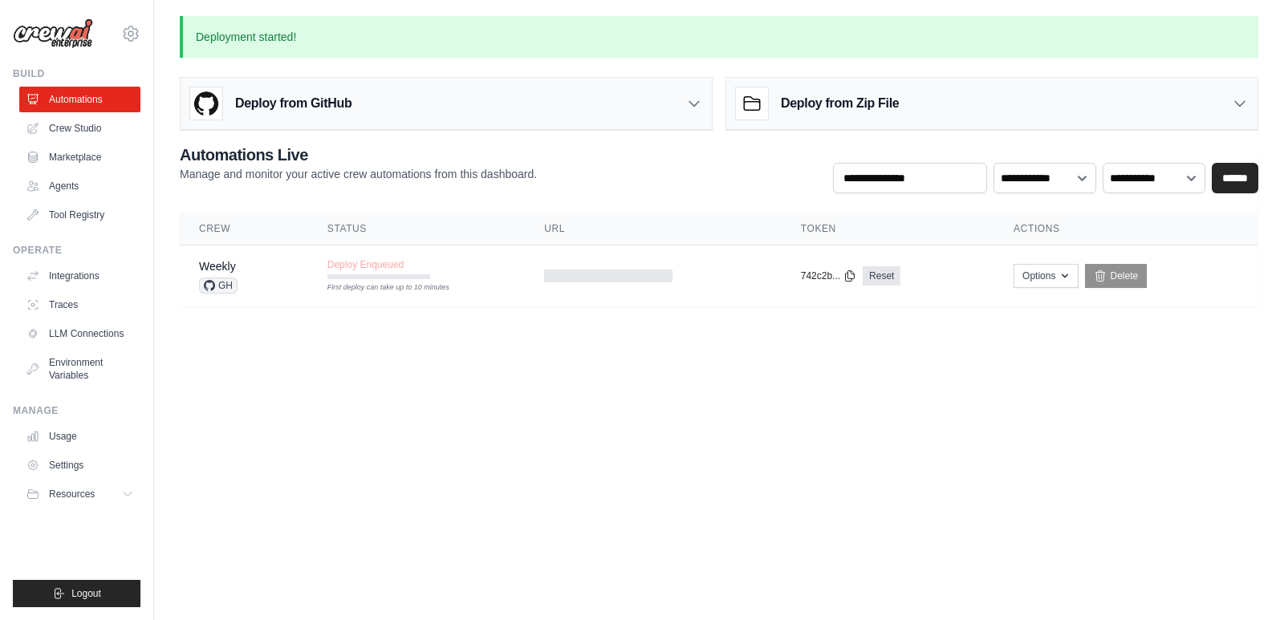
click at [623, 123] on div "Deploy from GitHub" at bounding box center [446, 104] width 531 height 52
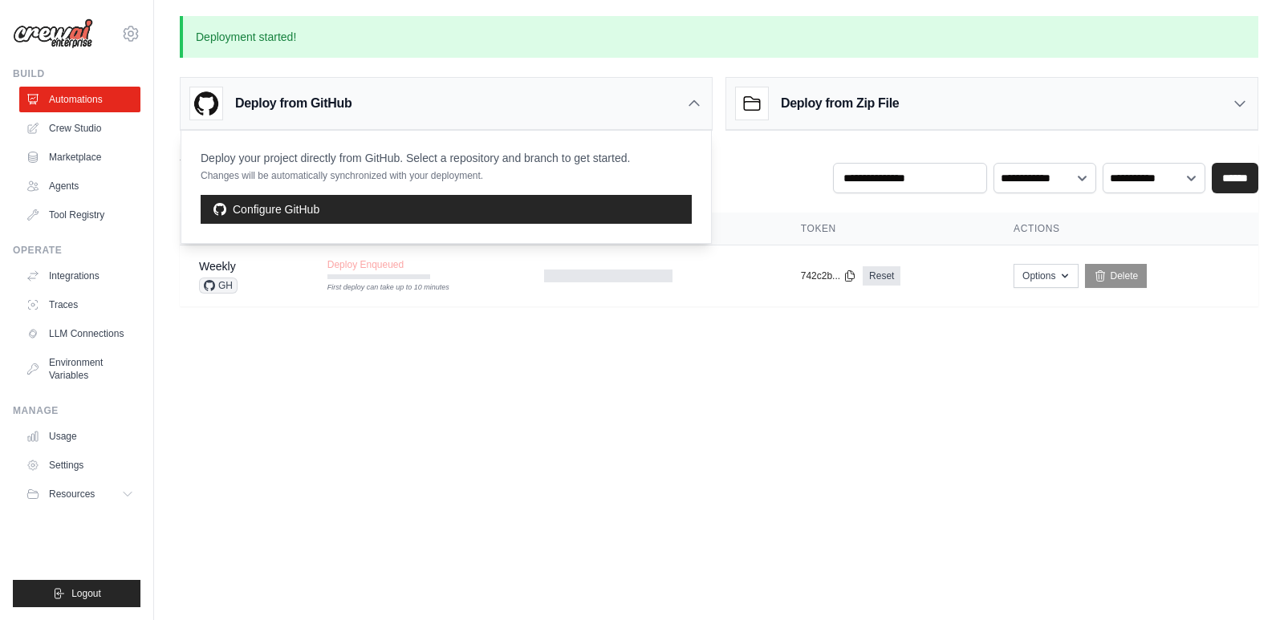
click at [623, 123] on div "Deploy from GitHub" at bounding box center [446, 104] width 531 height 52
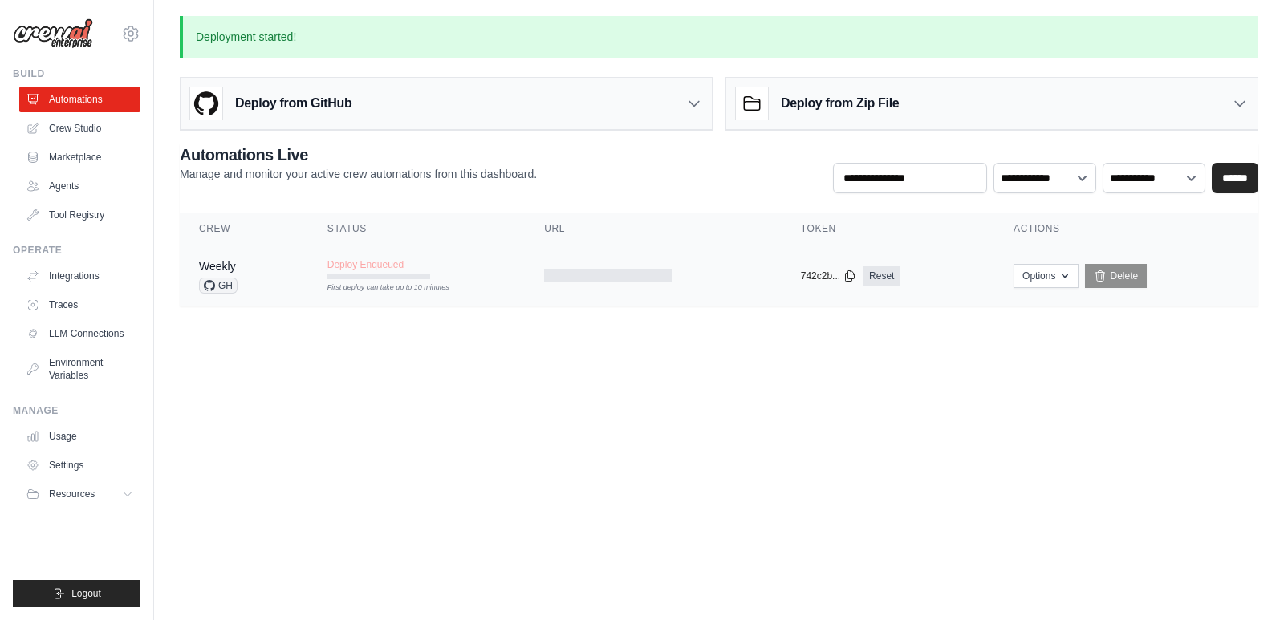
click at [367, 274] on div "First deploy can take up to 10 minutes" at bounding box center [378, 276] width 103 height 5
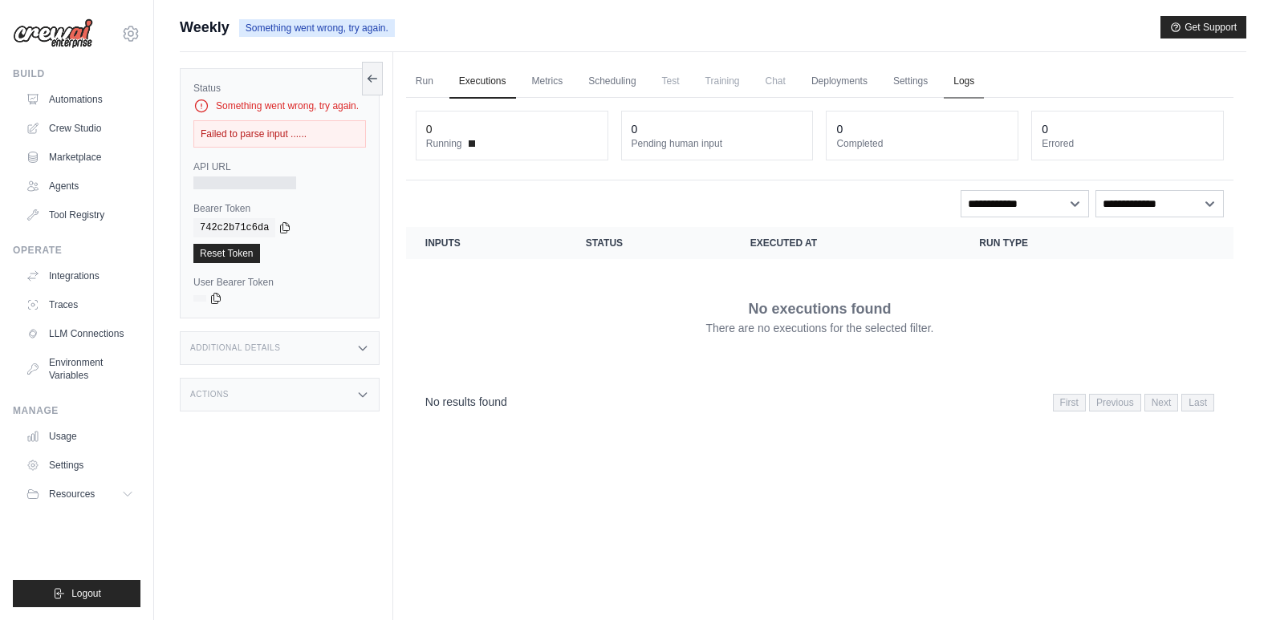
click at [977, 84] on link "Logs" at bounding box center [964, 82] width 40 height 34
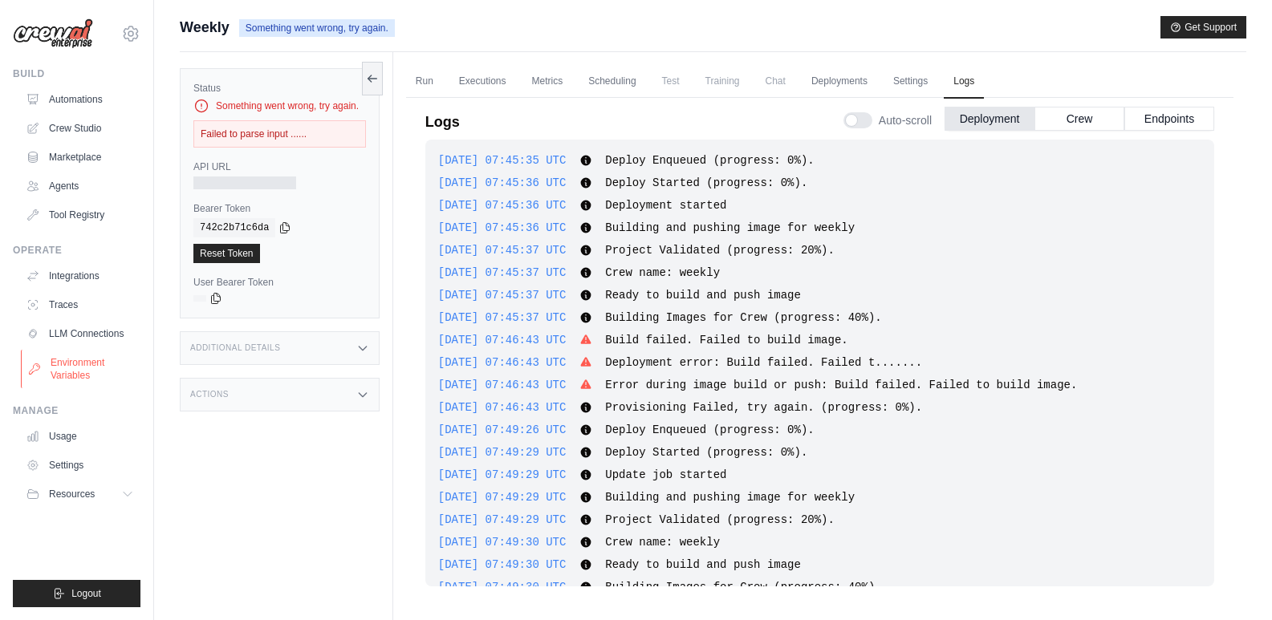
click at [101, 364] on link "Environment Variables" at bounding box center [81, 369] width 121 height 39
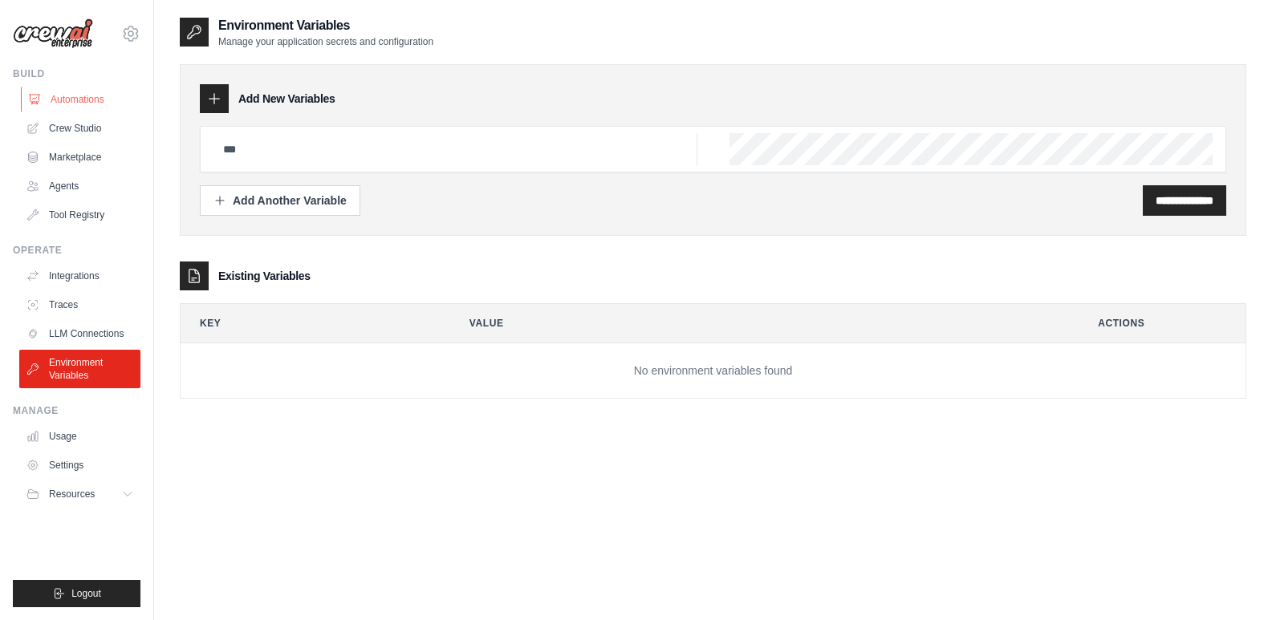
click at [79, 102] on link "Automations" at bounding box center [81, 100] width 121 height 26
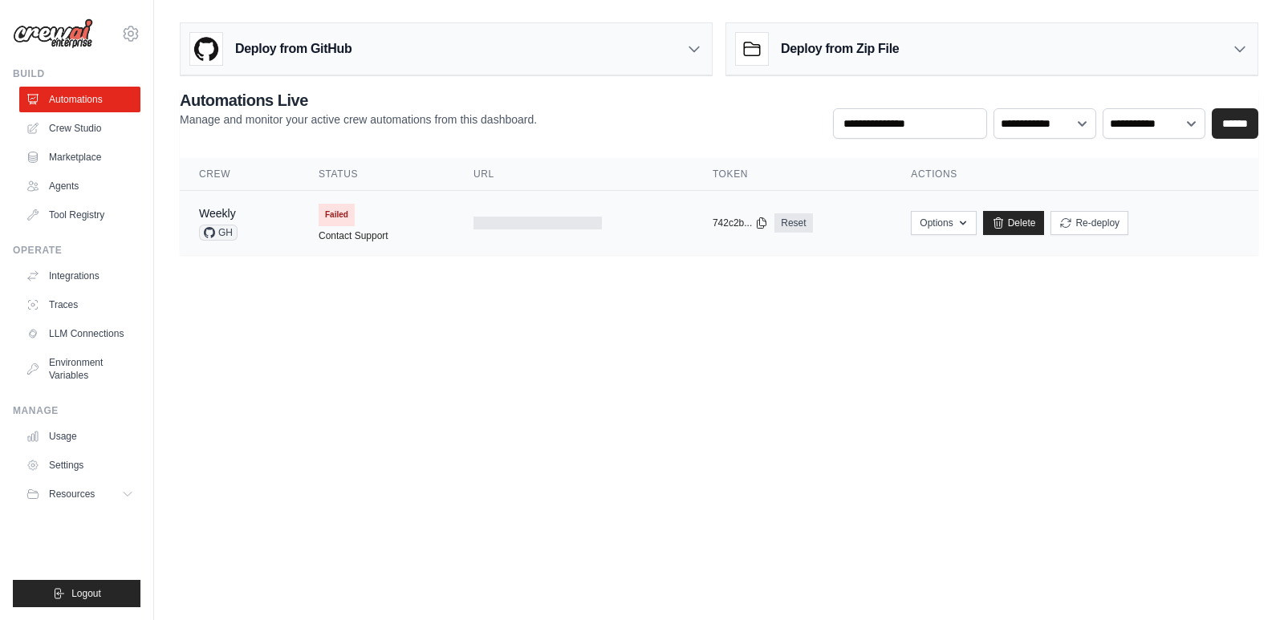
click at [296, 237] on td "Weekly GH" at bounding box center [240, 223] width 120 height 65
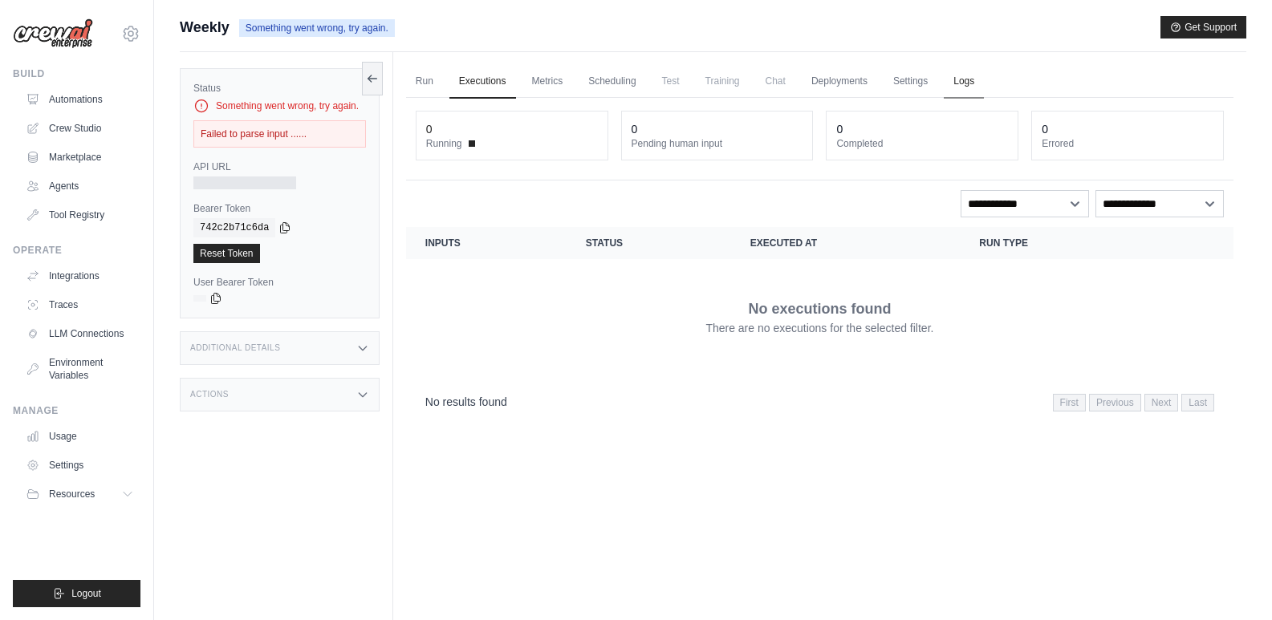
click at [959, 83] on link "Logs" at bounding box center [964, 82] width 40 height 34
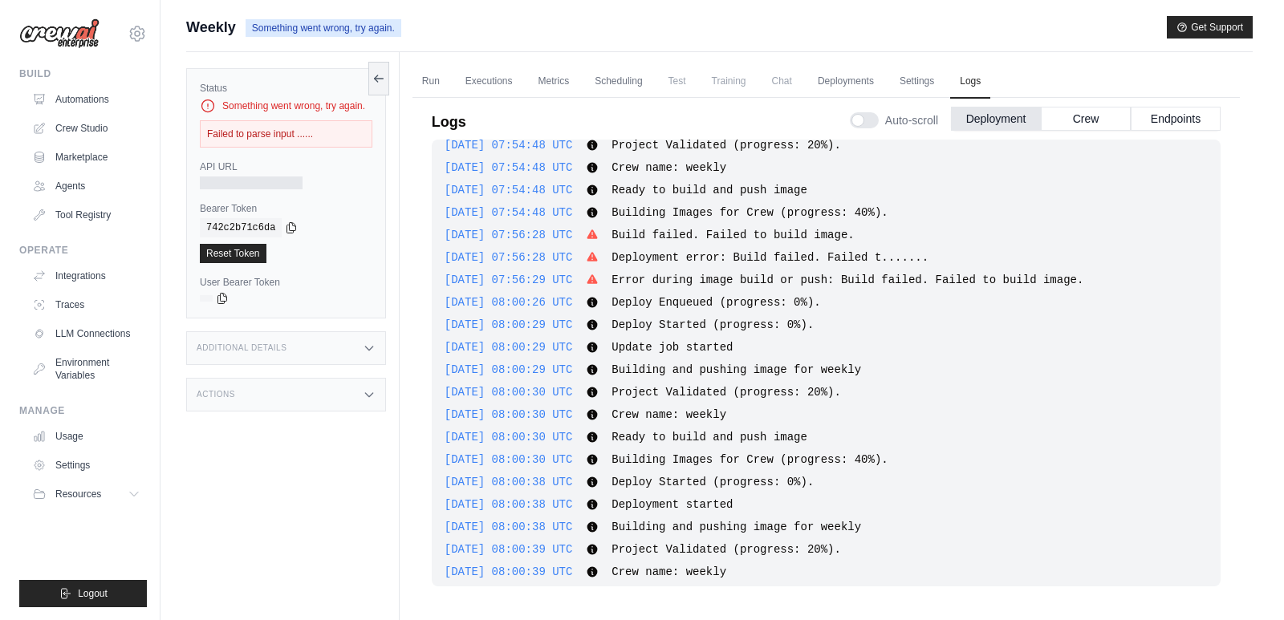
scroll to position [949, 0]
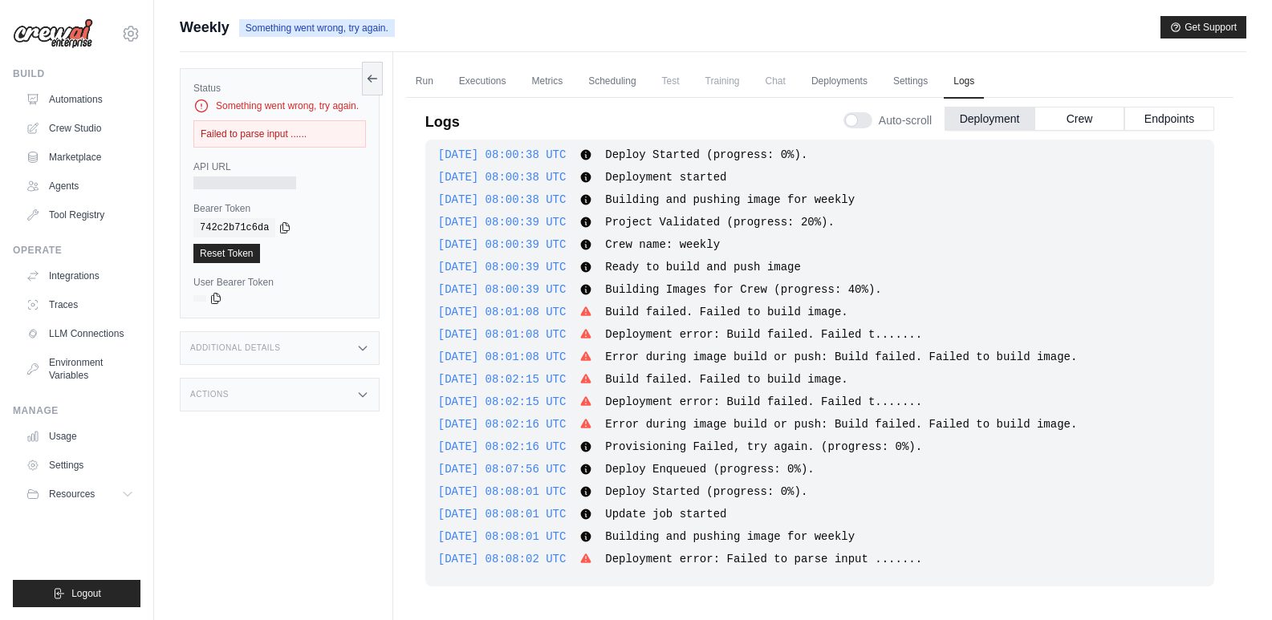
click at [718, 555] on span "Deployment error: Failed to parse input ......." at bounding box center [763, 559] width 317 height 13
drag, startPoint x: 812, startPoint y: 564, endPoint x: 868, endPoint y: 571, distance: 55.8
click at [865, 571] on div "[DATE] 07:45:35 UTC Deploy Enqueued (progress: 0%). Show more Show less [DATE] …" at bounding box center [819, 363] width 789 height 447
click at [869, 571] on div "[DATE] 07:45:35 UTC Deploy Enqueued (progress: 0%). Show more Show less [DATE] …" at bounding box center [819, 363] width 789 height 447
click at [885, 571] on div "[DATE] 07:45:35 UTC Deploy Enqueued (progress: 0%). Show more Show less [DATE] …" at bounding box center [819, 363] width 789 height 447
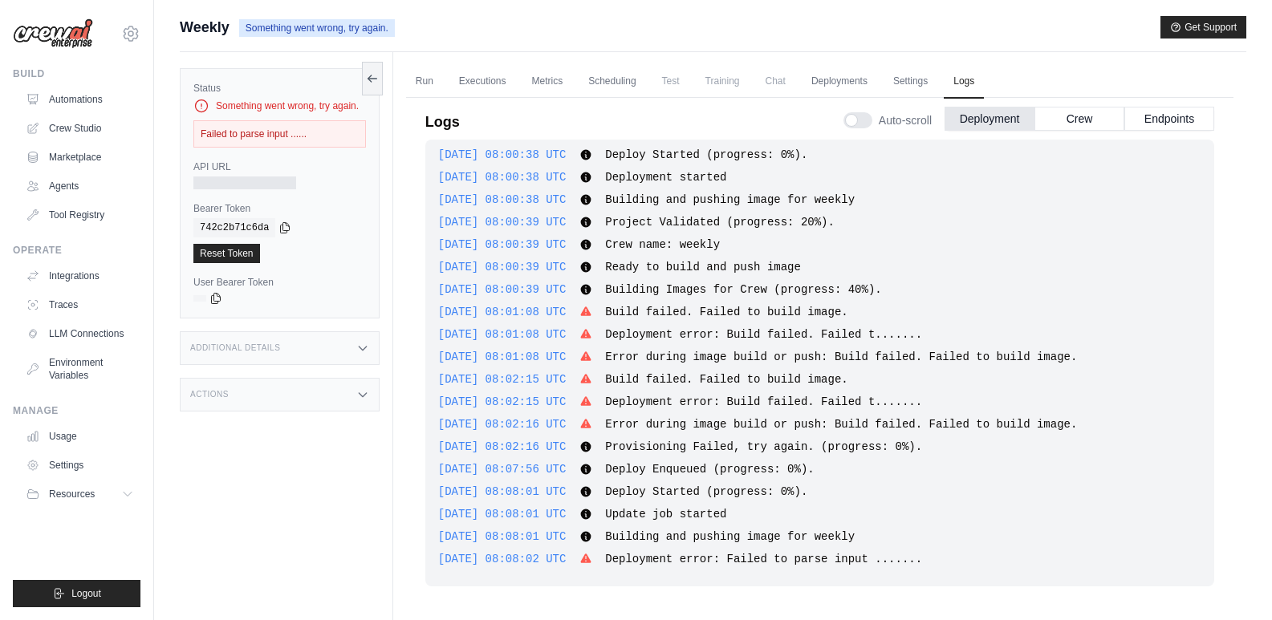
click at [892, 559] on span "Deployment error: Failed to parse input ......." at bounding box center [763, 559] width 317 height 13
click at [250, 136] on div "Failed to parse input ......" at bounding box center [279, 133] width 173 height 27
click at [47, 102] on link "Automations" at bounding box center [81, 100] width 121 height 26
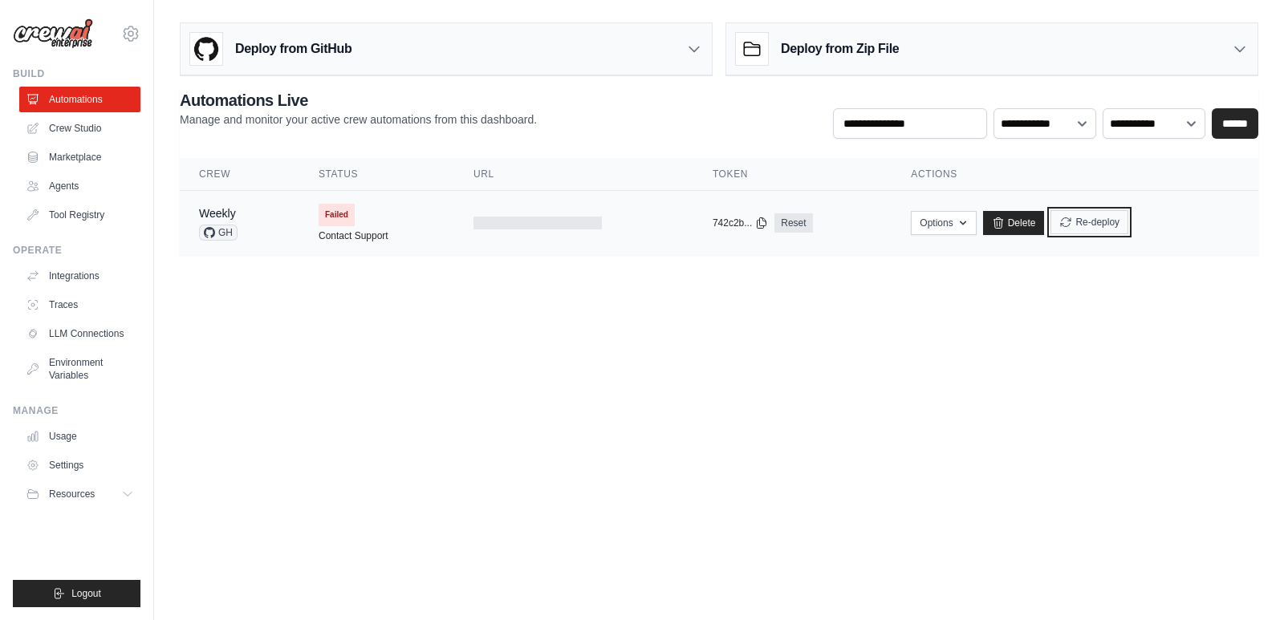
click at [1087, 233] on button "Re-deploy" at bounding box center [1090, 222] width 78 height 24
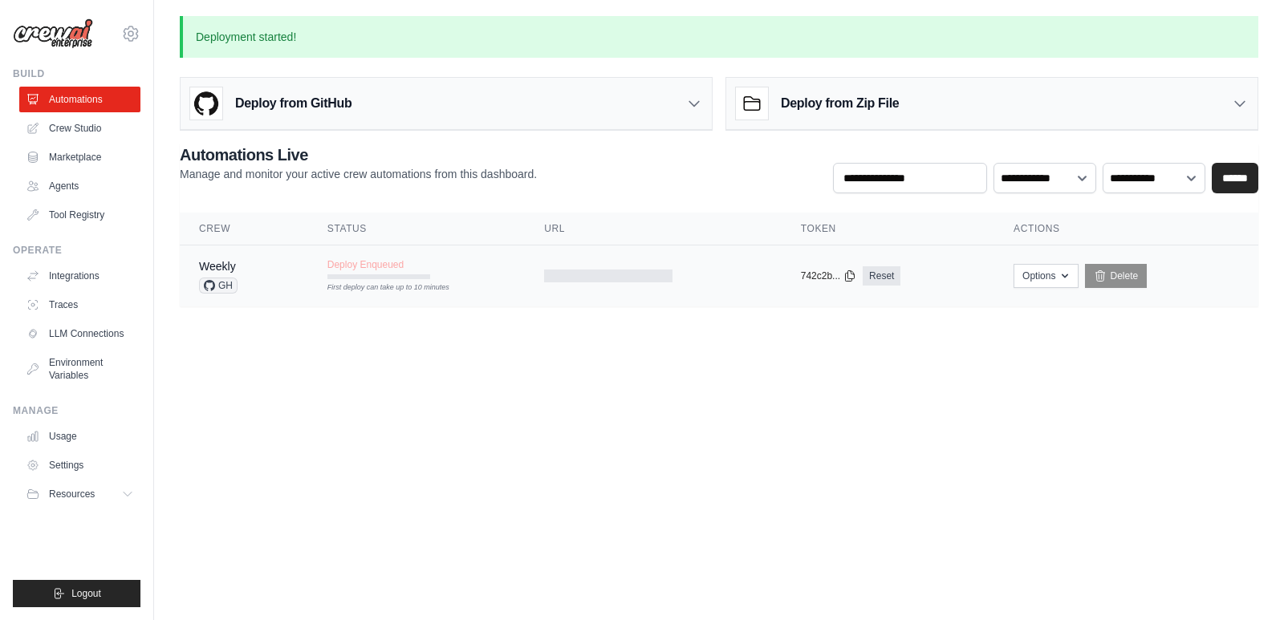
click at [751, 270] on div at bounding box center [653, 276] width 218 height 13
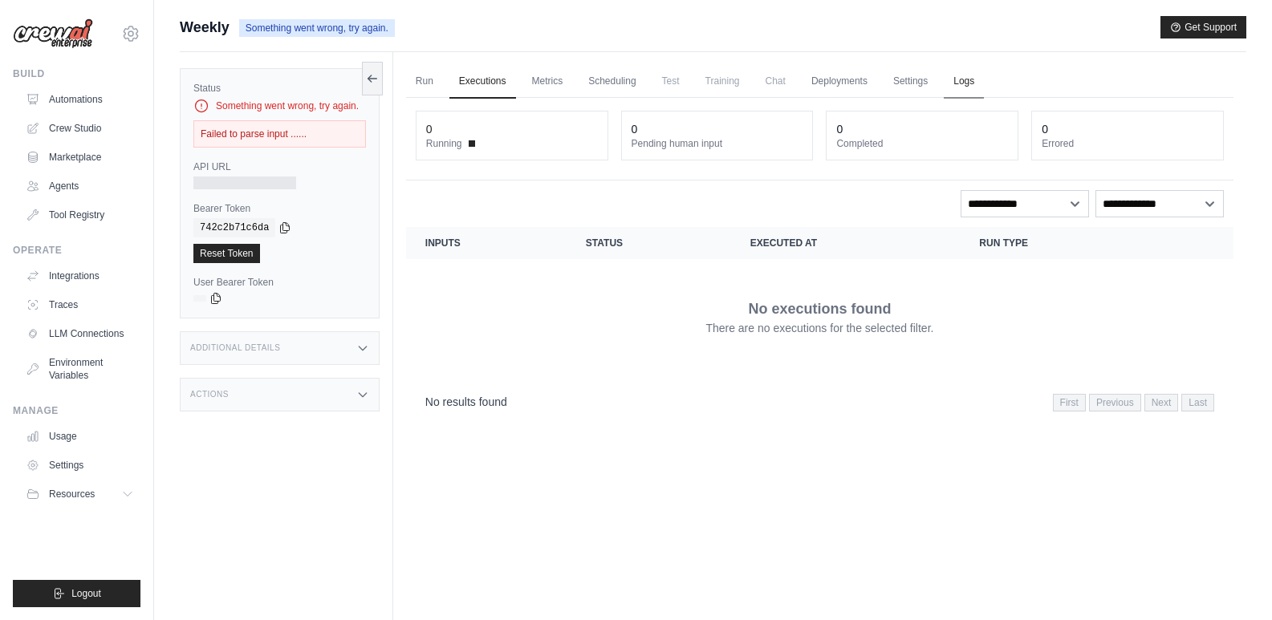
click at [976, 79] on link "Logs" at bounding box center [964, 82] width 40 height 34
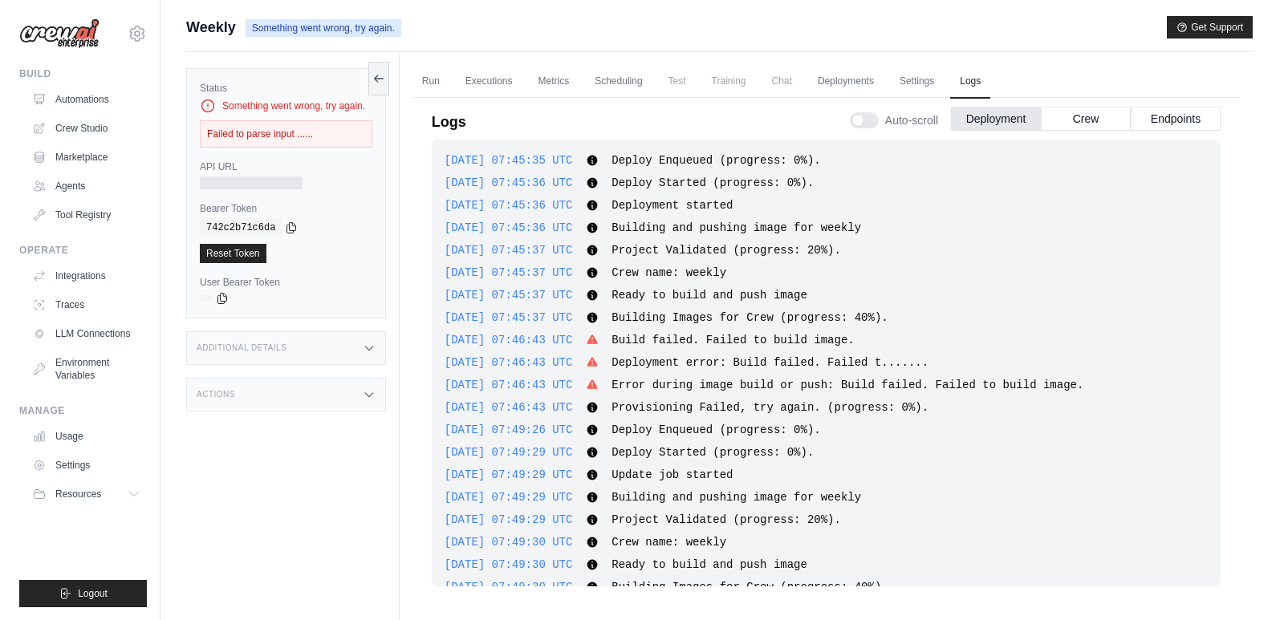
scroll to position [1062, 0]
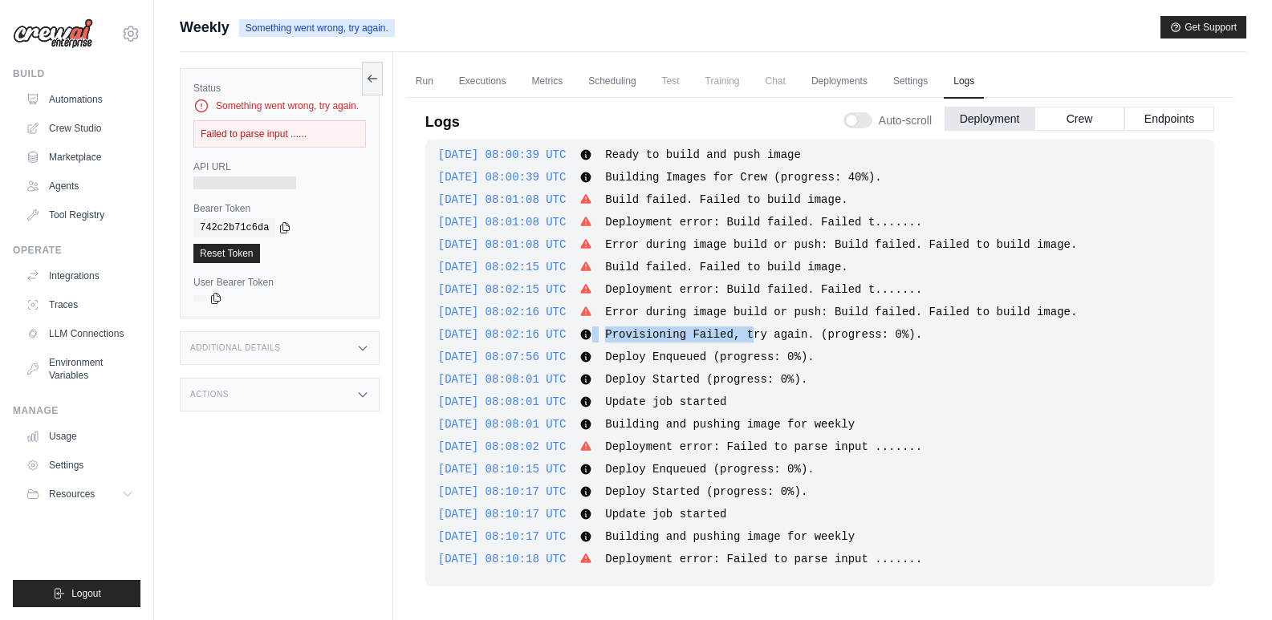
drag, startPoint x: 619, startPoint y: 339, endPoint x: 842, endPoint y: 336, distance: 223.1
click at [787, 336] on div "2025-08-26 08:02:16 UTC Provisioning Failed, try again. (progress: 0%). Show mo…" at bounding box center [819, 335] width 763 height 16
click at [850, 336] on span "Provisioning Failed, try again. (progress: 0%)." at bounding box center [763, 334] width 317 height 13
click at [108, 97] on link "Automations" at bounding box center [81, 100] width 121 height 26
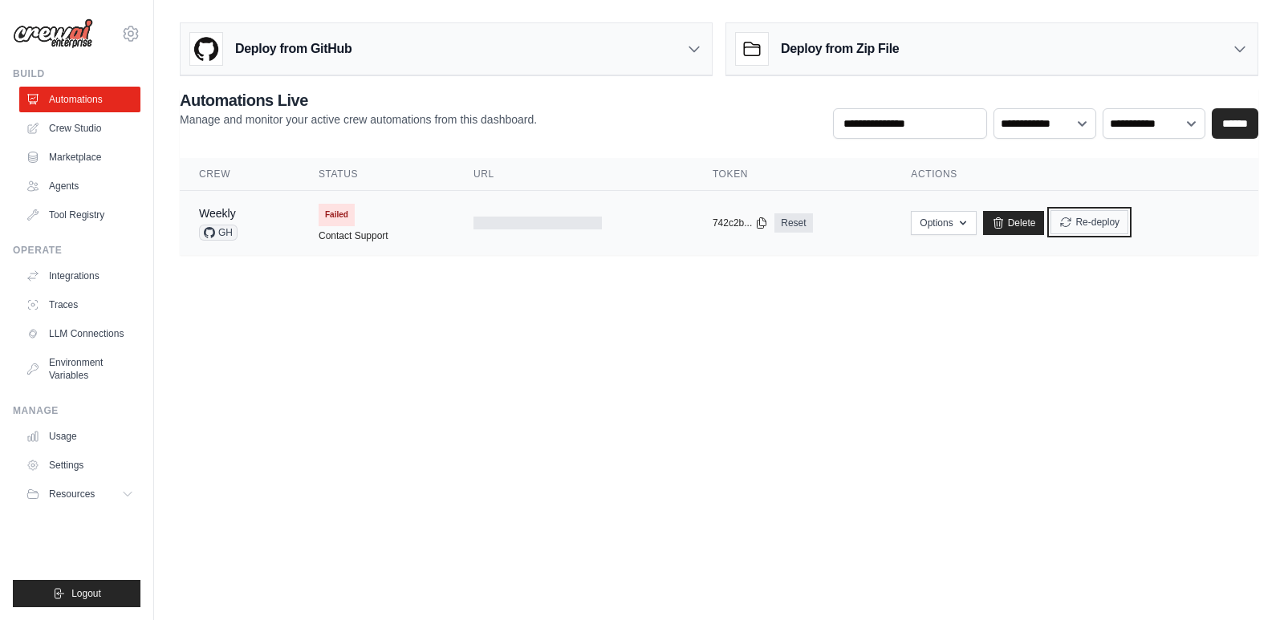
click at [1106, 229] on button "Re-deploy" at bounding box center [1090, 222] width 78 height 24
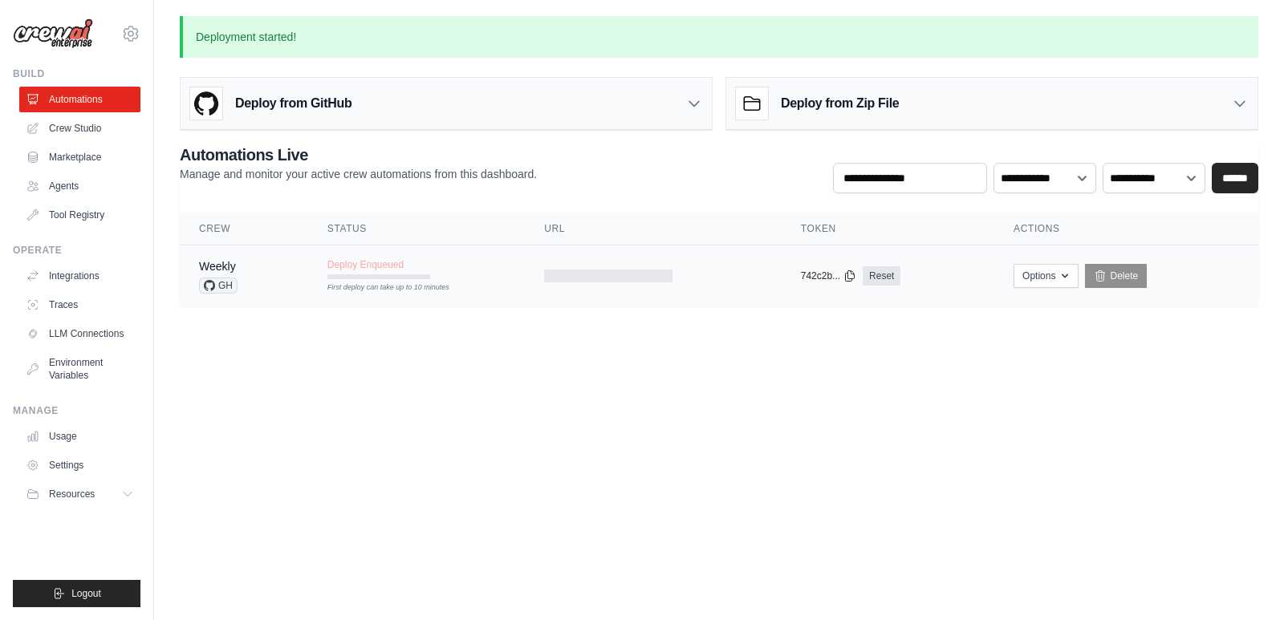
click at [396, 291] on div "First deploy can take up to 10 minutes" at bounding box center [378, 288] width 103 height 11
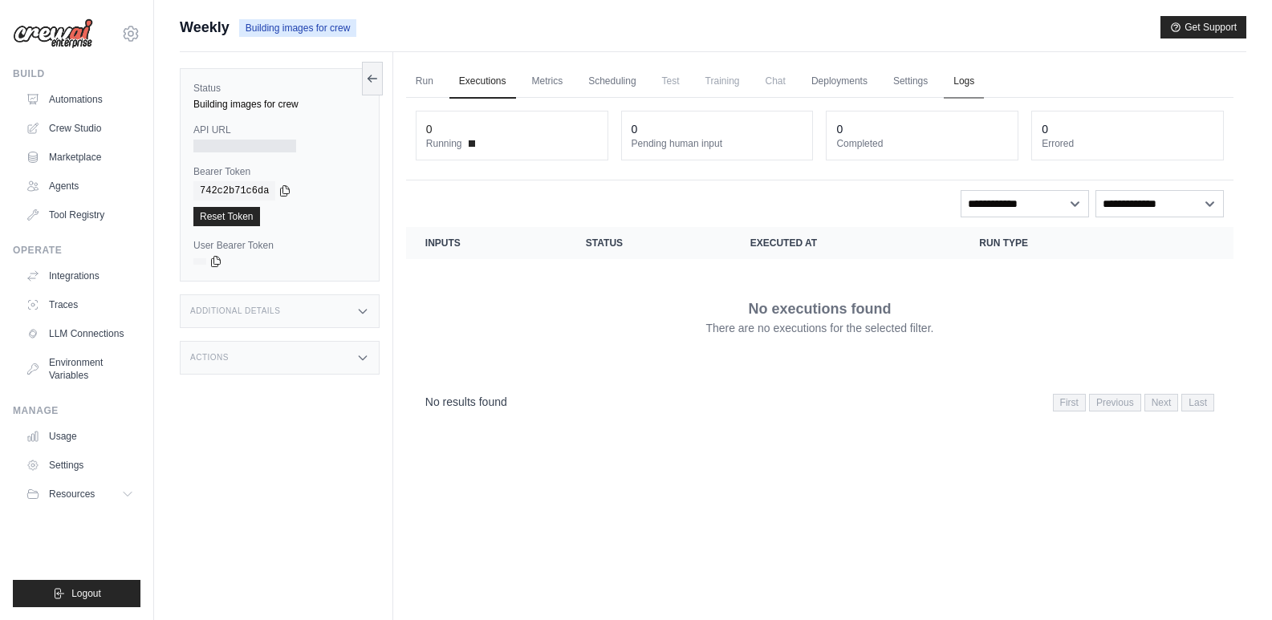
click at [979, 81] on link "Logs" at bounding box center [964, 82] width 40 height 34
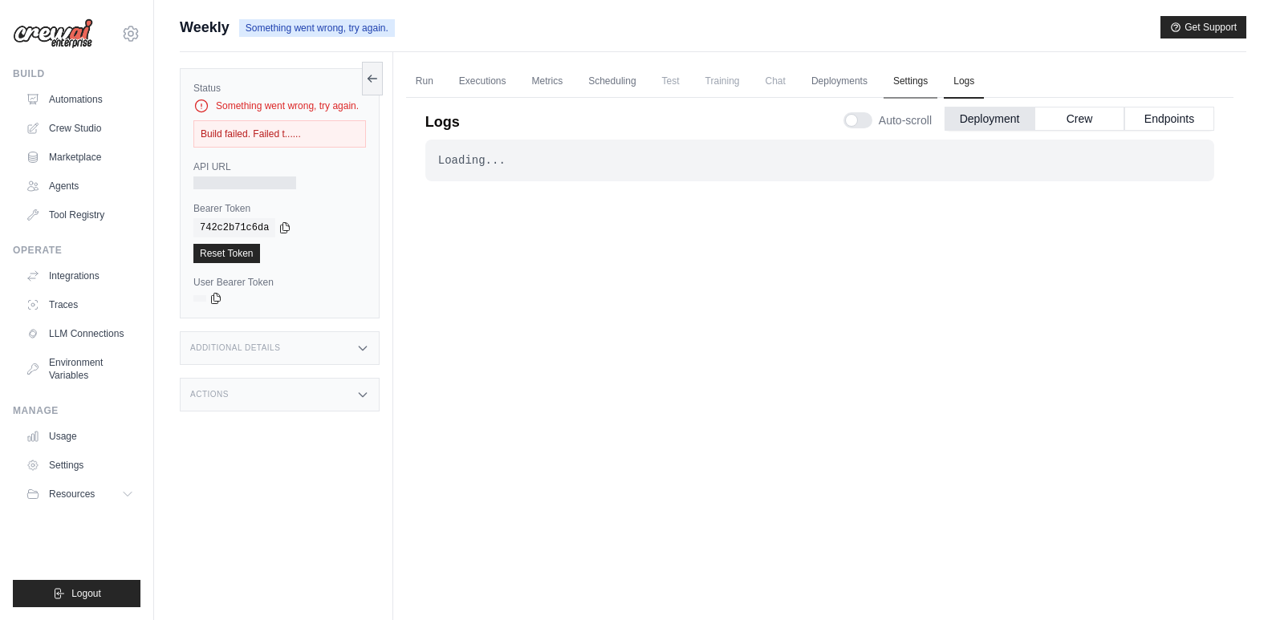
click at [896, 73] on link "Settings" at bounding box center [911, 82] width 54 height 34
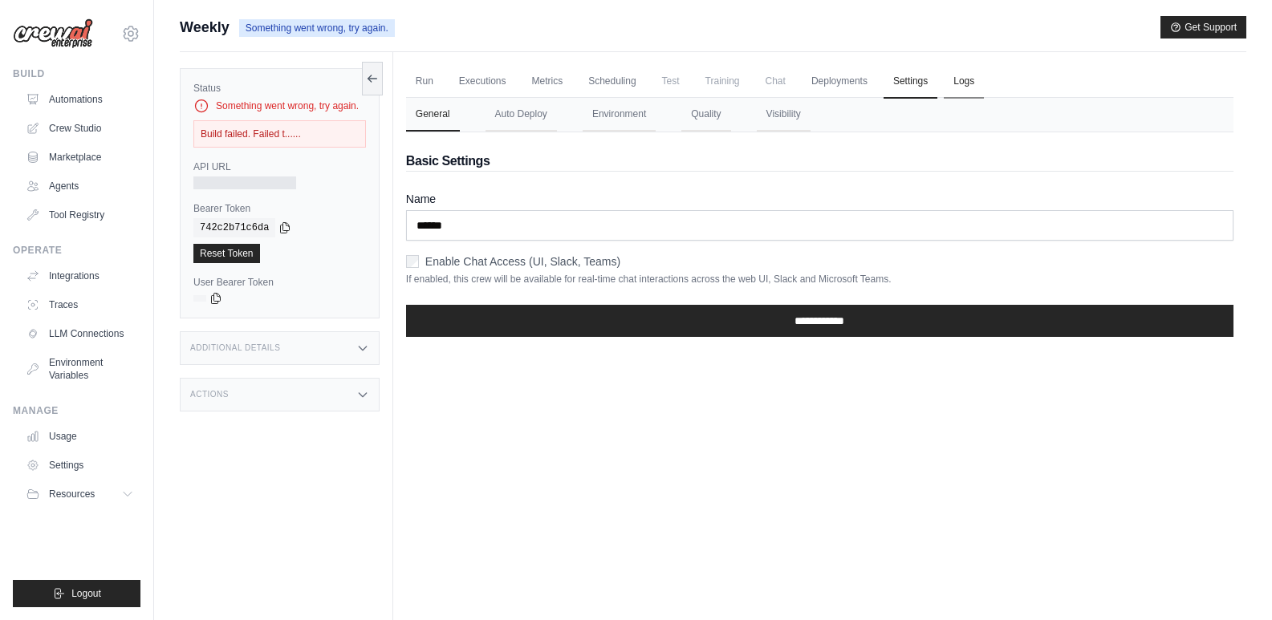
click at [954, 78] on link "Logs" at bounding box center [964, 82] width 40 height 34
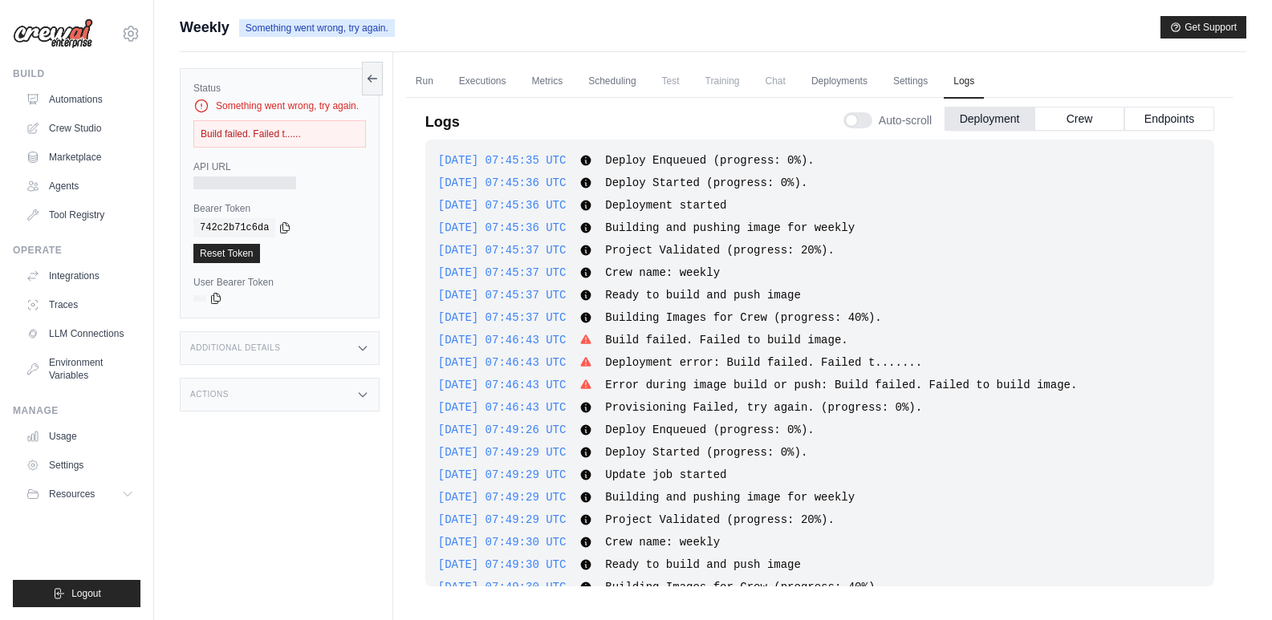
scroll to position [1309, 0]
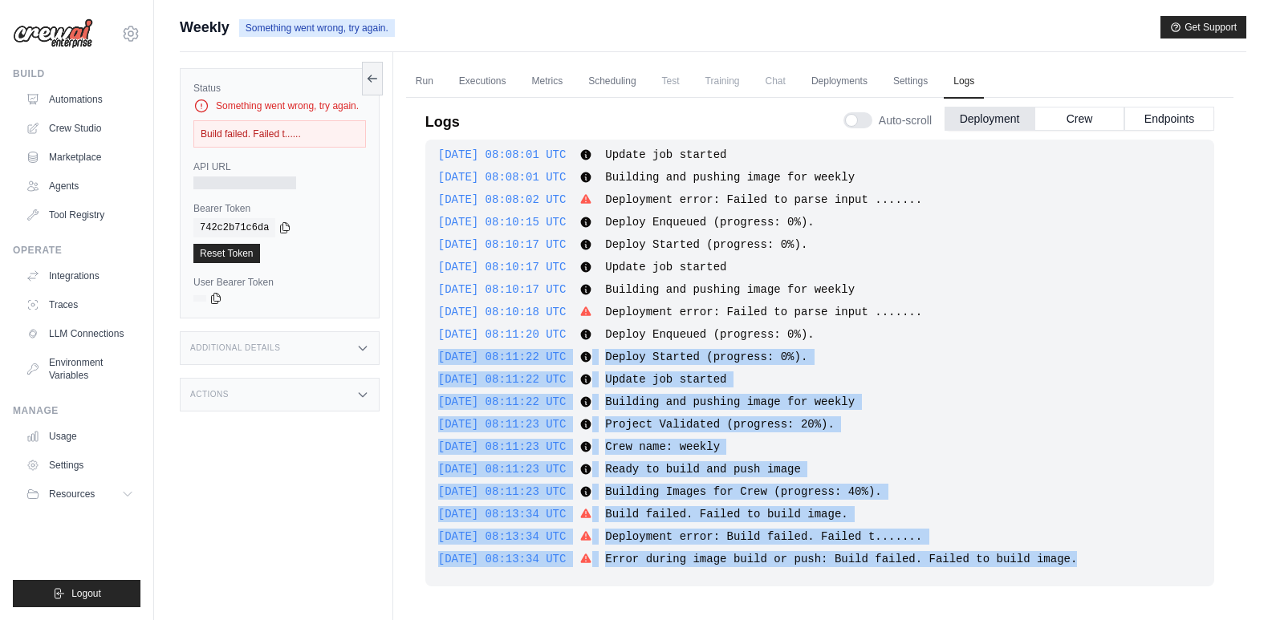
drag, startPoint x: 1059, startPoint y: 556, endPoint x: 440, endPoint y: 355, distance: 651.5
click at [440, 355] on div "[DATE] 07:45:35 UTC Deploy Enqueued (progress: 0%). Show more Show less [DATE] …" at bounding box center [819, 363] width 789 height 447
copy div "[DATE] 08:11:22 UTC Deploy Started (progress: 0%). Show more Show less [DATE] 0…"
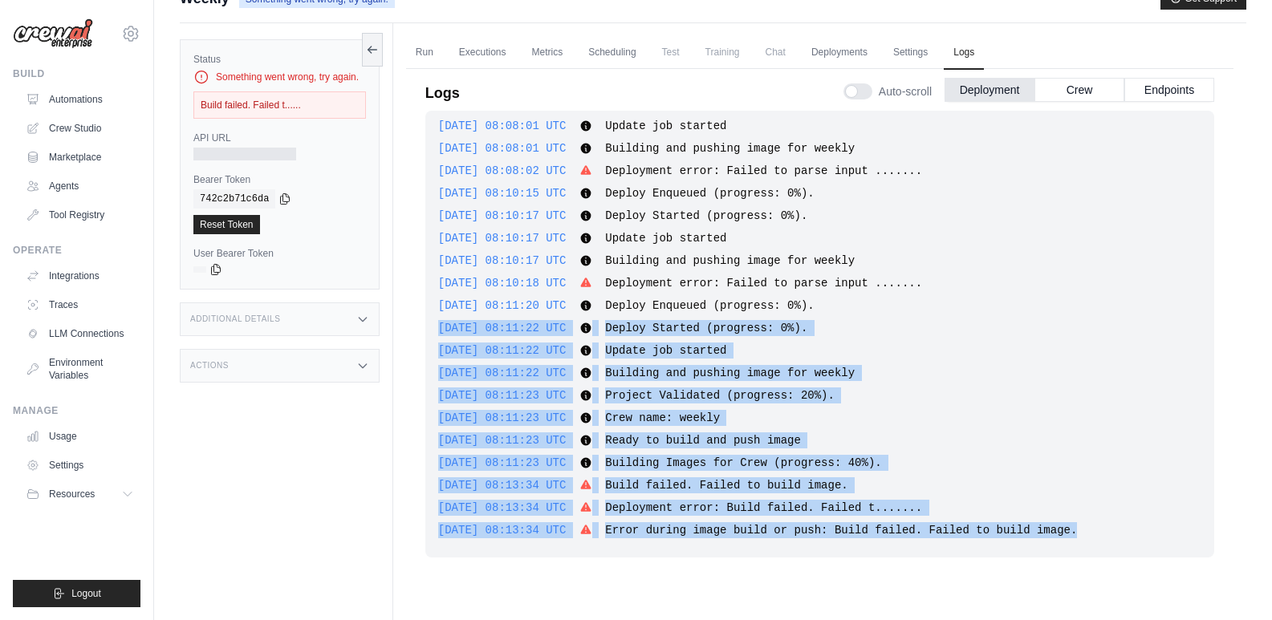
scroll to position [30, 0]
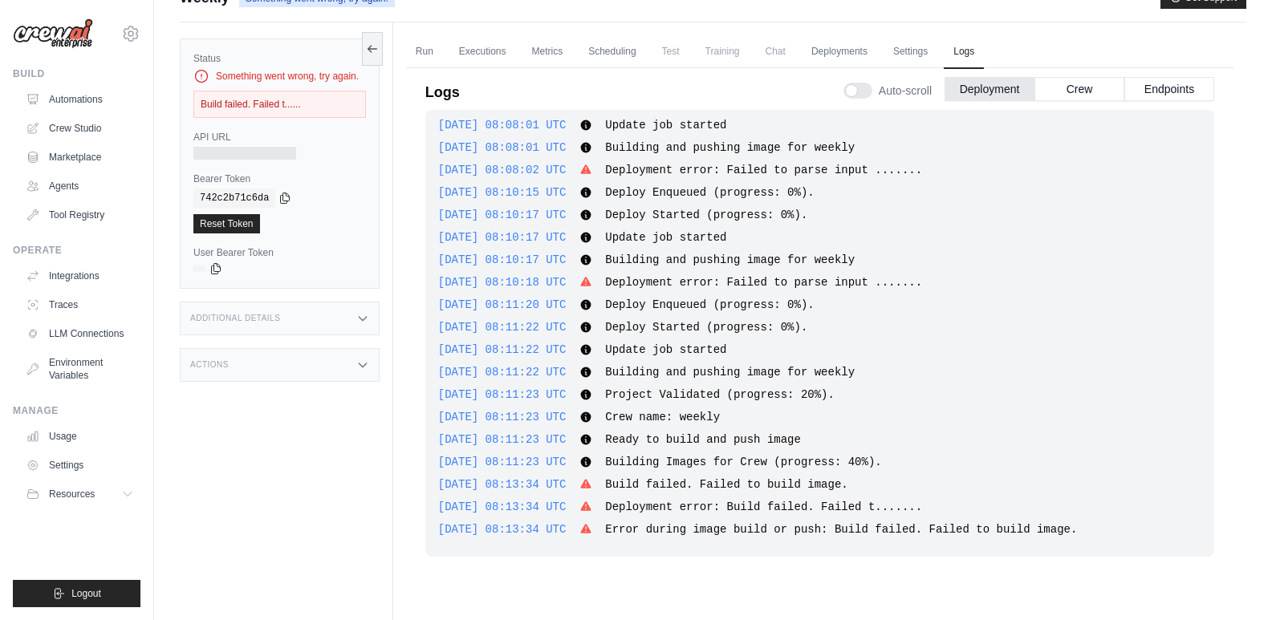
click at [238, 108] on div "Build failed. Failed t......" at bounding box center [279, 104] width 173 height 27
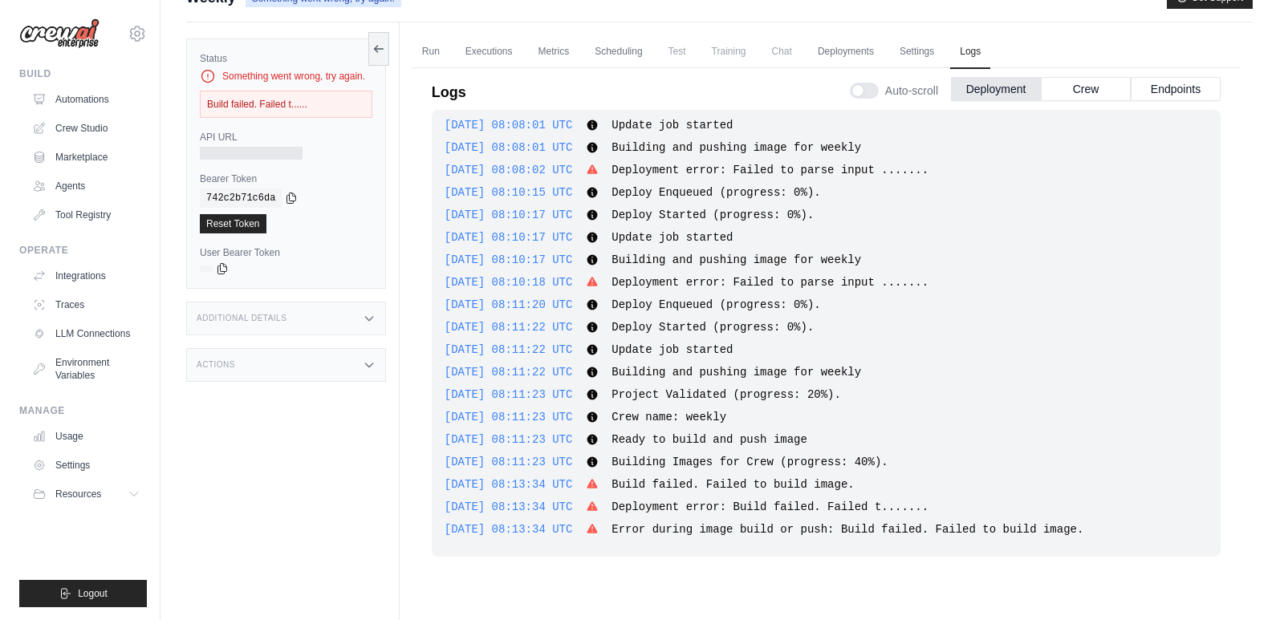
scroll to position [0, 0]
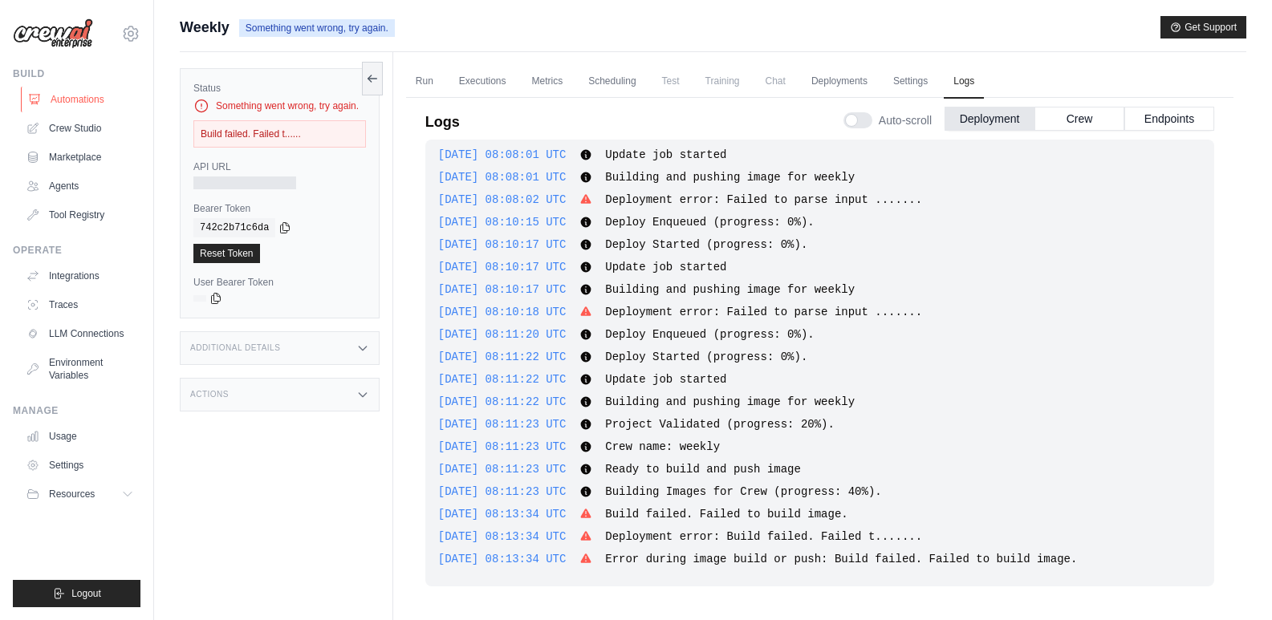
click at [84, 92] on link "Automations" at bounding box center [81, 100] width 121 height 26
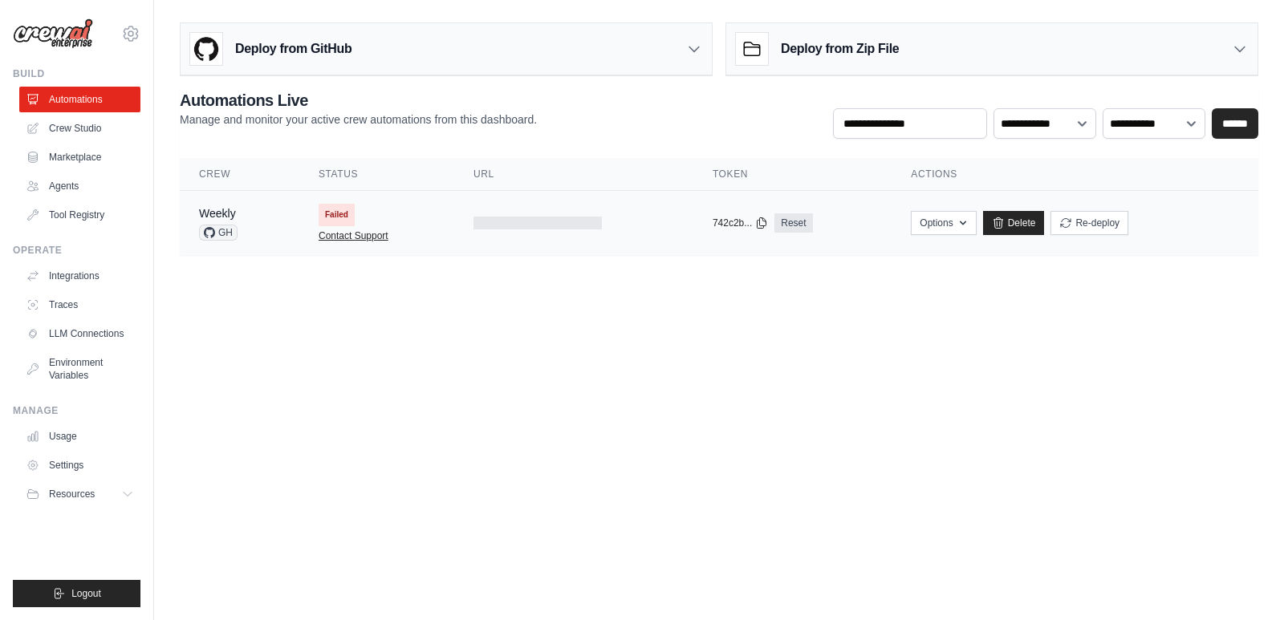
click at [386, 234] on link "Contact Support" at bounding box center [354, 236] width 70 height 13
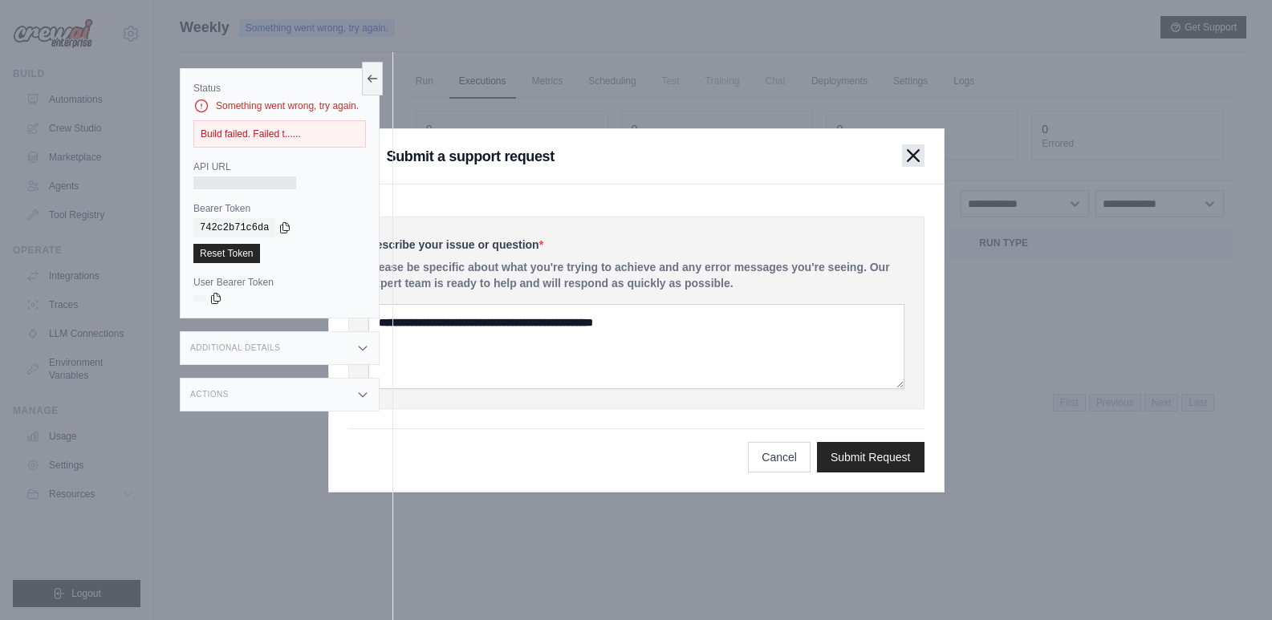
click at [908, 161] on icon "button" at bounding box center [913, 155] width 11 height 11
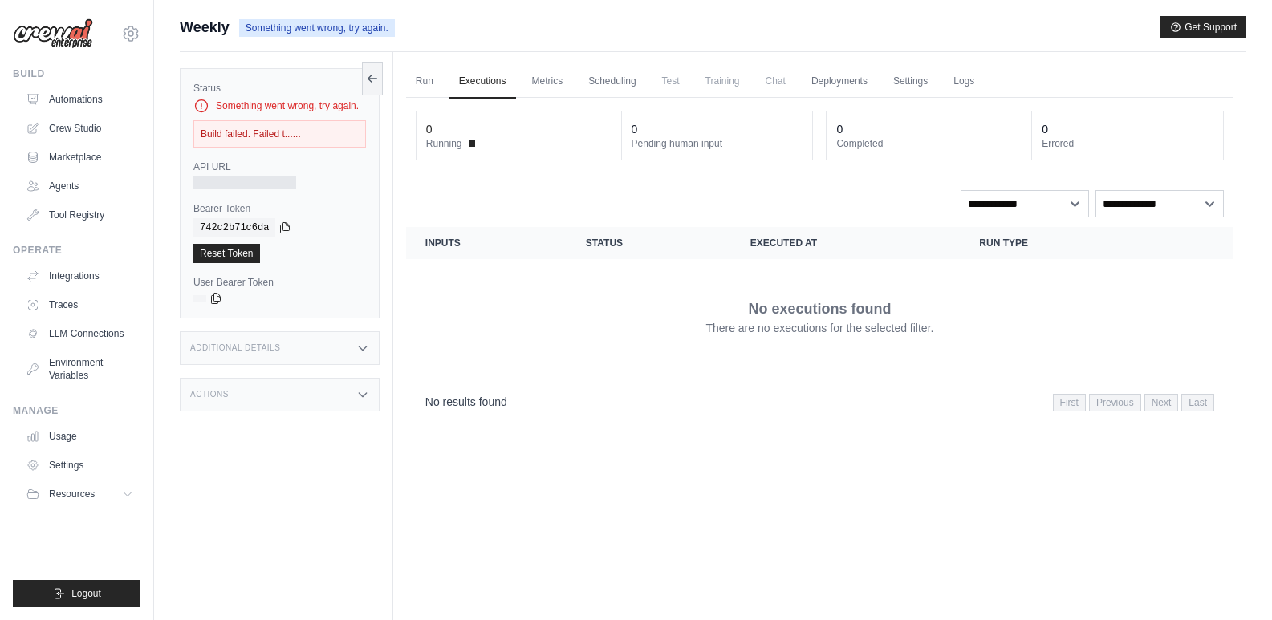
click at [193, 32] on span "Weekly" at bounding box center [205, 27] width 50 height 22
click at [81, 103] on link "Automations" at bounding box center [81, 100] width 121 height 26
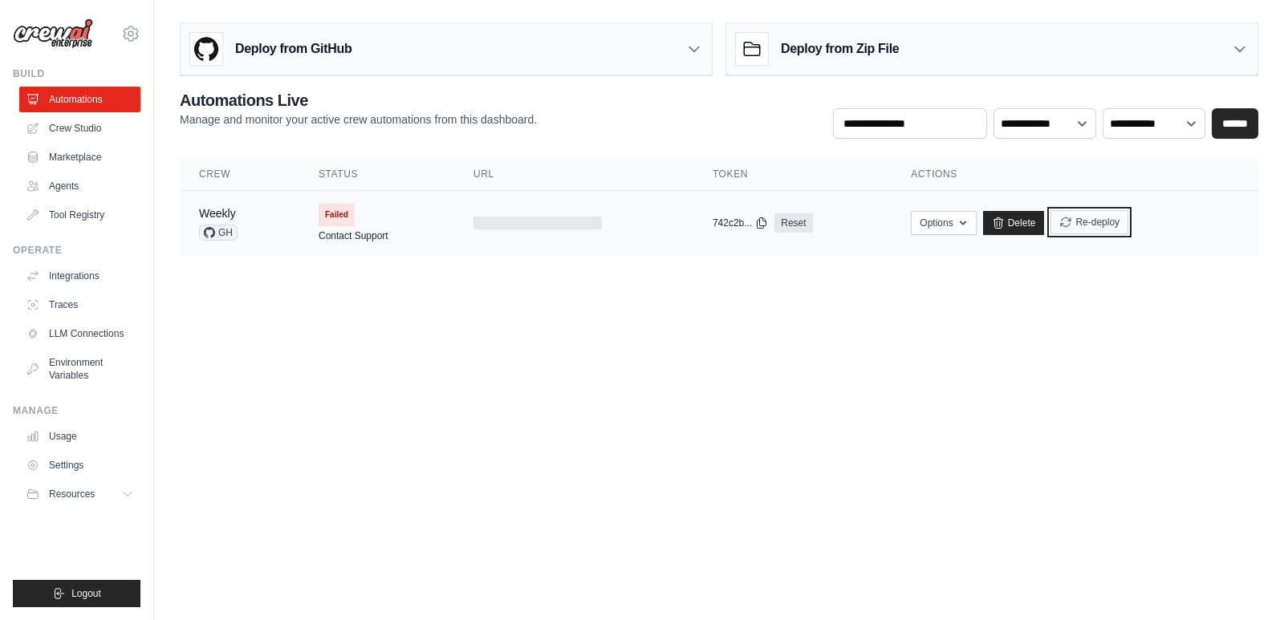
click at [1084, 228] on button "Re-deploy" at bounding box center [1090, 222] width 78 height 24
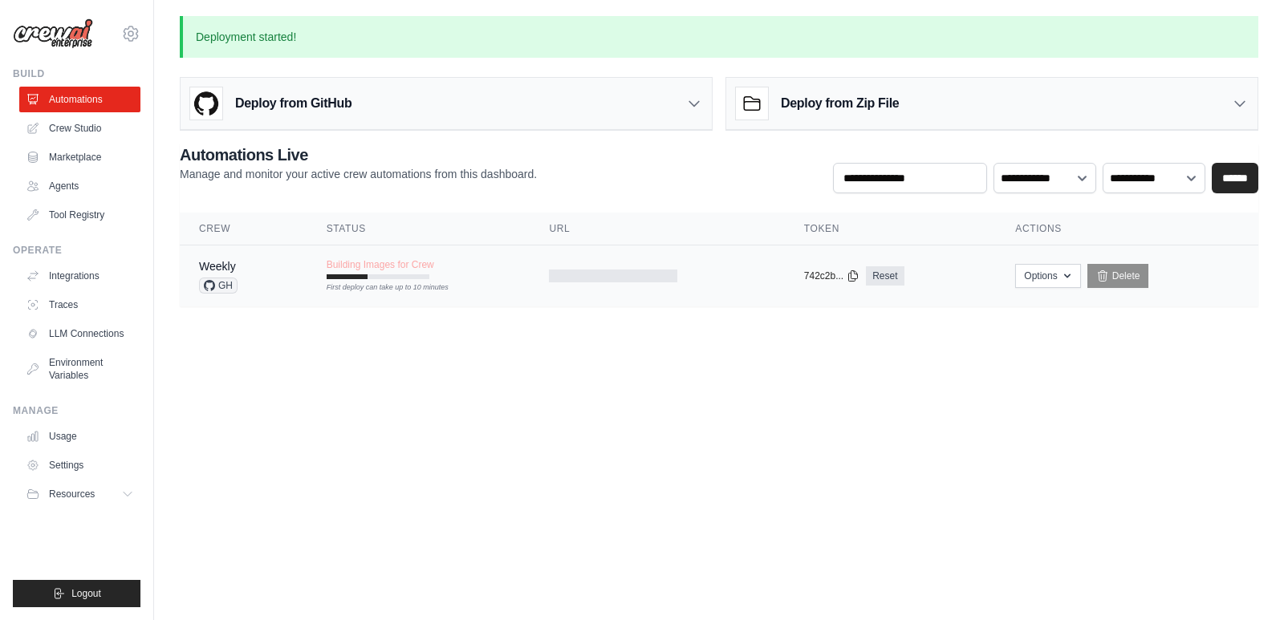
click at [348, 262] on span "Building Images for Crew" at bounding box center [381, 264] width 108 height 13
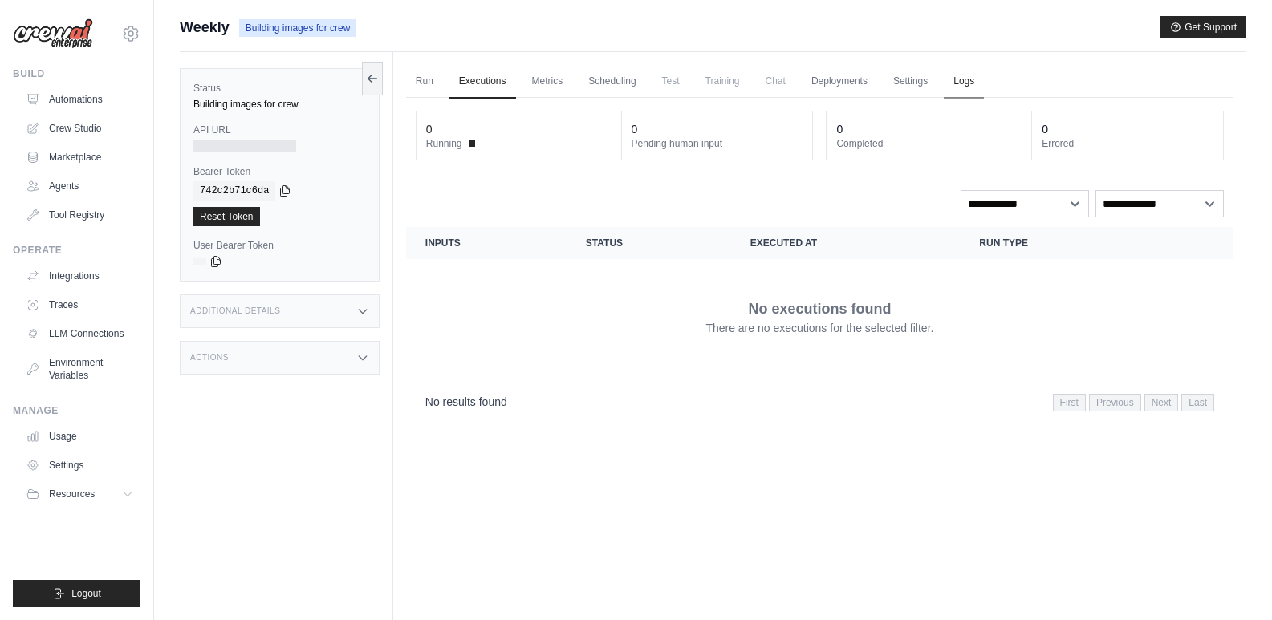
click at [961, 82] on link "Logs" at bounding box center [964, 82] width 40 height 34
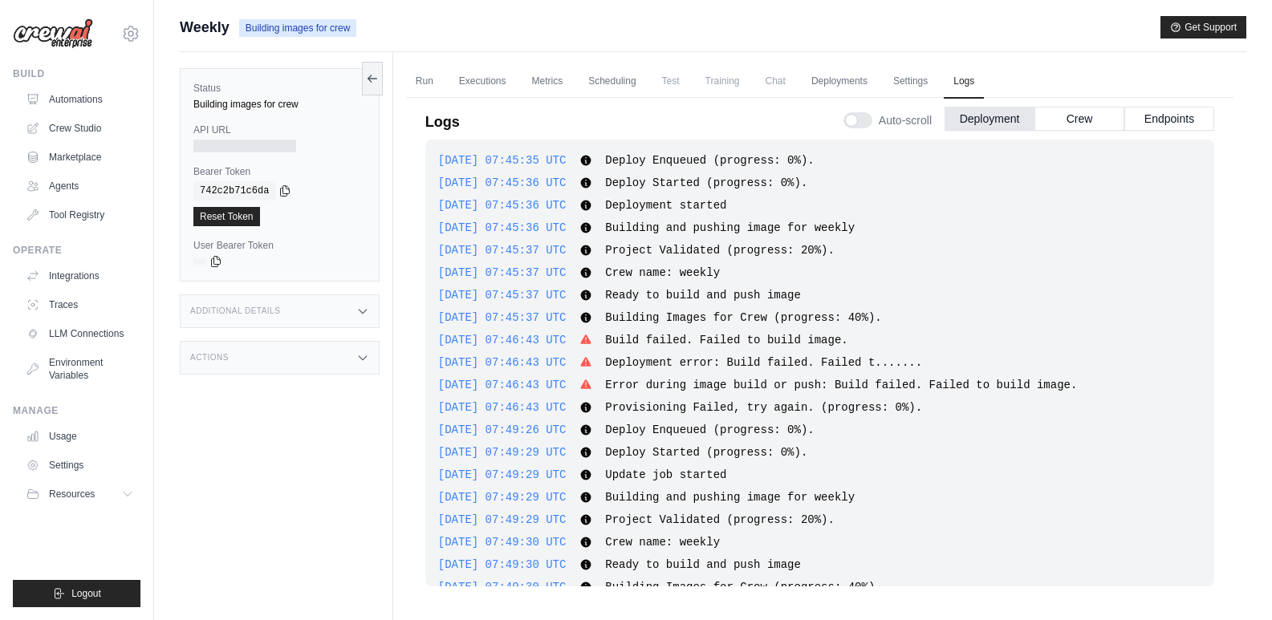
scroll to position [1556, 0]
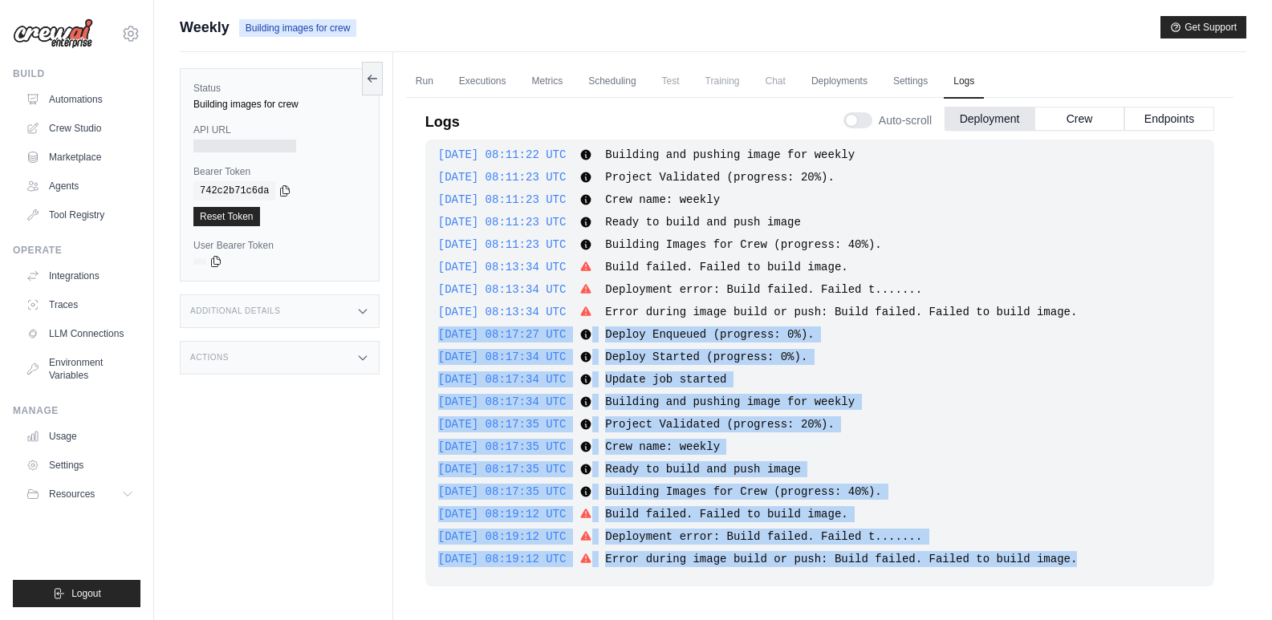
drag, startPoint x: 437, startPoint y: 335, endPoint x: 1083, endPoint y: 574, distance: 688.7
click at [1083, 574] on div "[DATE] 07:45:35 UTC Deploy Enqueued (progress: 0%). Show more Show less [DATE] …" at bounding box center [819, 363] width 789 height 447
copy div "[DATE] 08:17:27 UTC Deploy Enqueued (progress: 0%). Show more Show less [DATE] …"
click at [666, 503] on div "[DATE] 07:45:35 UTC Deploy Enqueued (progress: 0%). Show more Show less [DATE] …" at bounding box center [819, 363] width 789 height 447
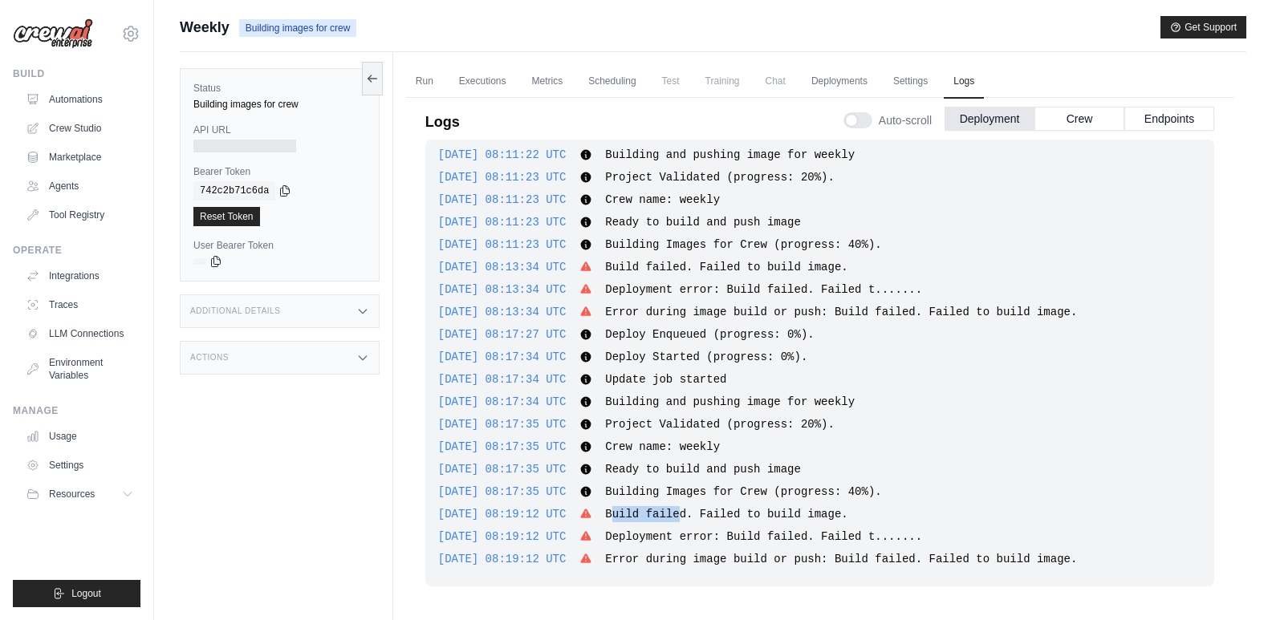
drag, startPoint x: 627, startPoint y: 519, endPoint x: 752, endPoint y: 520, distance: 125.2
click at [701, 511] on span "Build failed. Failed to build image." at bounding box center [726, 514] width 242 height 13
click at [836, 511] on span "Build failed. Failed to build image." at bounding box center [726, 514] width 242 height 13
click at [745, 537] on span "Deployment error: Build failed. Failed t......." at bounding box center [763, 537] width 317 height 13
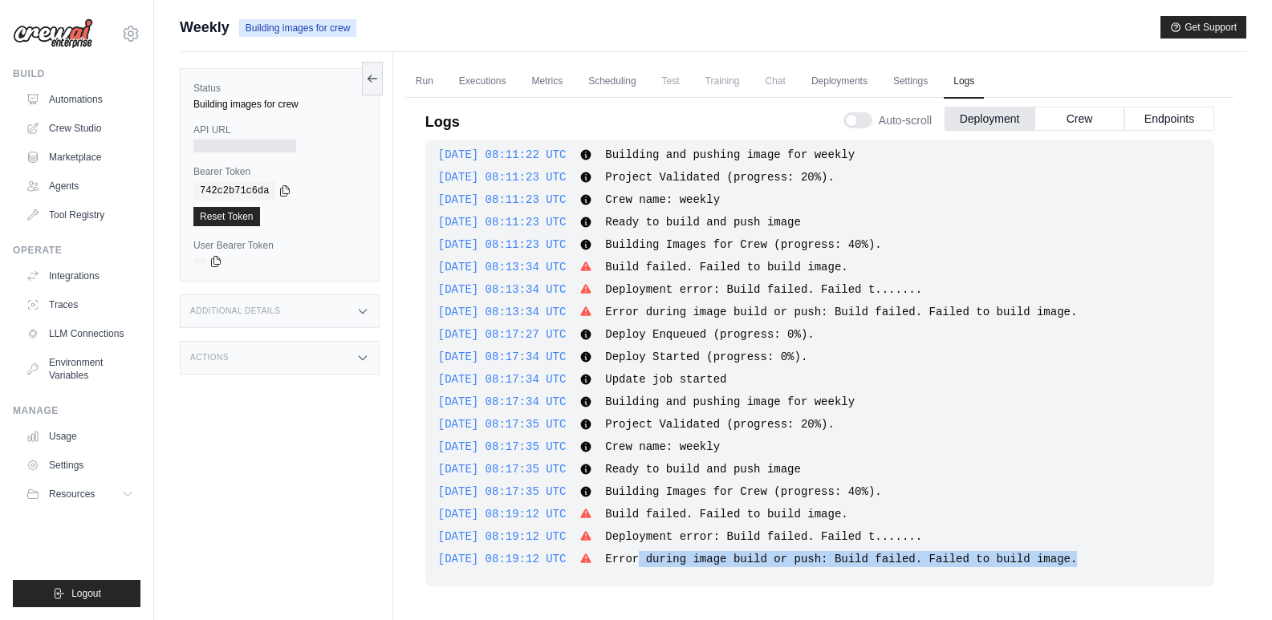
drag, startPoint x: 1051, startPoint y: 559, endPoint x: 646, endPoint y: 585, distance: 406.1
click at [646, 585] on div "[DATE] 07:45:35 UTC Deploy Enqueued (progress: 0%). Show more Show less [DATE] …" at bounding box center [819, 363] width 789 height 447
click at [706, 543] on span "Deployment error: Build failed. Failed t......." at bounding box center [763, 537] width 317 height 13
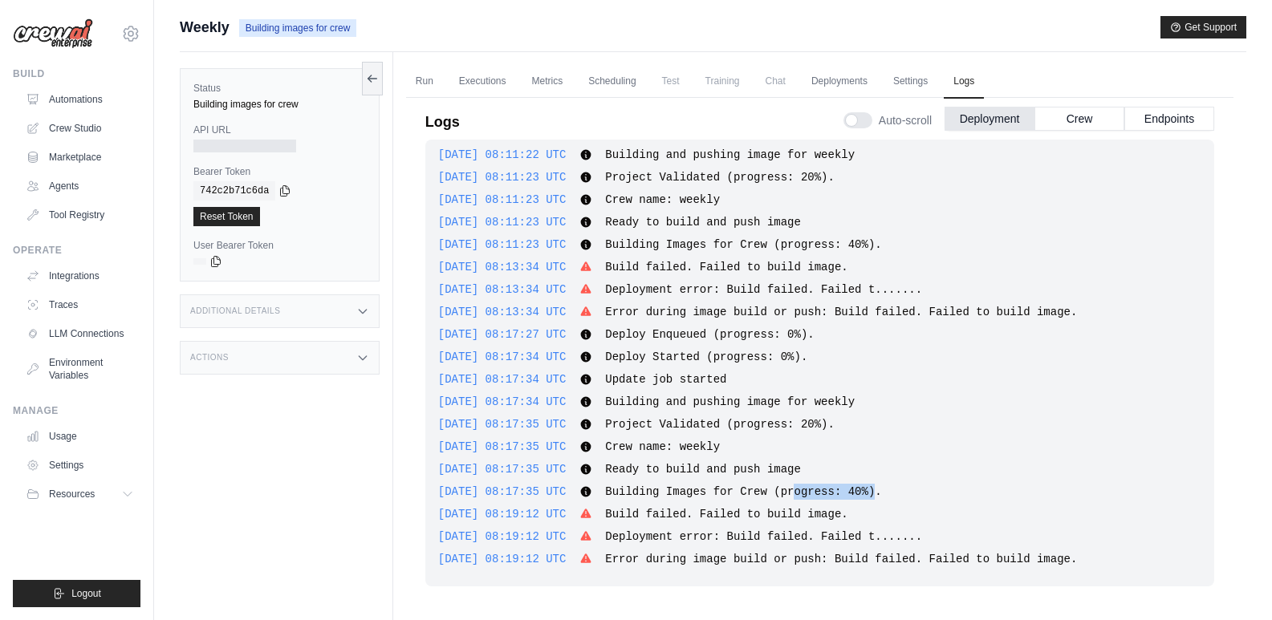
drag, startPoint x: 791, startPoint y: 495, endPoint x: 864, endPoint y: 494, distance: 73.1
click at [864, 494] on span "Building Images for Crew (progress: 40%)." at bounding box center [743, 492] width 276 height 13
click at [862, 494] on span "Building Images for Crew (progress: 40%)." at bounding box center [743, 492] width 276 height 13
click at [851, 539] on span "Deployment error: Build failed. Failed t......." at bounding box center [763, 537] width 317 height 13
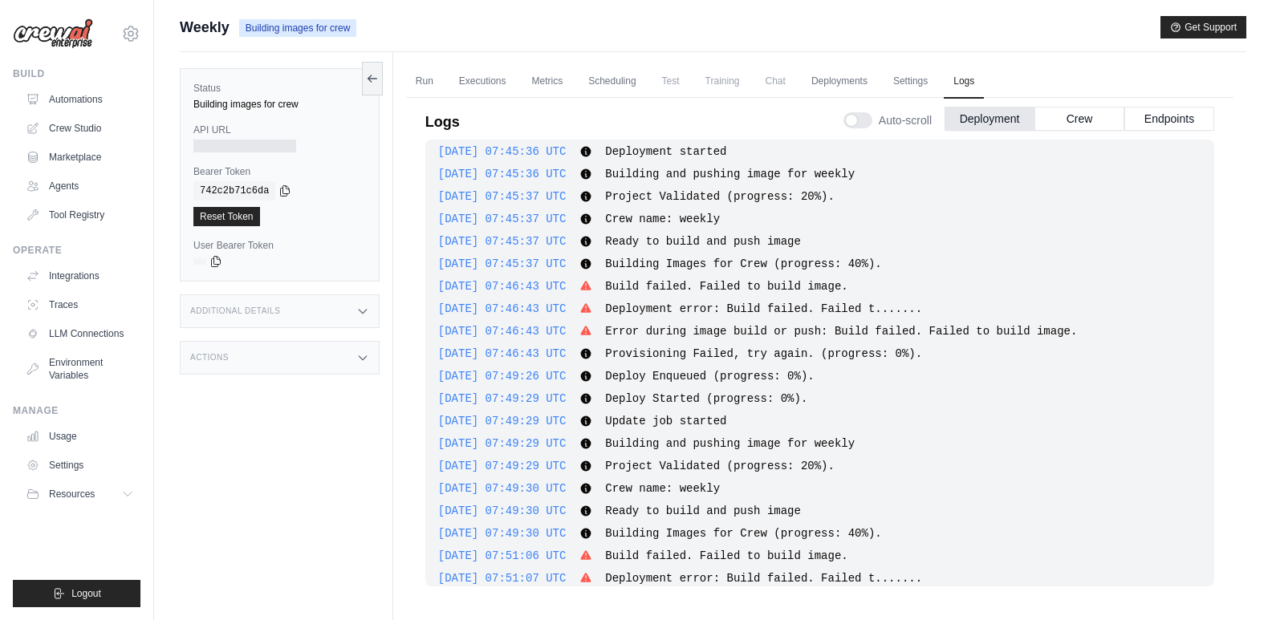
scroll to position [39, 0]
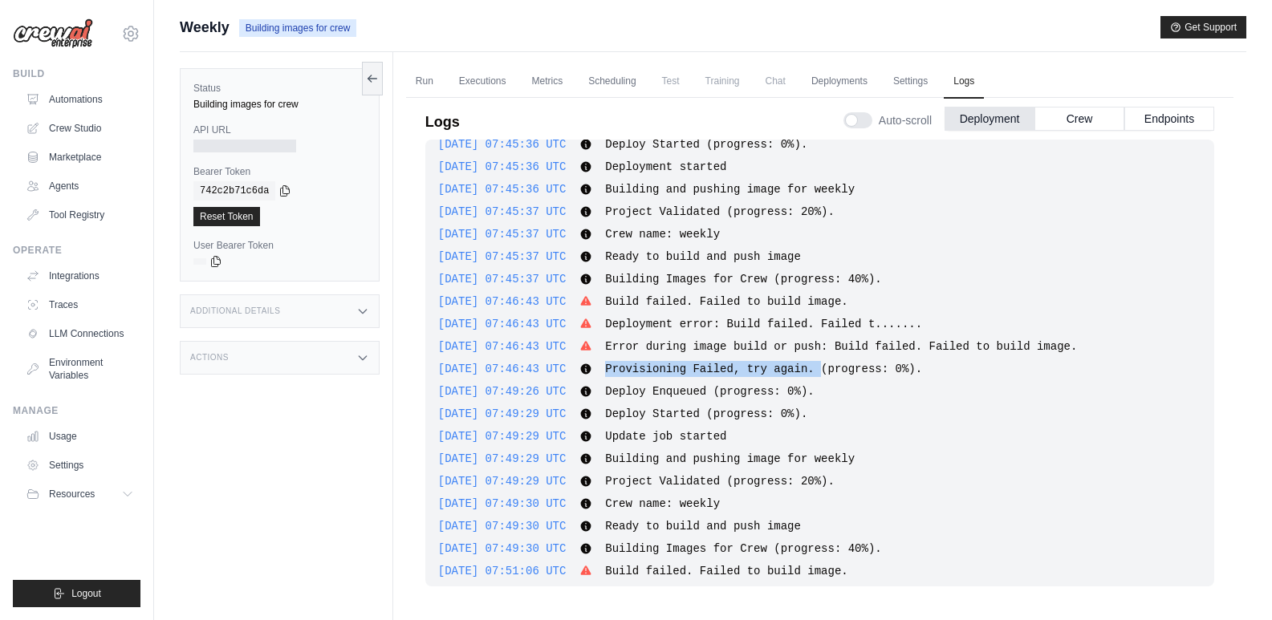
drag, startPoint x: 619, startPoint y: 370, endPoint x: 816, endPoint y: 360, distance: 197.7
click at [816, 360] on div "[DATE] 07:45:35 UTC Deploy Enqueued (progress: 0%). Show more Show less [DATE] …" at bounding box center [819, 363] width 789 height 447
click at [817, 361] on div "[DATE] 07:46:43 UTC Provisioning Failed, try again. (progress: 0%). Show more S…" at bounding box center [819, 369] width 763 height 16
click at [726, 381] on div "[DATE] 07:45:35 UTC Deploy Enqueued (progress: 0%). Show more Show less [DATE] …" at bounding box center [819, 363] width 789 height 447
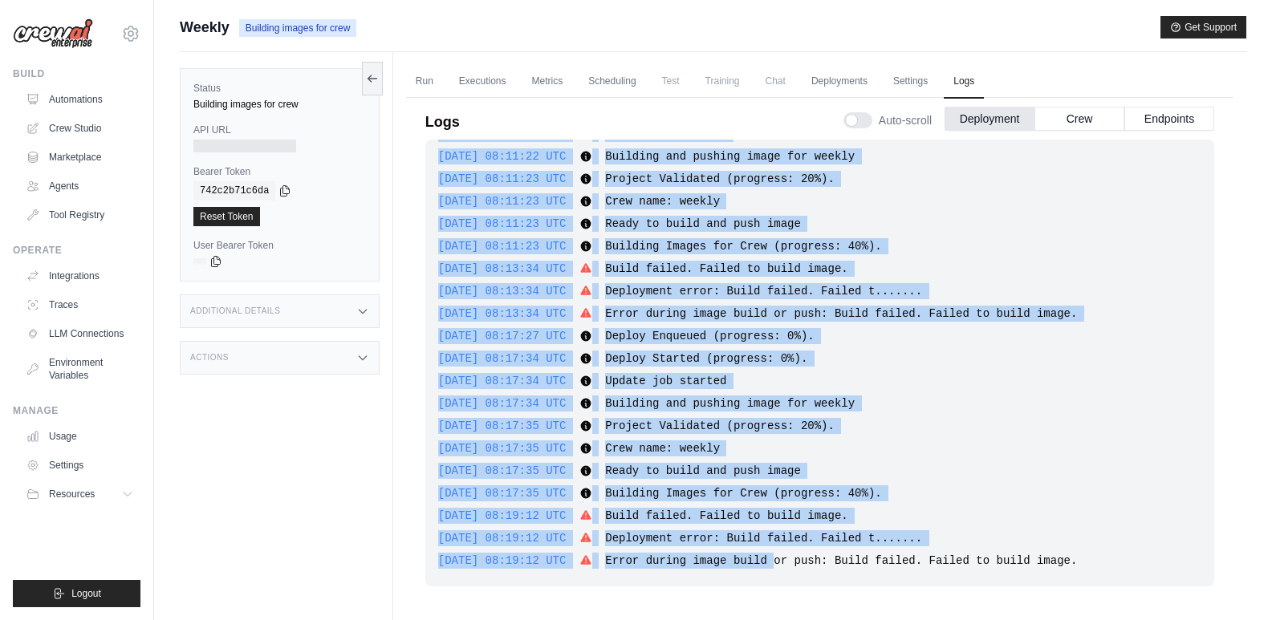
scroll to position [68, 0]
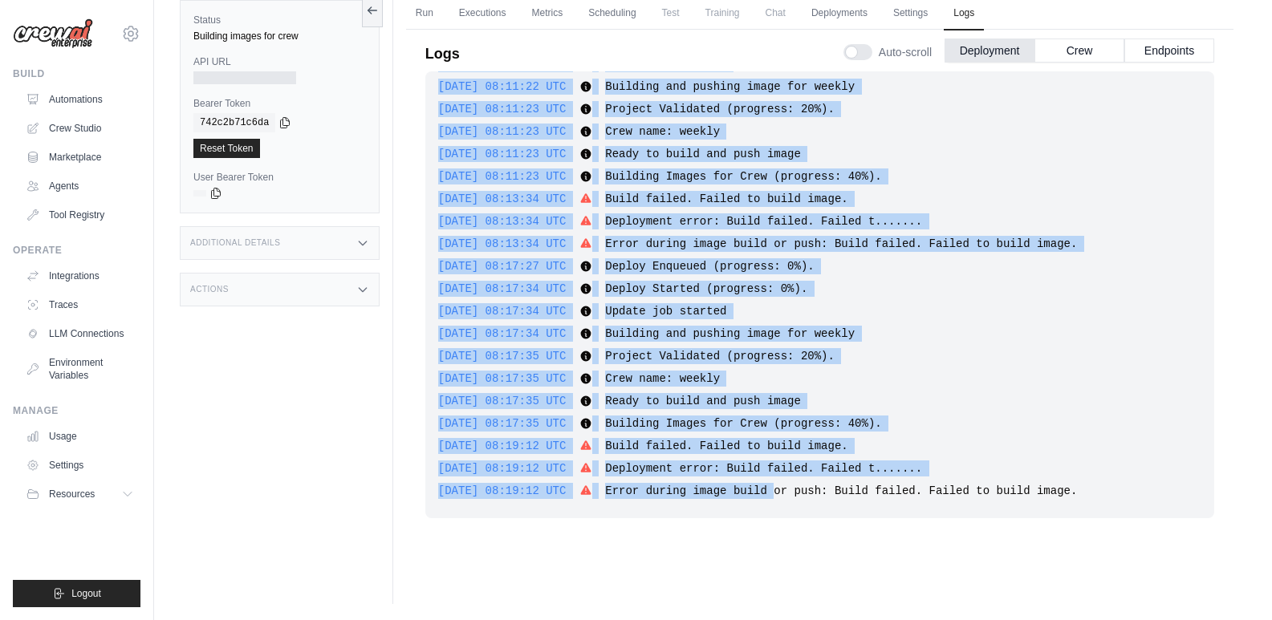
drag, startPoint x: 437, startPoint y: 159, endPoint x: 783, endPoint y: 612, distance: 570.8
click at [778, 620] on html "[PERSON_NAME][EMAIL_ADDRESS][DOMAIN_NAME] Settings Build Automations Crew Studi…" at bounding box center [636, 276] width 1272 height 689
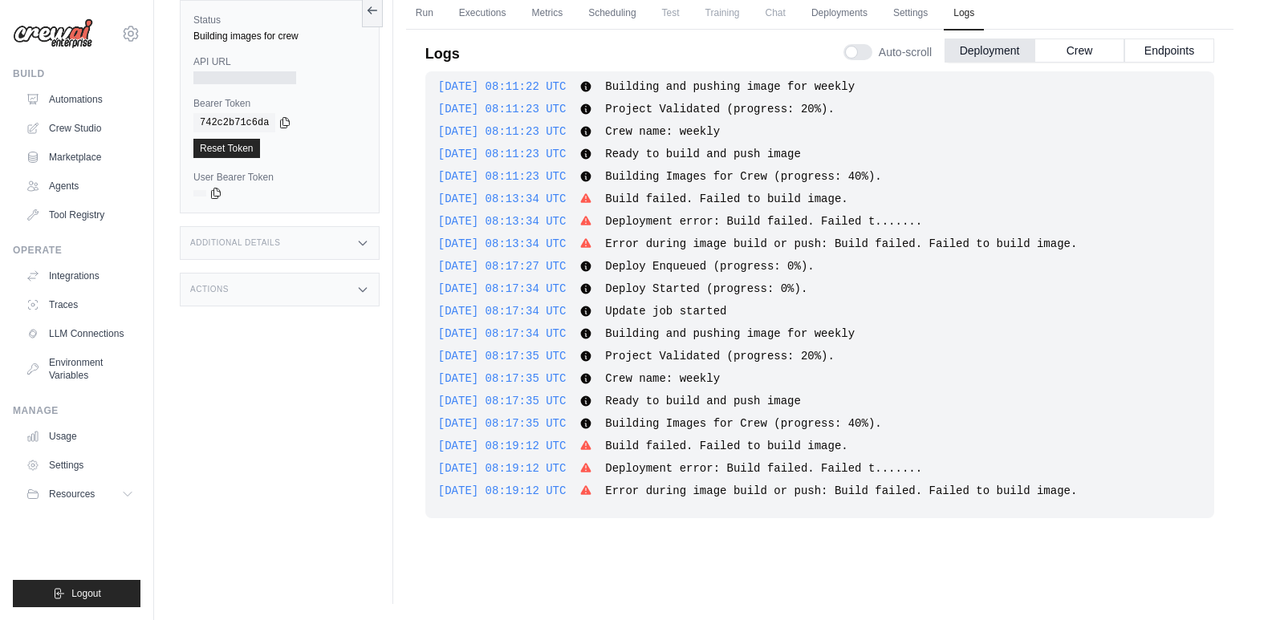
click at [852, 495] on span "Error during image build or push: Build failed. Failed to build image." at bounding box center [841, 491] width 472 height 13
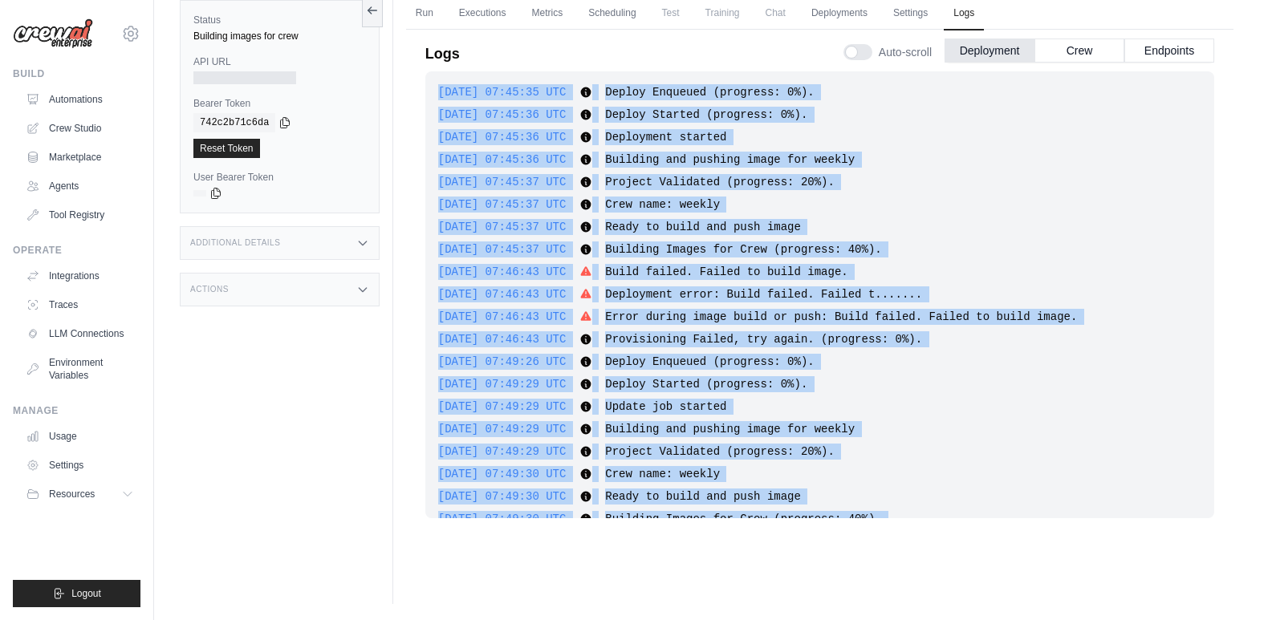
drag, startPoint x: 1062, startPoint y: 494, endPoint x: 433, endPoint y: 96, distance: 744.3
click at [433, 96] on div "[DATE] 07:45:35 UTC Deploy Enqueued (progress: 0%). Show more Show less [DATE] …" at bounding box center [819, 294] width 789 height 447
copy div "[DATE] 07:45:35 UTC Deploy Enqueued (progress: 0%). Show more Show less [DATE] …"
